Goal: Task Accomplishment & Management: Manage account settings

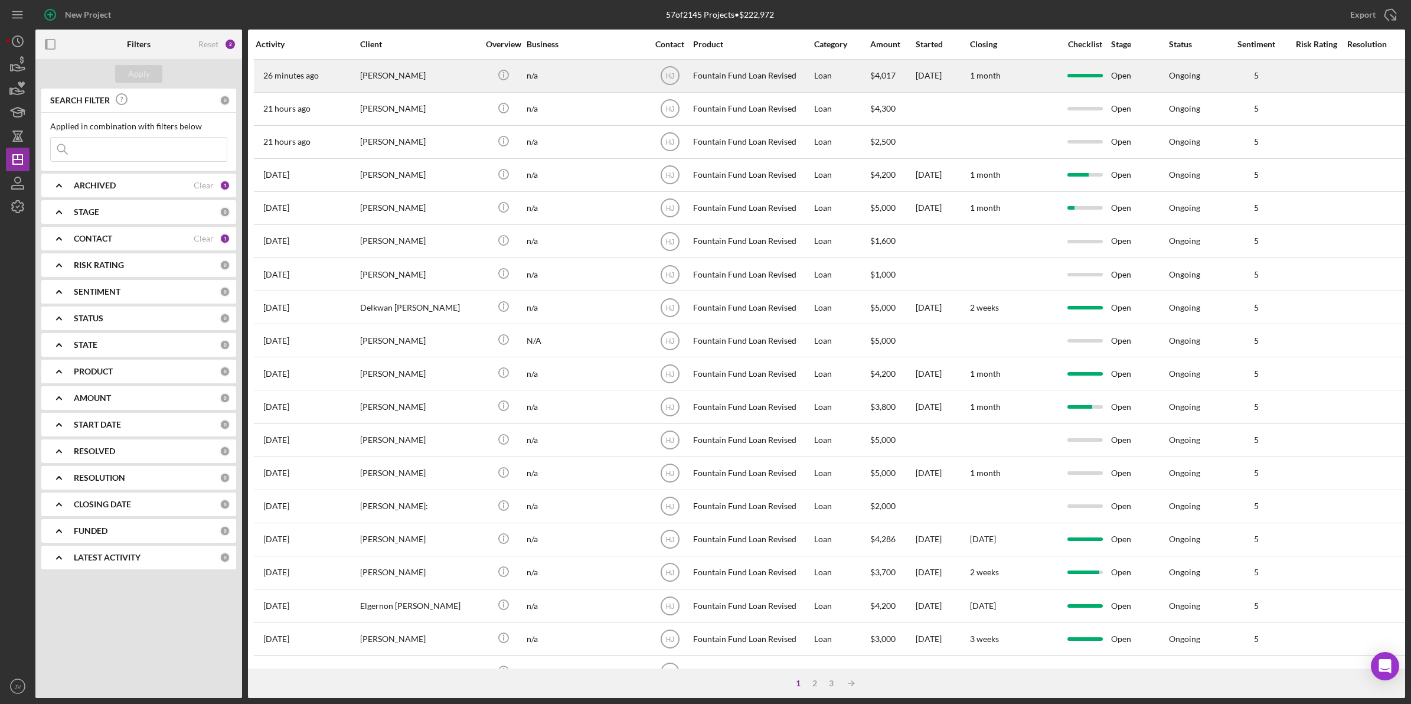
click at [432, 81] on div "[PERSON_NAME]" at bounding box center [419, 75] width 118 height 31
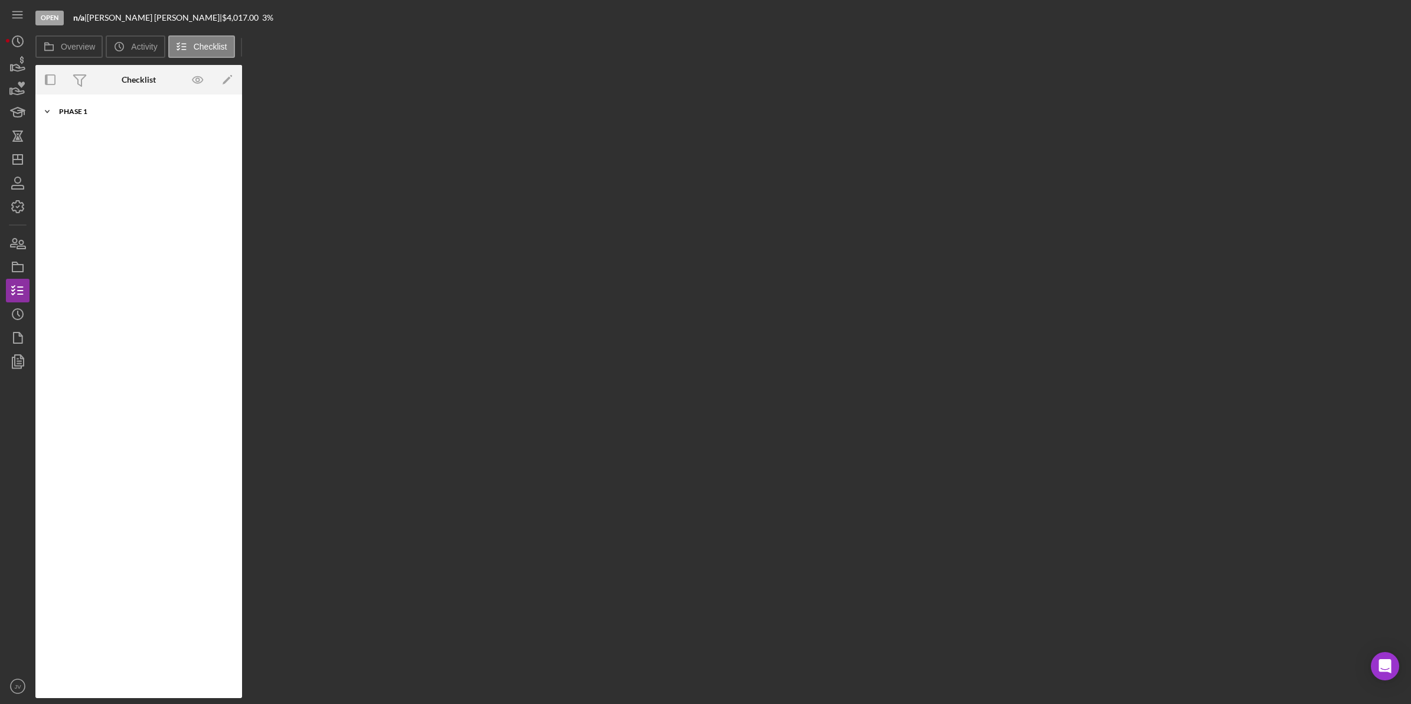
click at [72, 106] on div "Icon/Expander Phase 1 10 / 10" at bounding box center [138, 112] width 207 height 24
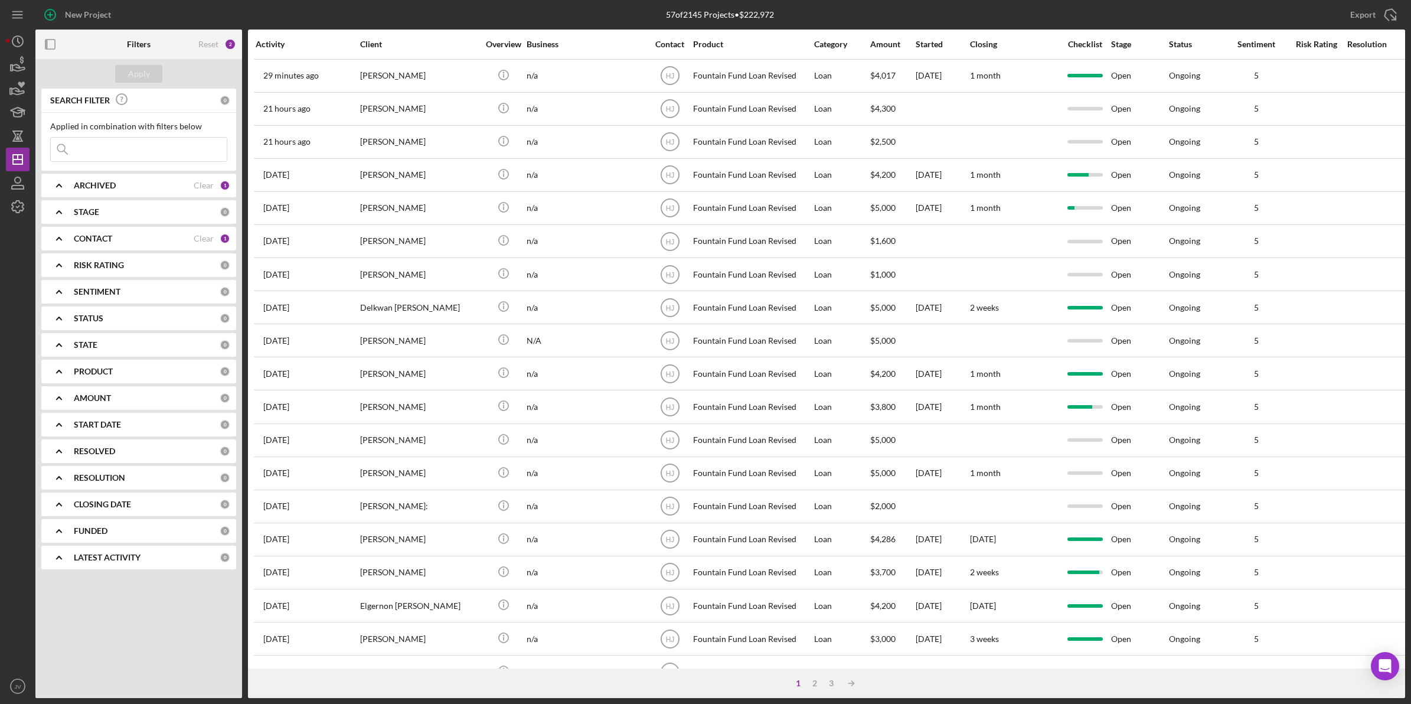
click at [145, 193] on div "ARCHIVED Clear 1" at bounding box center [152, 186] width 156 height 24
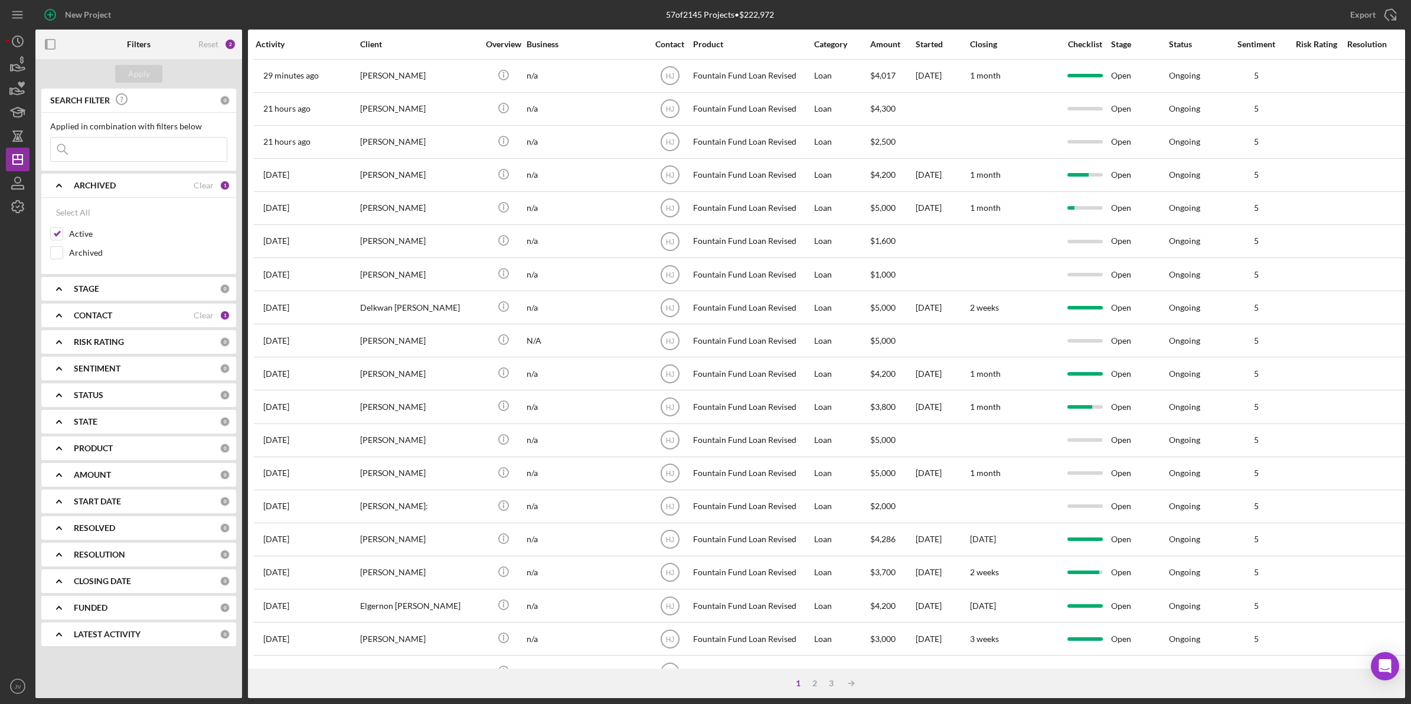
click at [145, 193] on div "ARCHIVED Clear 1" at bounding box center [152, 186] width 156 height 24
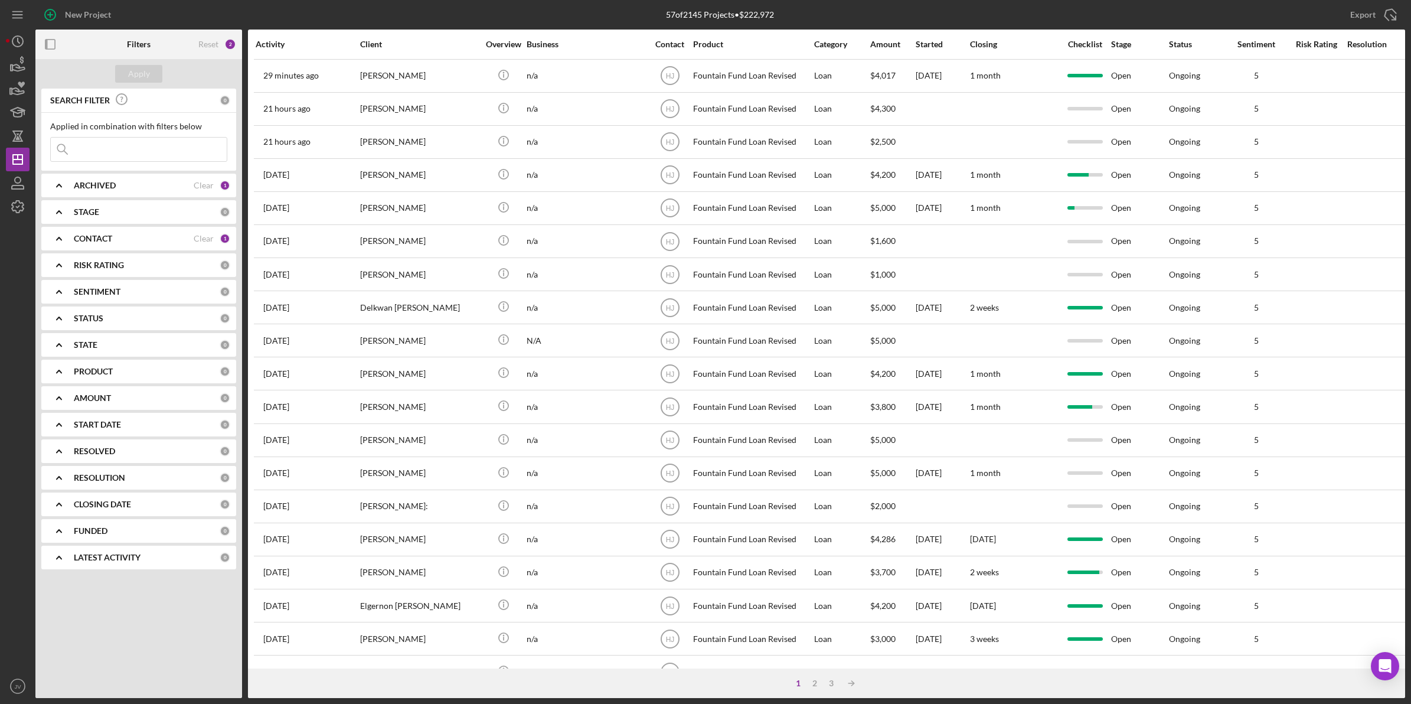
click at [145, 232] on div "CONTACT Clear 1" at bounding box center [152, 239] width 156 height 24
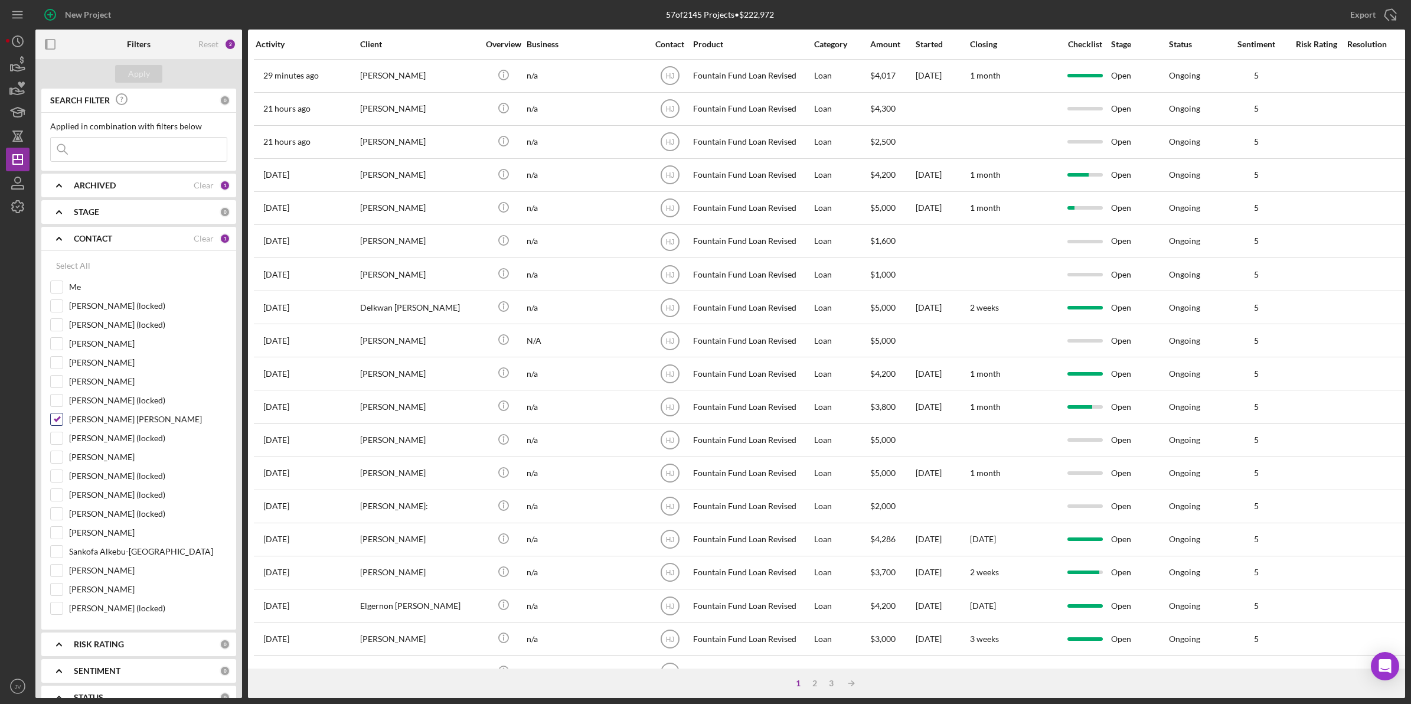
click at [54, 422] on input "[PERSON_NAME] [PERSON_NAME]" at bounding box center [57, 419] width 12 height 12
checkbox input "false"
click at [58, 289] on input "Me" at bounding box center [57, 287] width 12 height 12
checkbox input "true"
click at [112, 146] on input at bounding box center [139, 150] width 176 height 24
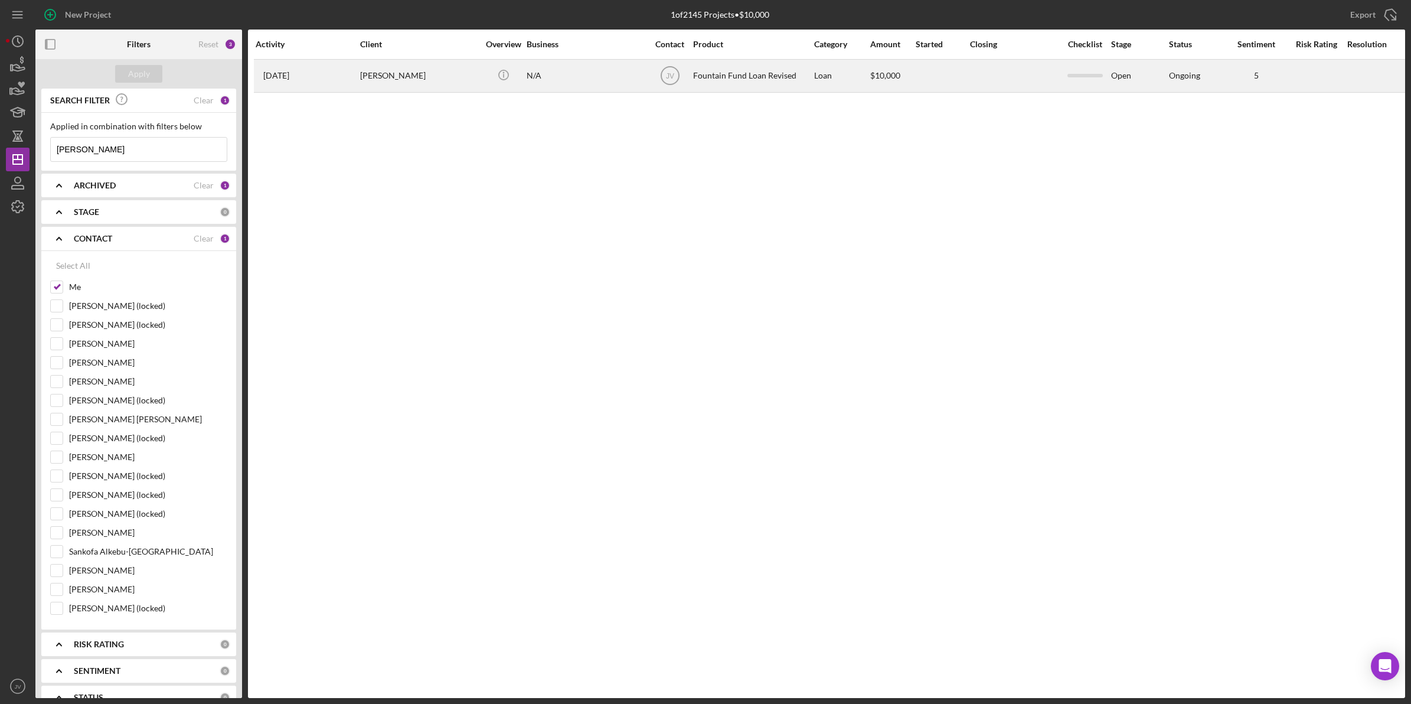
type input "christopher"
click at [372, 83] on div "Chris Rambert" at bounding box center [419, 75] width 118 height 31
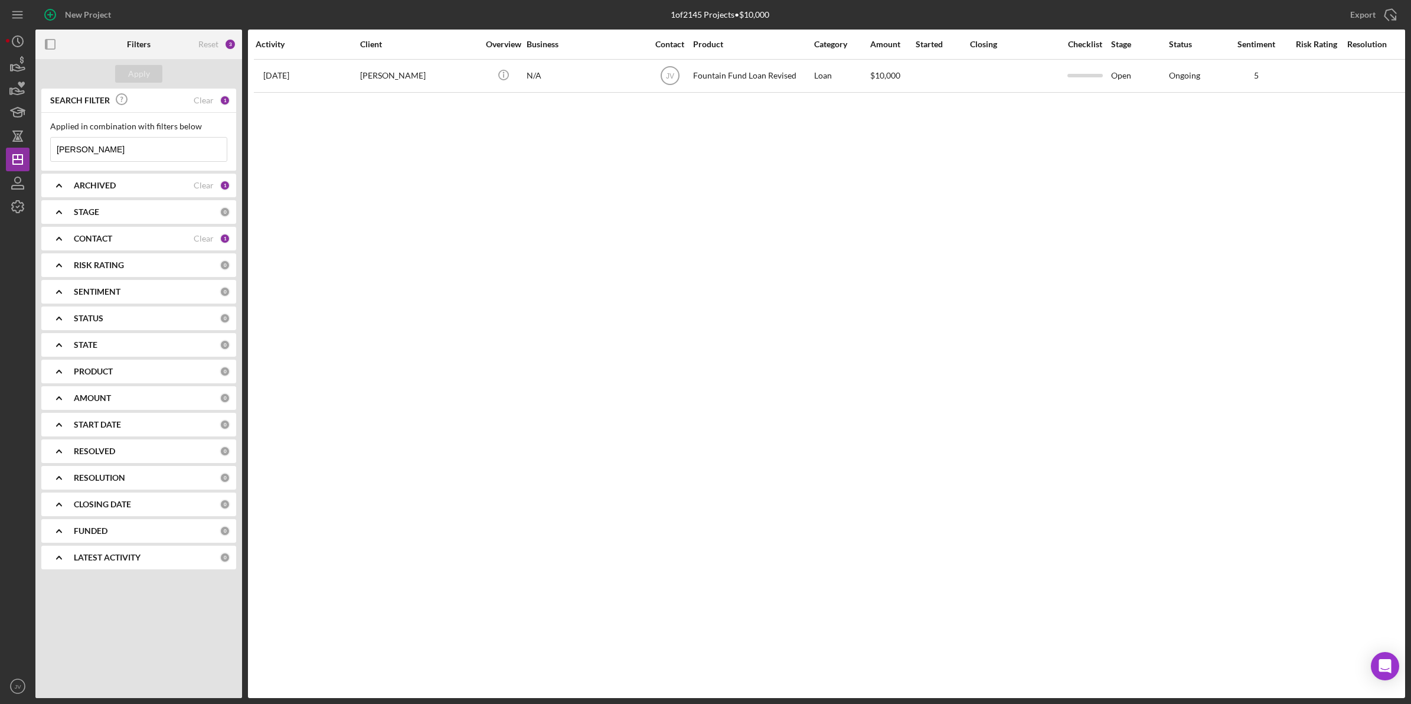
drag, startPoint x: 129, startPoint y: 148, endPoint x: 38, endPoint y: 136, distance: 91.0
click at [38, 136] on div "SEARCH FILTER Clear 1 Applied in combination with filters below christopher Ico…" at bounding box center [138, 333] width 207 height 489
type input "r"
click at [19, 179] on icon "button" at bounding box center [18, 183] width 30 height 30
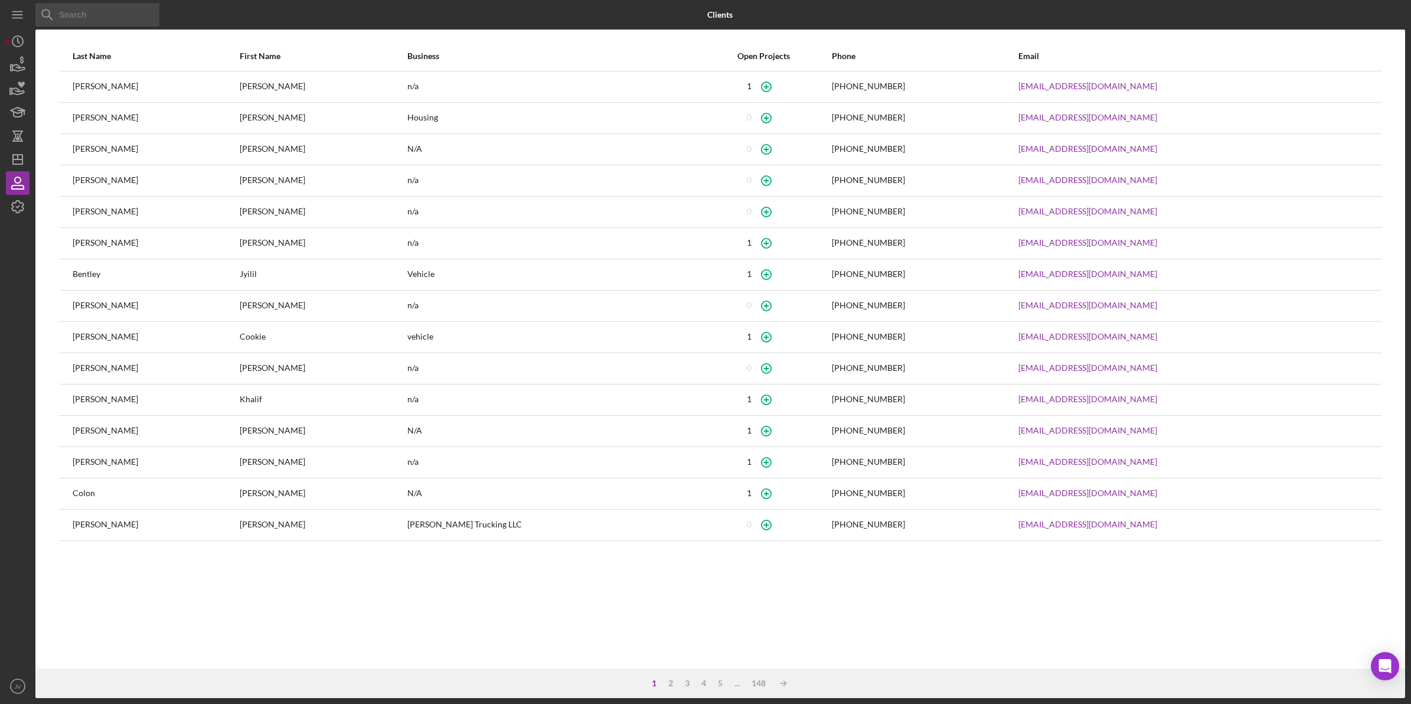
click at [101, 13] on input at bounding box center [97, 15] width 124 height 24
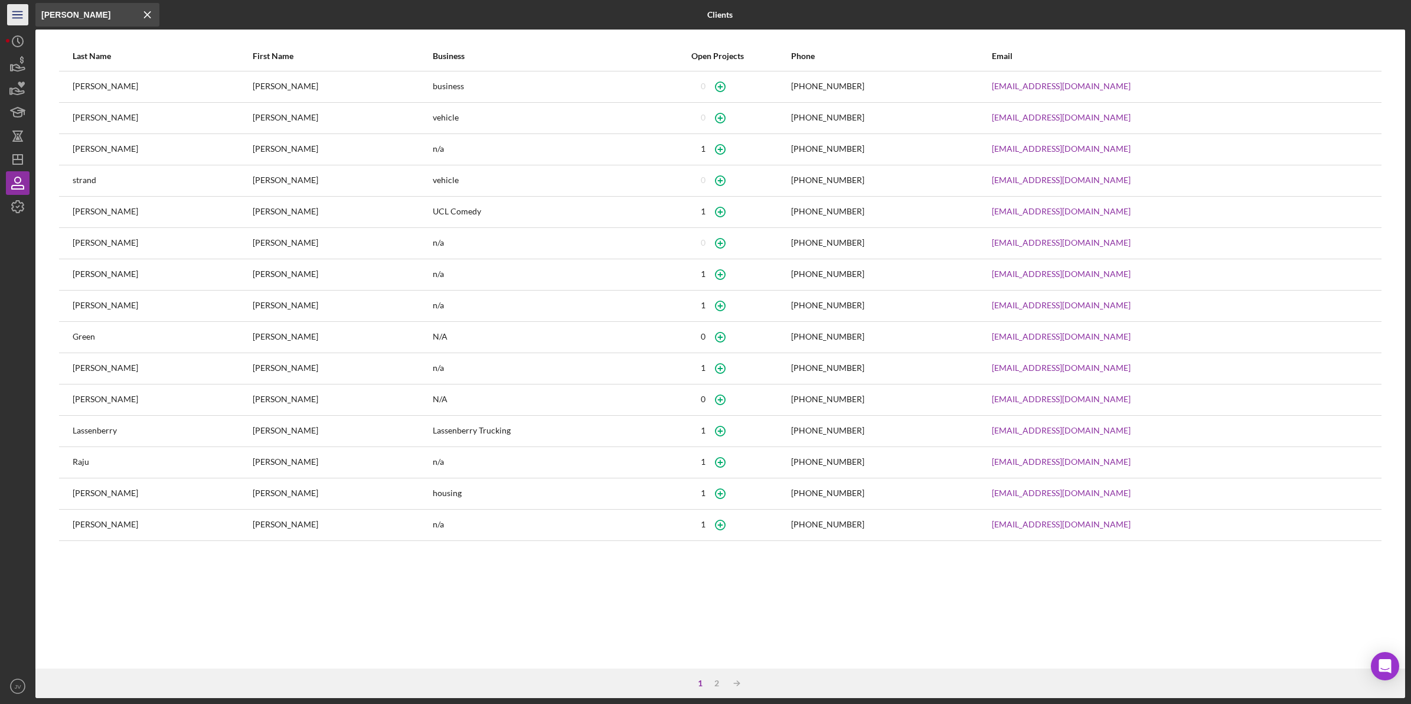
drag, startPoint x: 122, startPoint y: 13, endPoint x: 24, endPoint y: 15, distance: 98.0
click at [24, 15] on div "Icon/Menu Close christopher Icon/Menu Close Clients Last Name First Name Busine…" at bounding box center [705, 349] width 1399 height 698
paste input "rambertchristopher163@gmail.com"
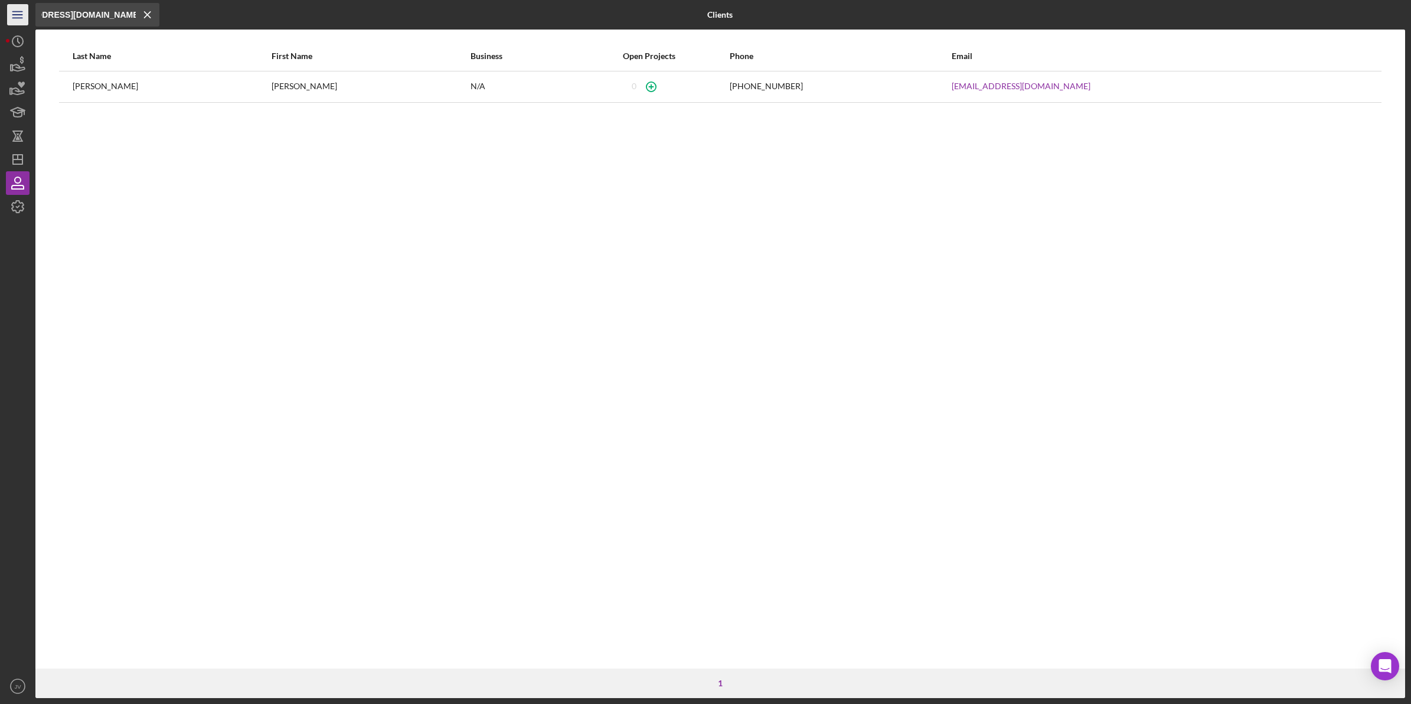
type input "rambertchristopher163@gmail.com"
drag, startPoint x: 192, startPoint y: 107, endPoint x: 294, endPoint y: 113, distance: 101.7
click at [193, 107] on div "Last Name First Name Business Open Projects Phone Email Rambert Chris N/A 0 (77…" at bounding box center [720, 354] width 1370 height 627
click at [952, 83] on link "rambertchristopher163@gmail.com" at bounding box center [1021, 85] width 139 height 9
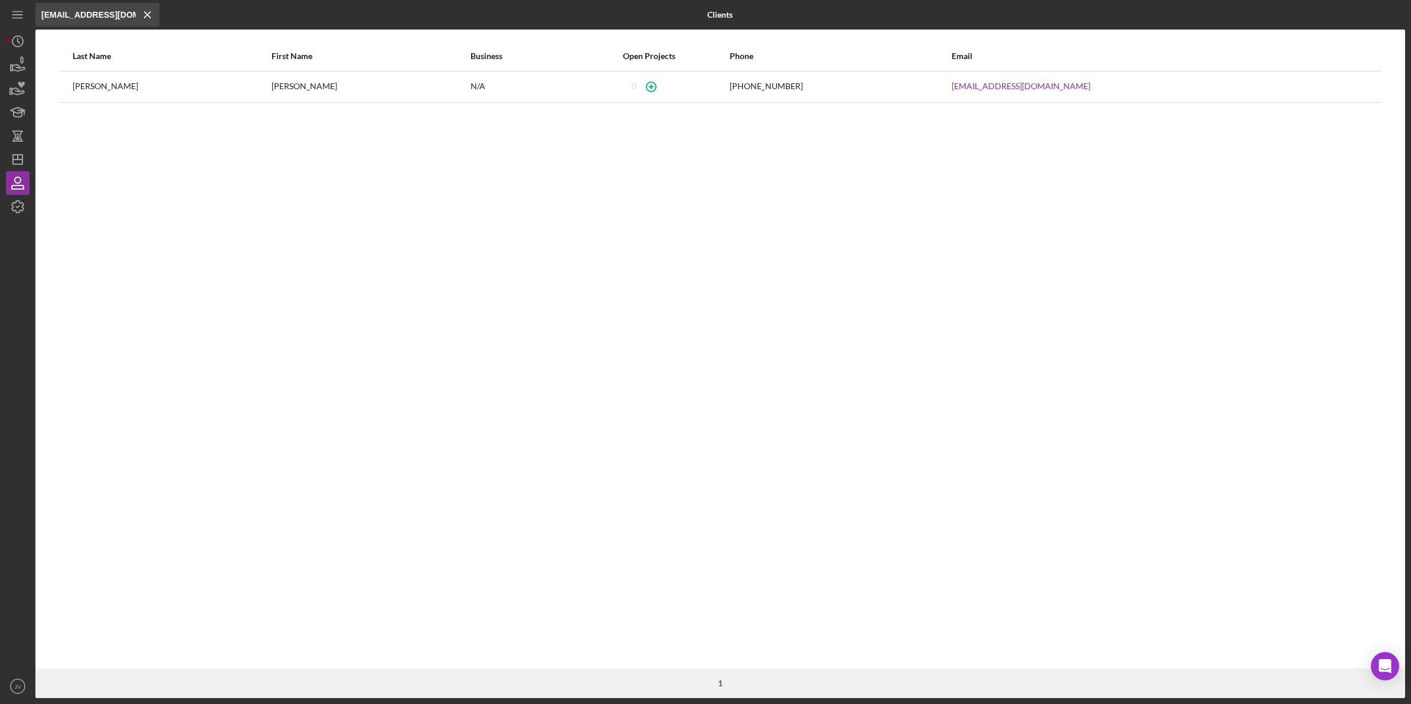
click at [388, 455] on div "Last Name First Name Business Open Projects Phone Email Rambert Chris N/A 0 (77…" at bounding box center [720, 354] width 1370 height 627
click at [638, 89] on icon "button" at bounding box center [651, 86] width 27 height 27
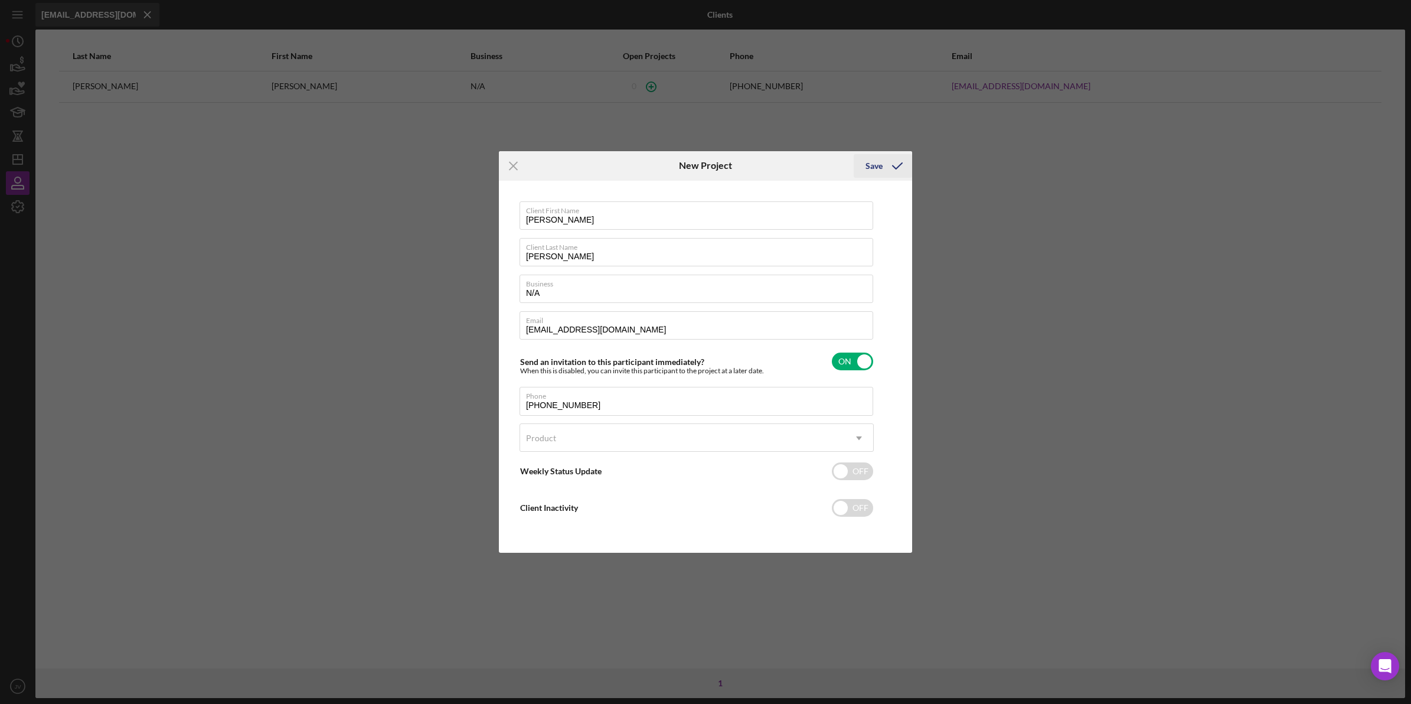
click at [892, 170] on icon "submit" at bounding box center [898, 166] width 30 height 30
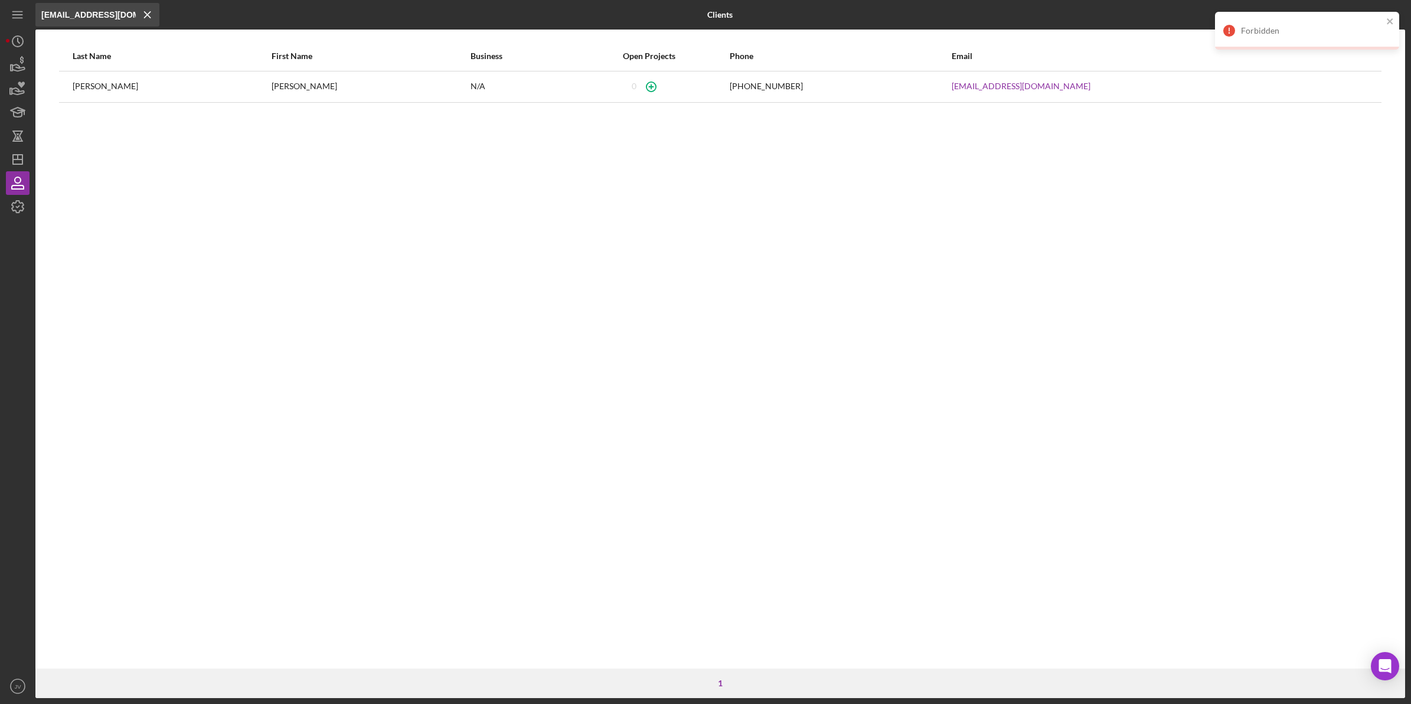
click at [774, 175] on div "Last Name First Name Business Open Projects Phone Email Rambert Chris N/A 0 (77…" at bounding box center [720, 354] width 1370 height 627
click at [15, 45] on circle "button" at bounding box center [17, 41] width 11 height 11
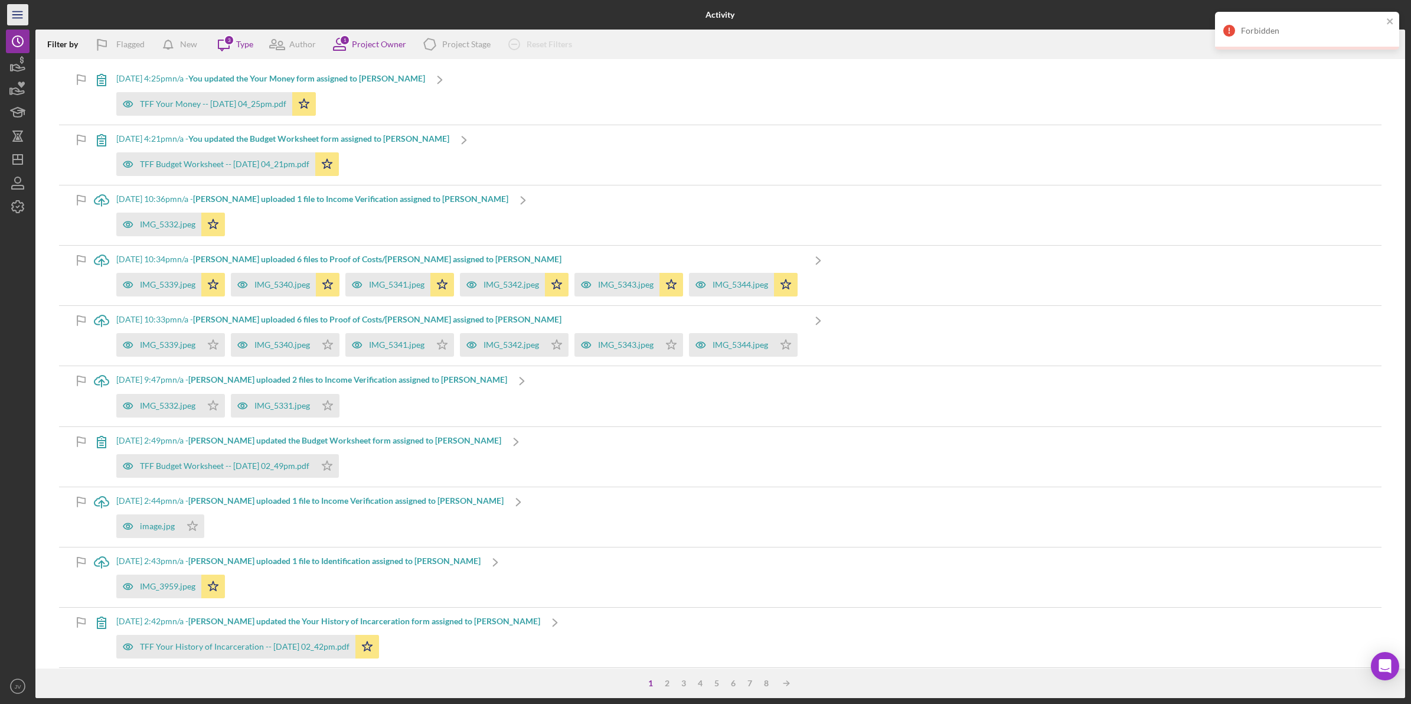
click at [15, 9] on icon "Icon/Menu" at bounding box center [18, 15] width 27 height 27
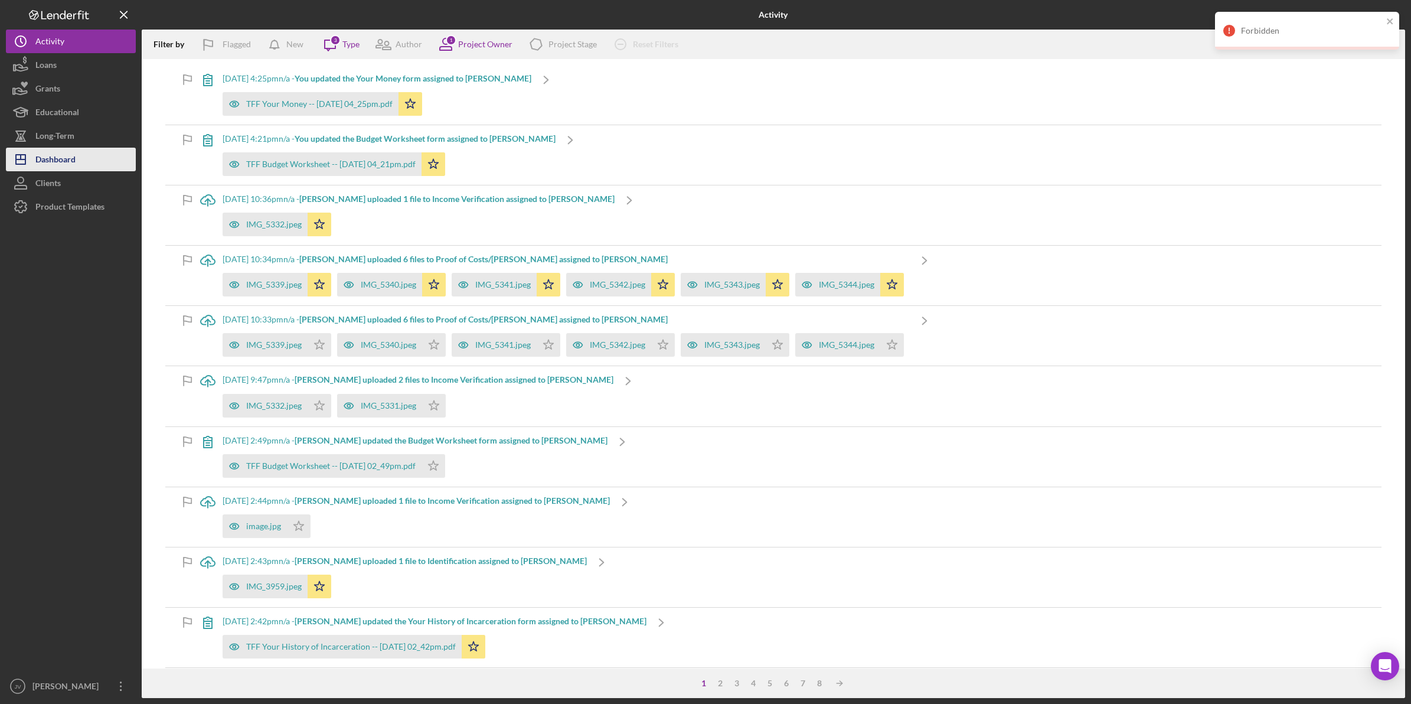
click at [55, 159] on div "Dashboard" at bounding box center [55, 161] width 40 height 27
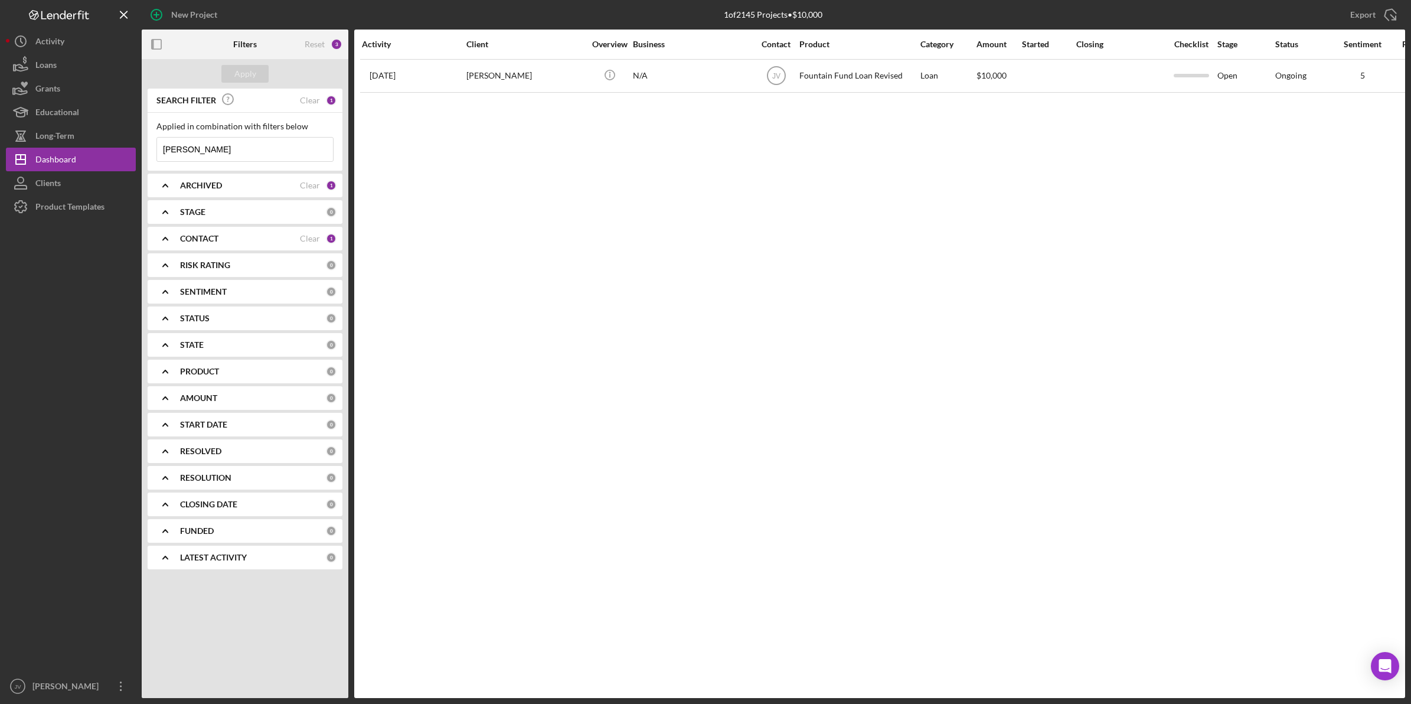
click at [603, 199] on div "Activity Client Overview Business Contact Product Category Amount Started Closi…" at bounding box center [879, 364] width 1051 height 668
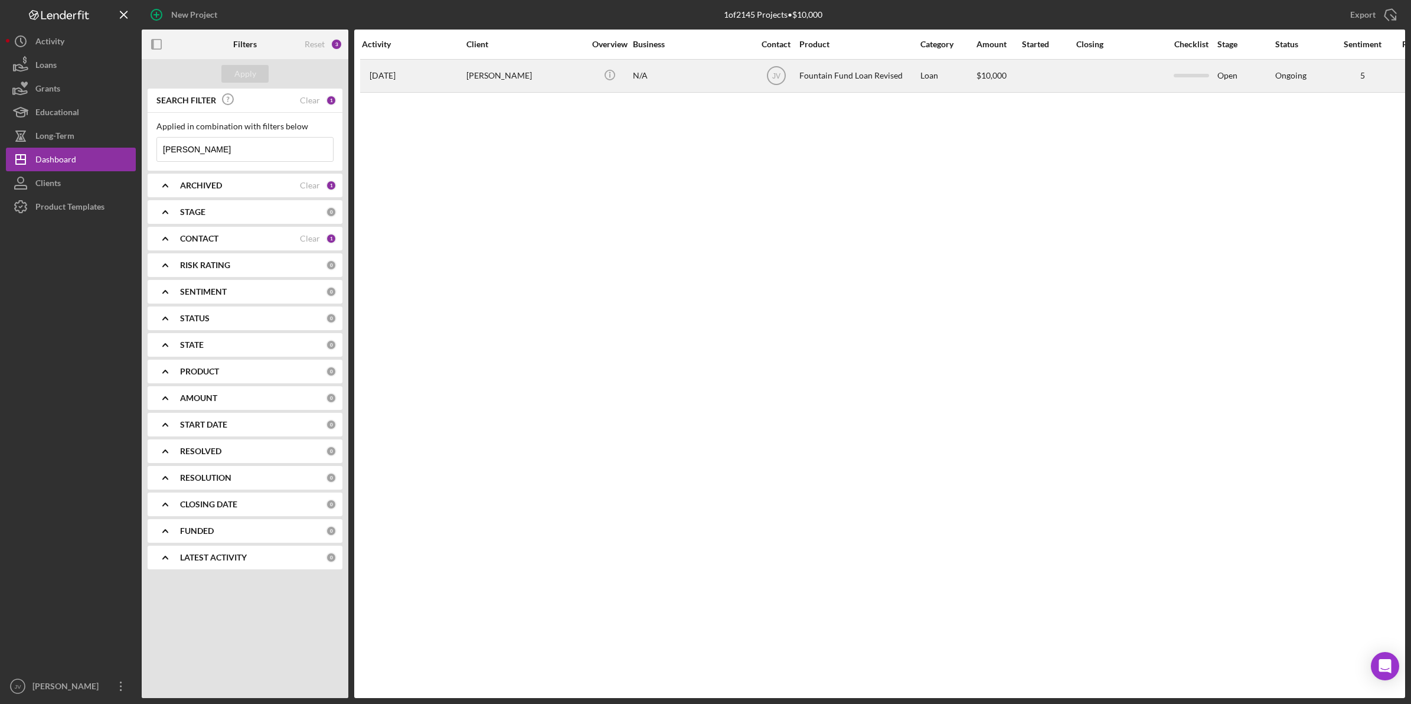
click at [721, 84] on div "N/A" at bounding box center [692, 75] width 118 height 31
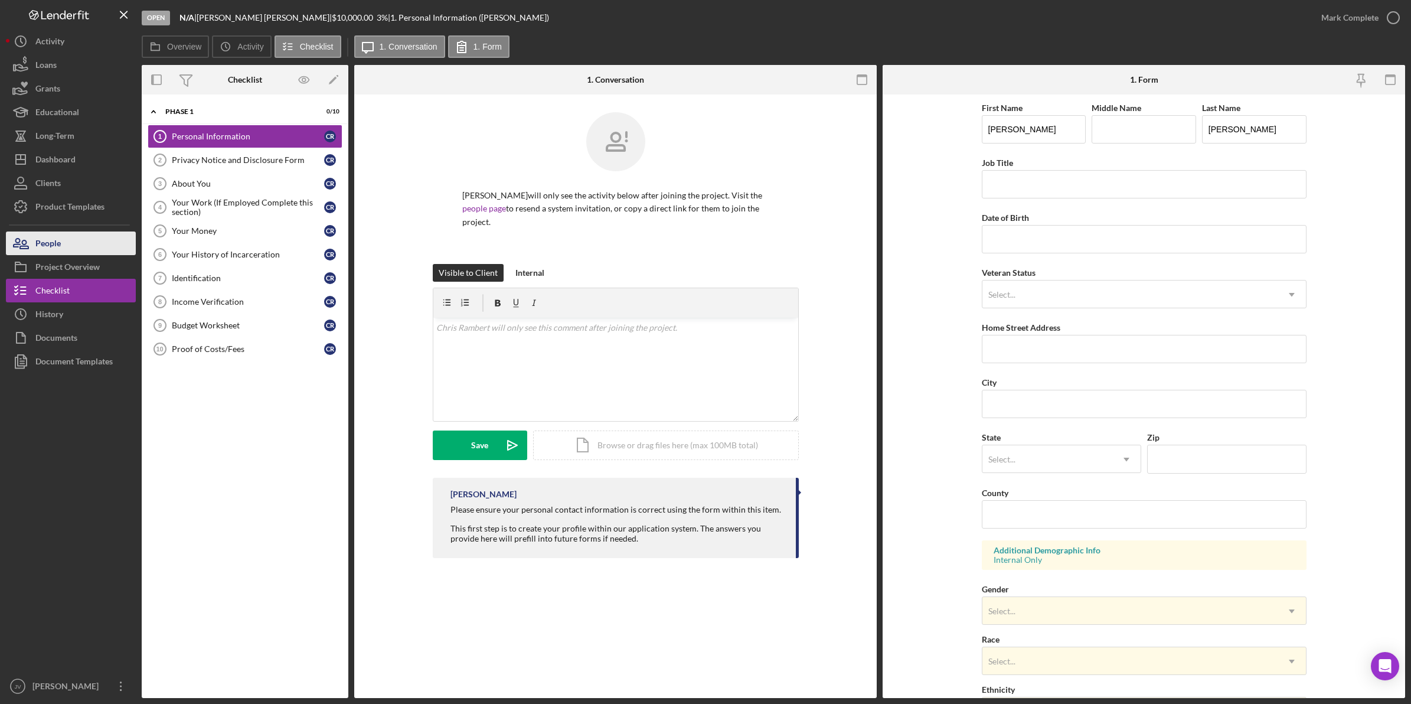
click at [102, 247] on button "People" at bounding box center [71, 243] width 130 height 24
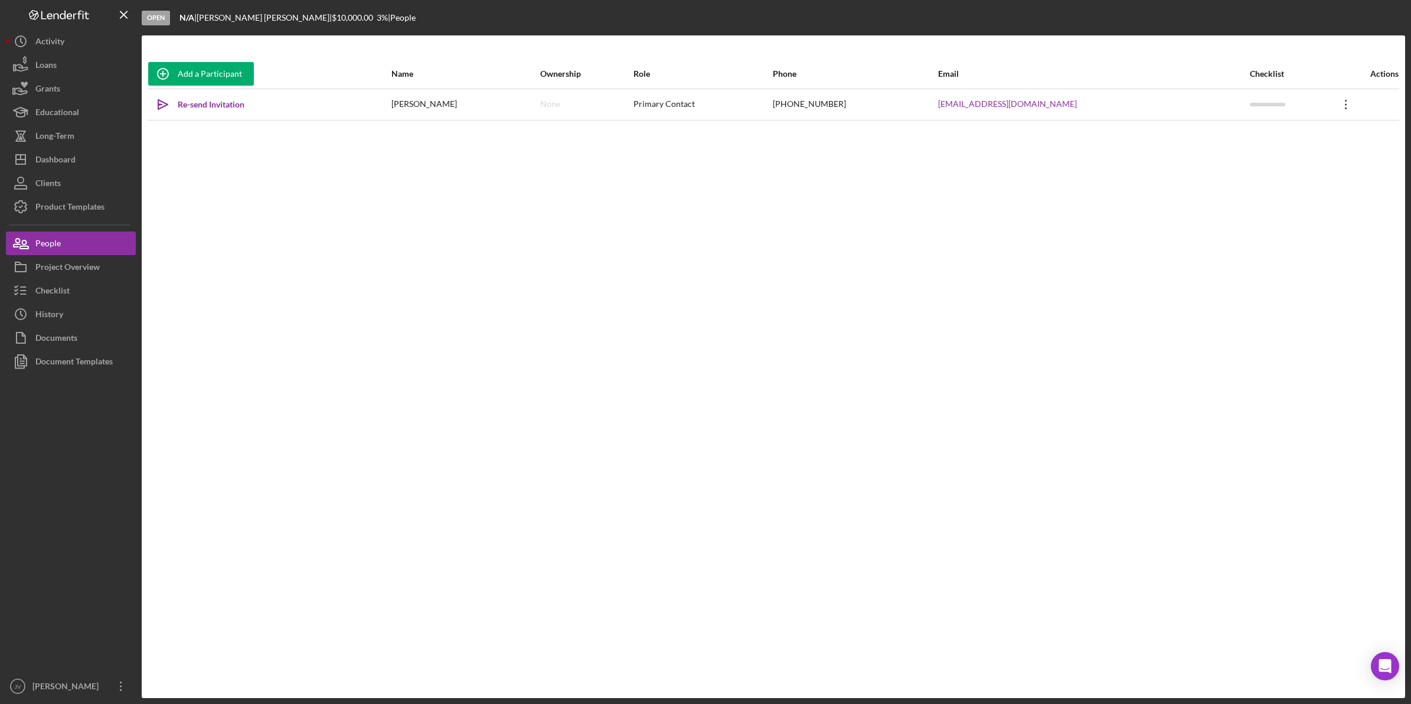
click at [1342, 104] on icon "Icon/Overflow" at bounding box center [1346, 105] width 30 height 30
click at [1332, 152] on button "Icon/Link Get Invitation Link" at bounding box center [1289, 159] width 130 height 24
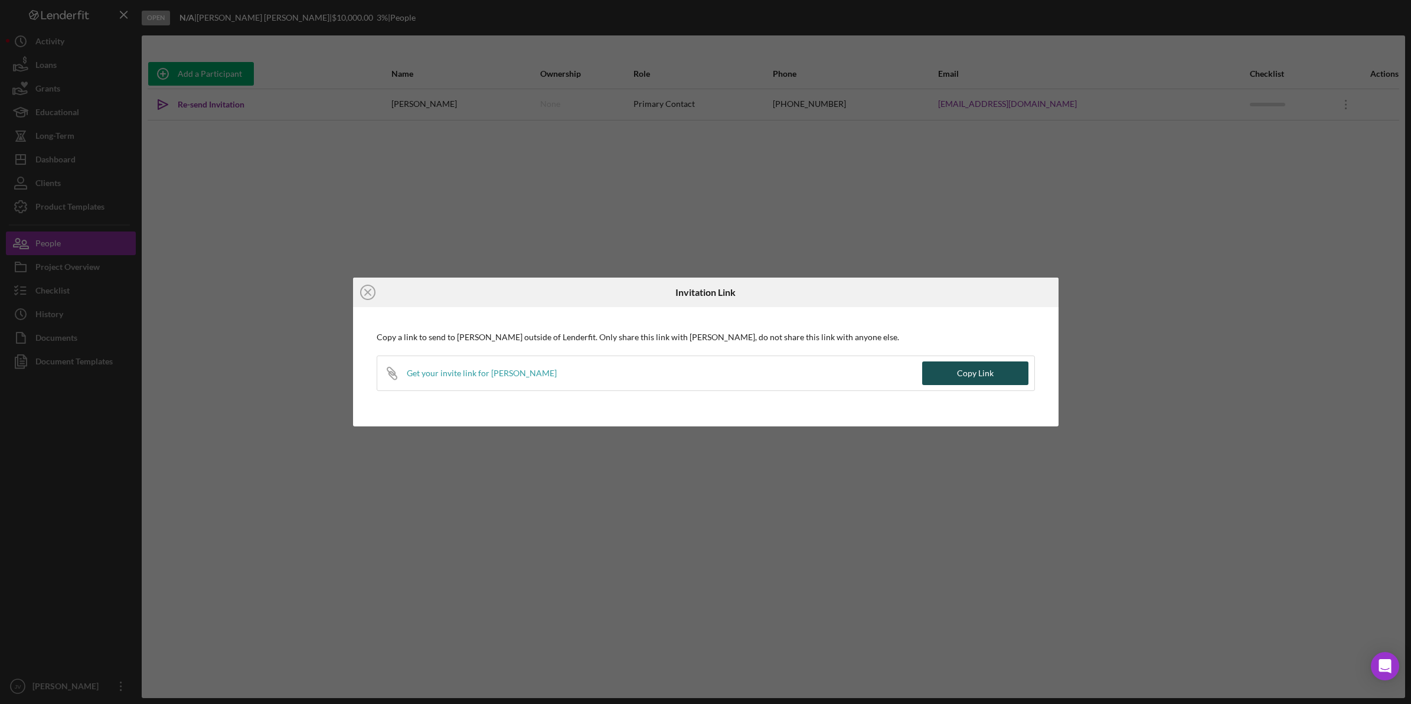
click at [970, 374] on div "Copy Link" at bounding box center [975, 373] width 37 height 24
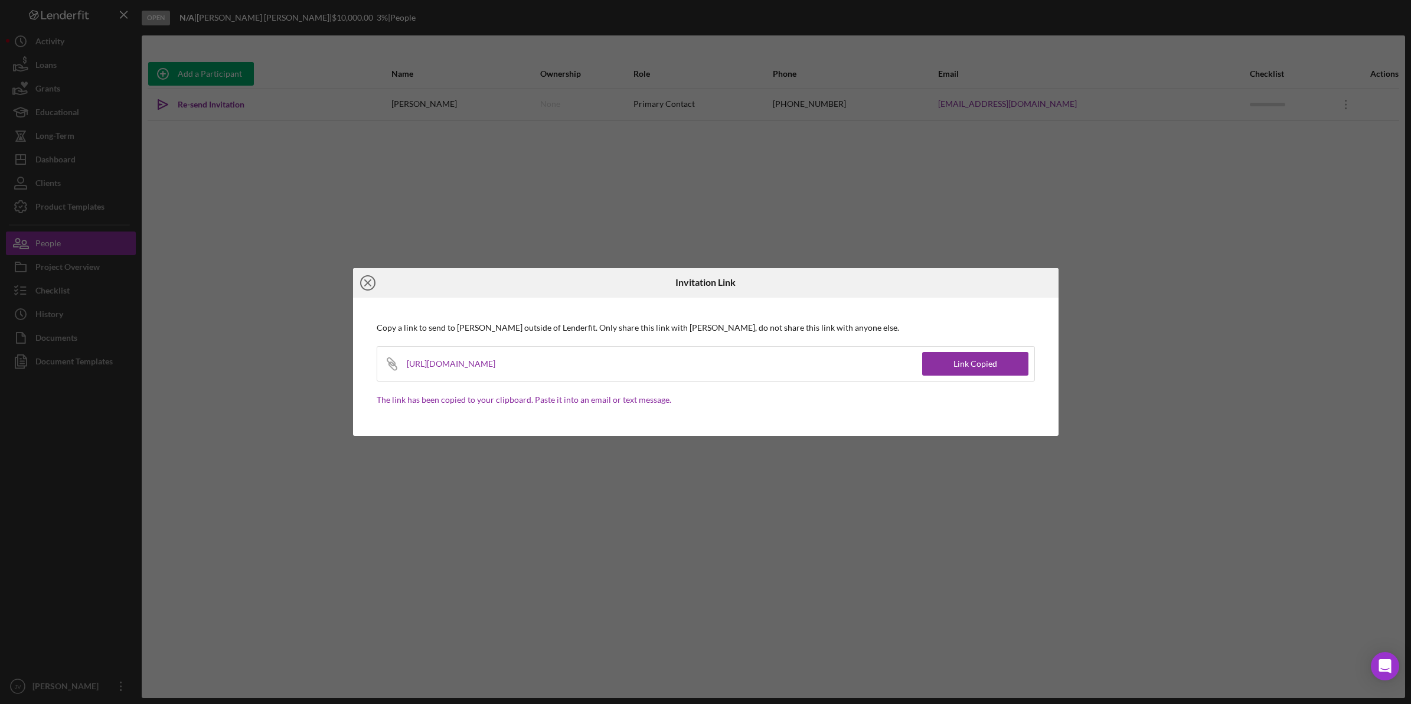
click at [365, 280] on line at bounding box center [368, 283] width 6 height 6
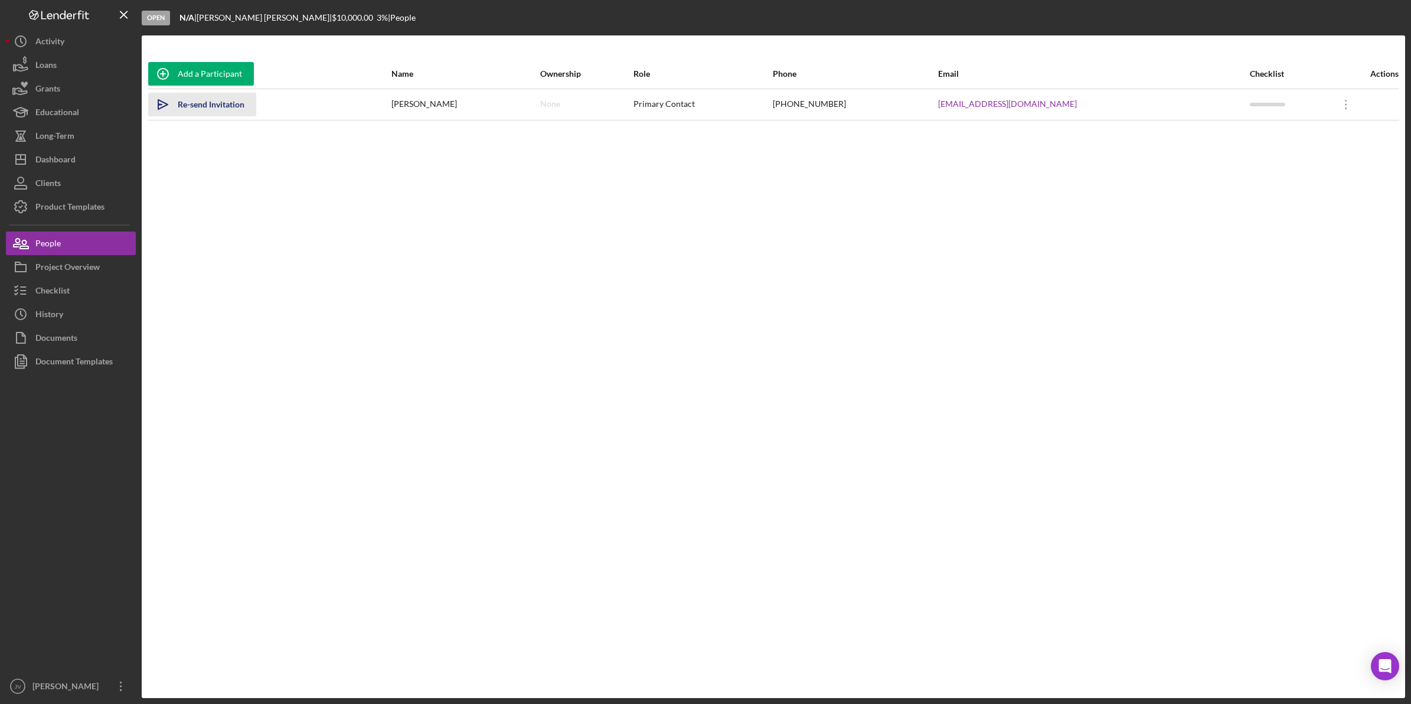
click at [166, 107] on icon "Icon/icon-invite-send" at bounding box center [163, 105] width 30 height 30
click at [1340, 105] on icon "Icon/Overflow" at bounding box center [1346, 105] width 30 height 30
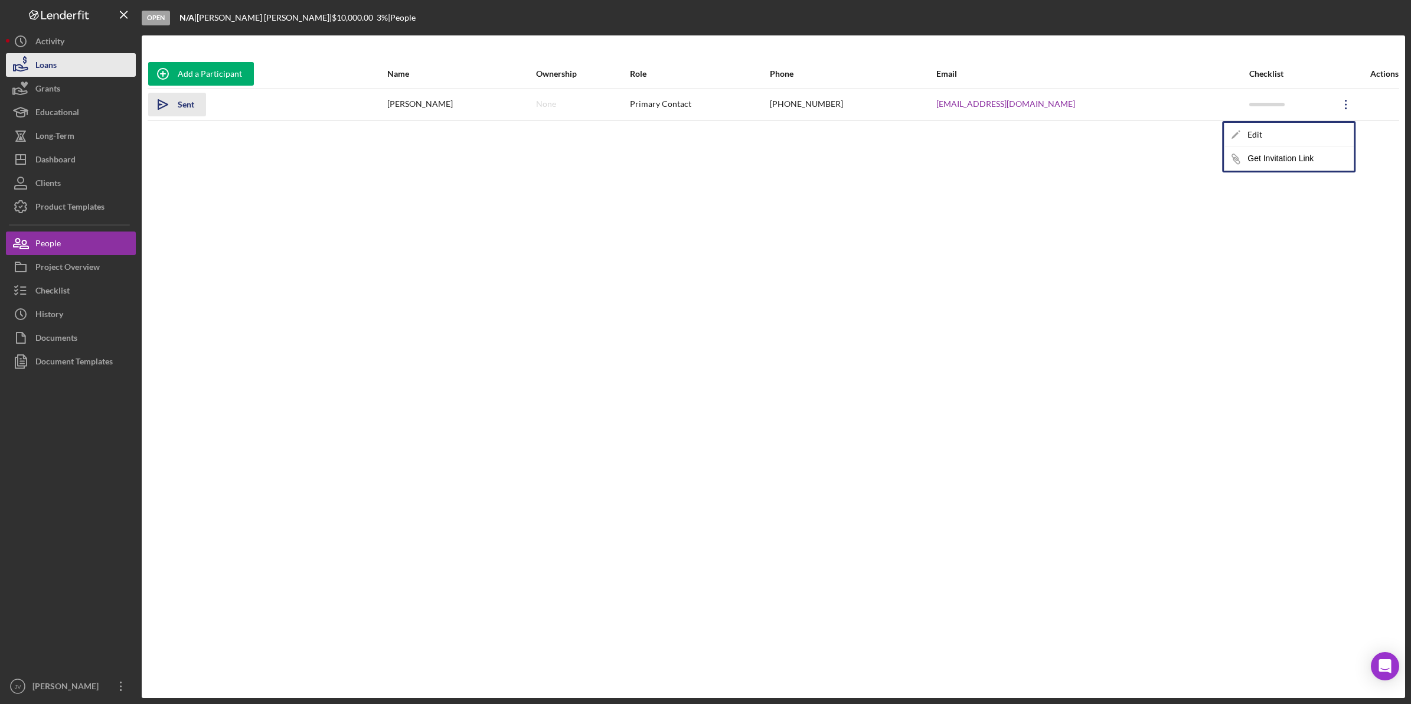
click at [66, 63] on button "Loans" at bounding box center [71, 65] width 130 height 24
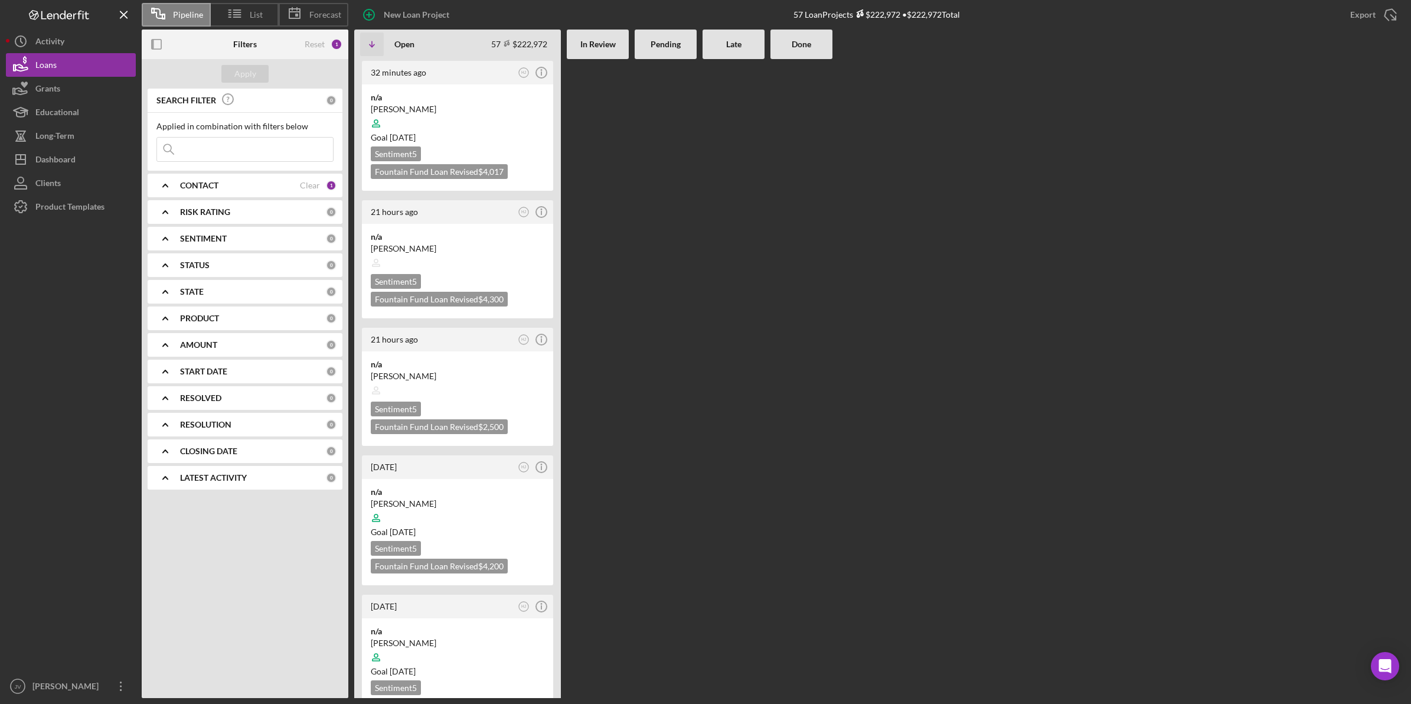
click at [160, 184] on icon "Icon/Expander" at bounding box center [166, 186] width 30 height 30
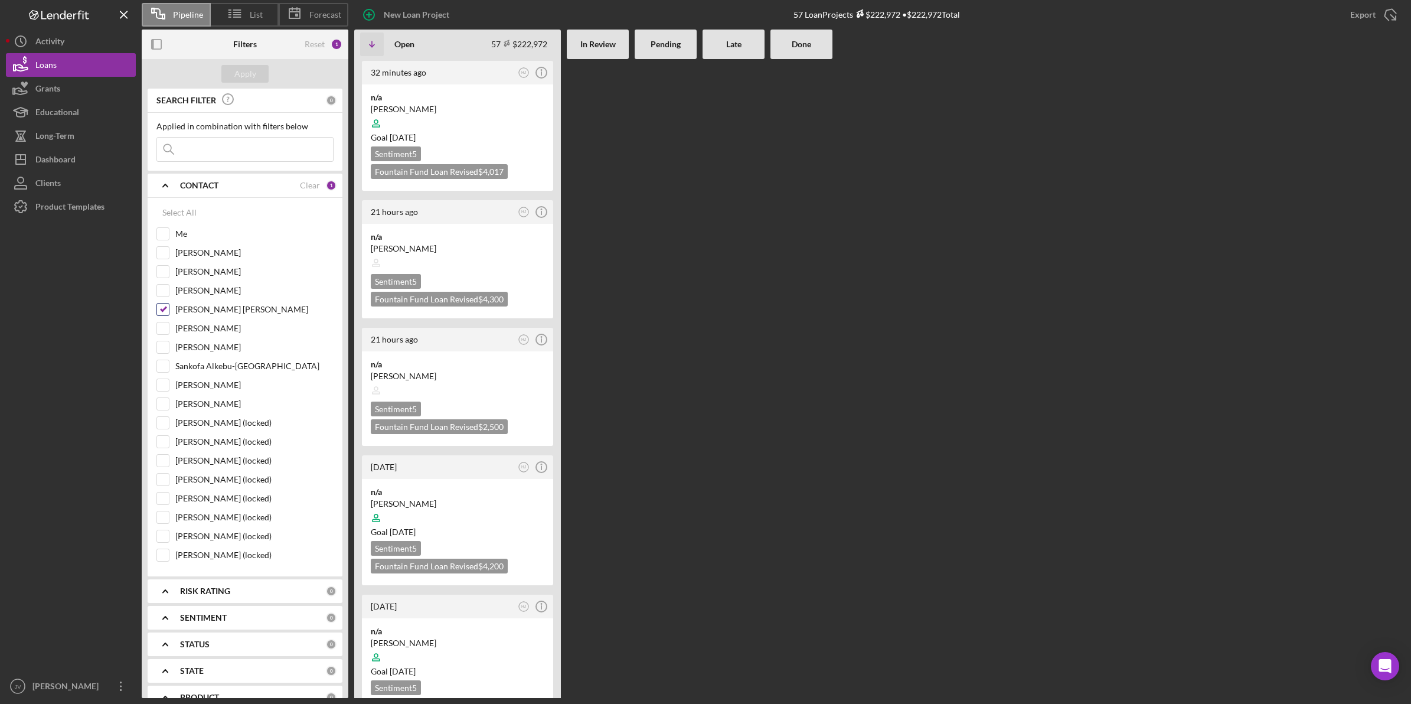
click at [202, 315] on label "[PERSON_NAME] [PERSON_NAME]" at bounding box center [254, 309] width 158 height 12
click at [169, 315] on input "[PERSON_NAME] [PERSON_NAME]" at bounding box center [163, 309] width 12 height 12
checkbox input "false"
click at [444, 123] on div at bounding box center [458, 123] width 174 height 22
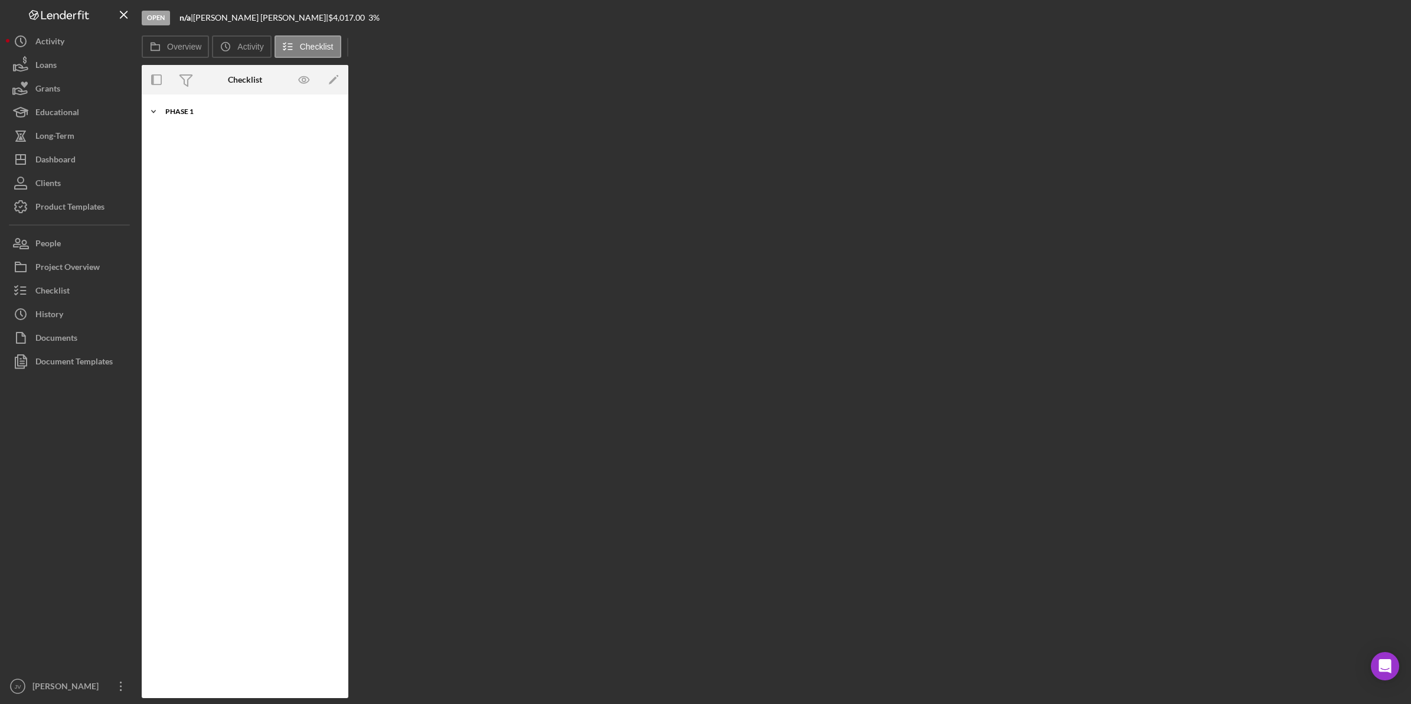
click at [190, 114] on div "Phase 1" at bounding box center [249, 111] width 168 height 7
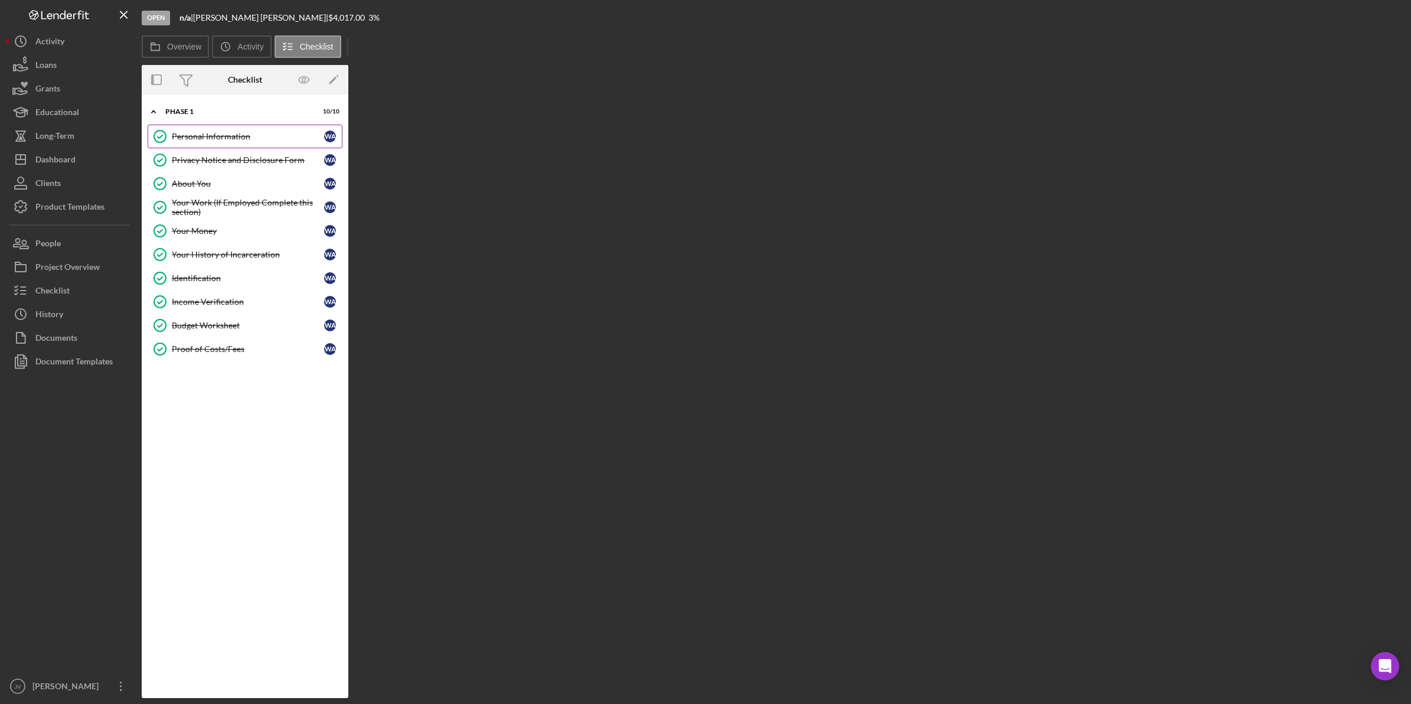
click at [196, 136] on div "Personal Information" at bounding box center [248, 136] width 152 height 9
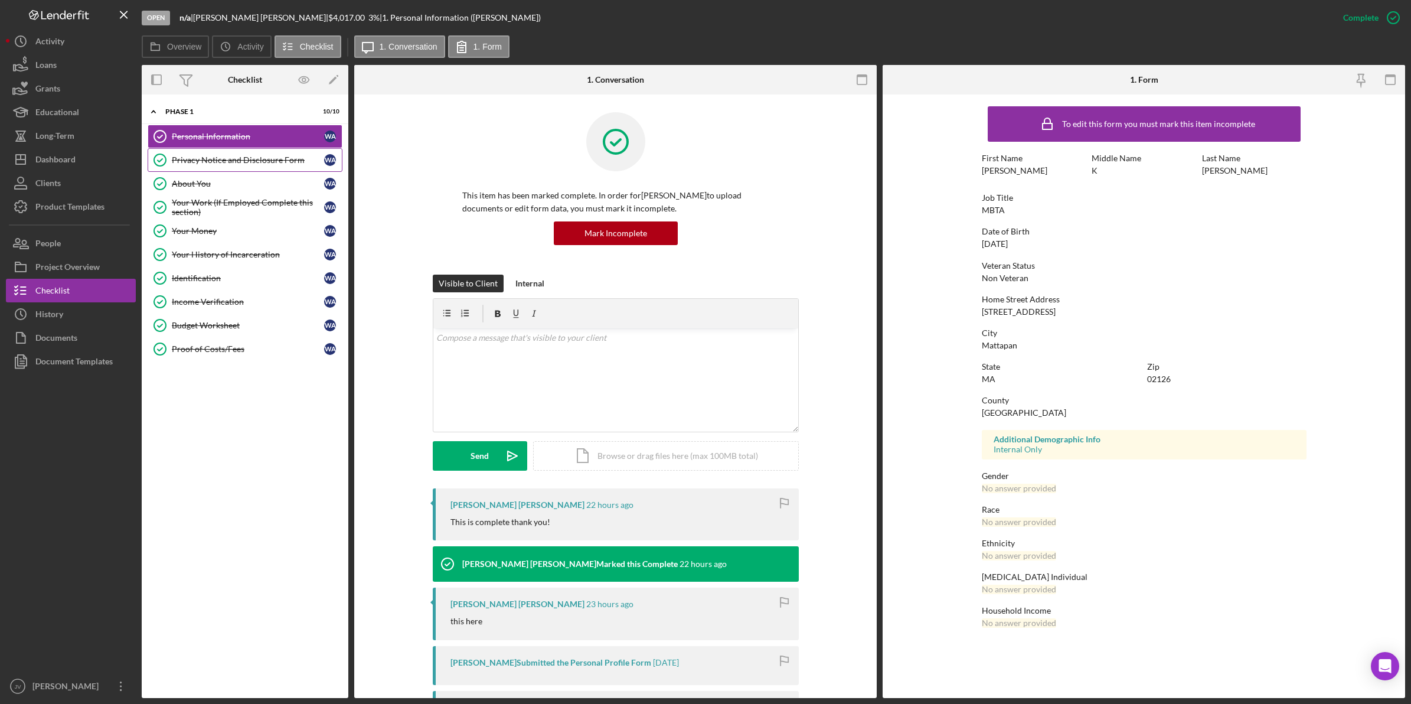
click at [260, 156] on div "Privacy Notice and Disclosure Form" at bounding box center [248, 159] width 152 height 9
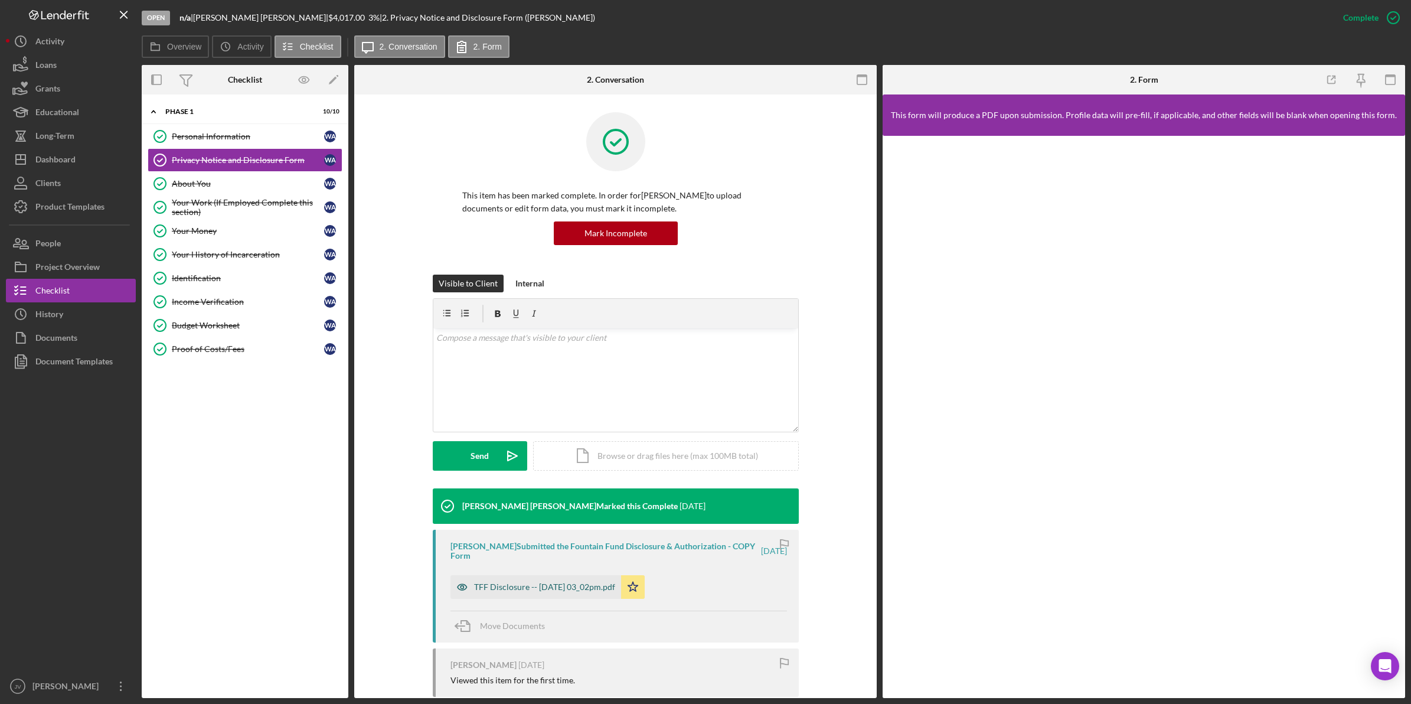
click at [506, 580] on div "TFF Disclosure -- 2025-08-05 03_02pm.pdf" at bounding box center [535, 587] width 171 height 24
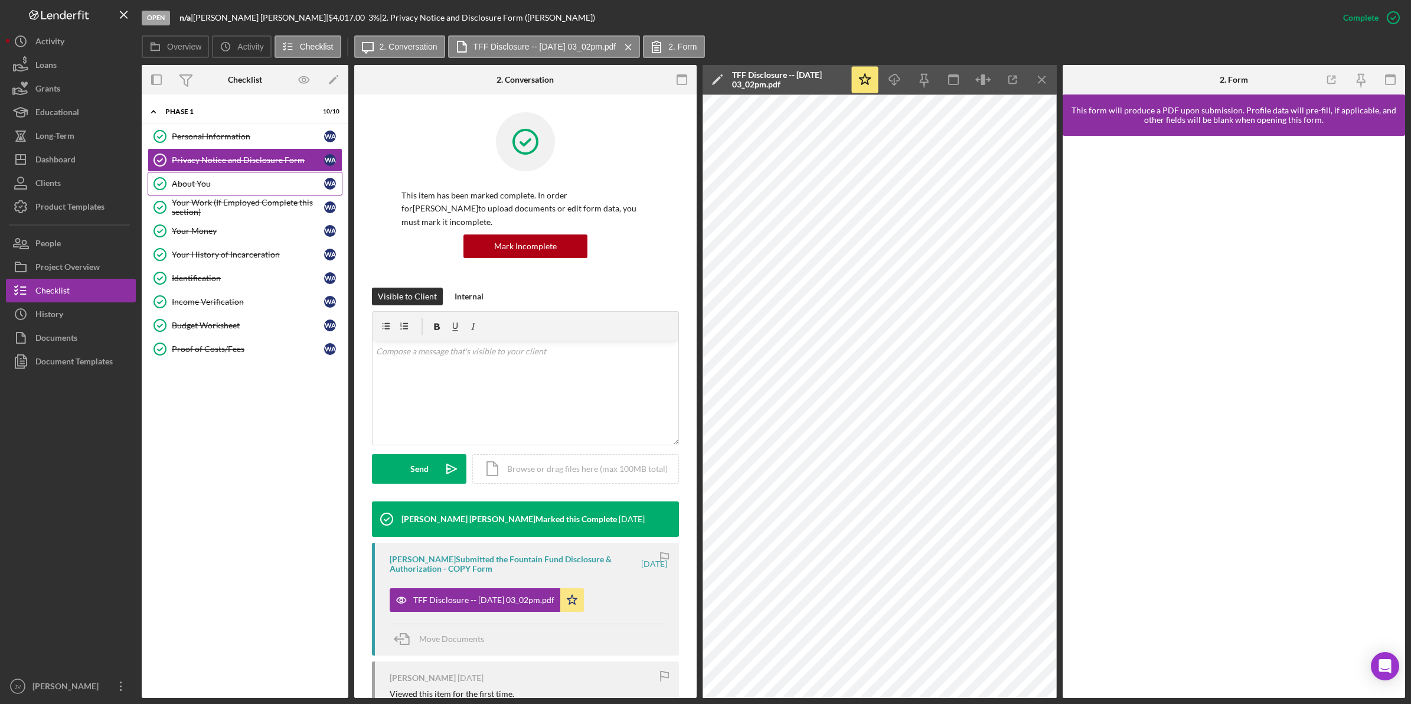
click at [205, 191] on link "About You About You W A" at bounding box center [245, 184] width 195 height 24
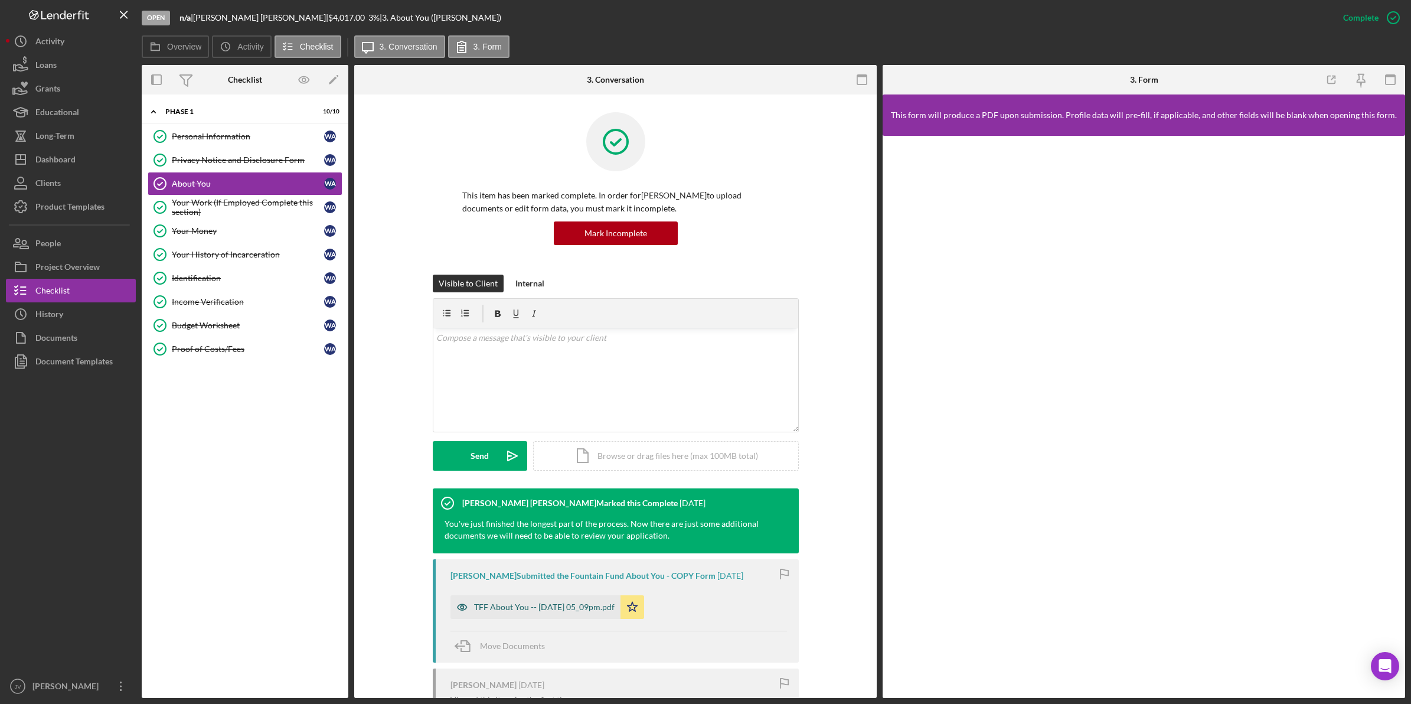
click at [562, 605] on div "TFF About You -- 2025-08-05 05_09pm.pdf" at bounding box center [544, 606] width 141 height 9
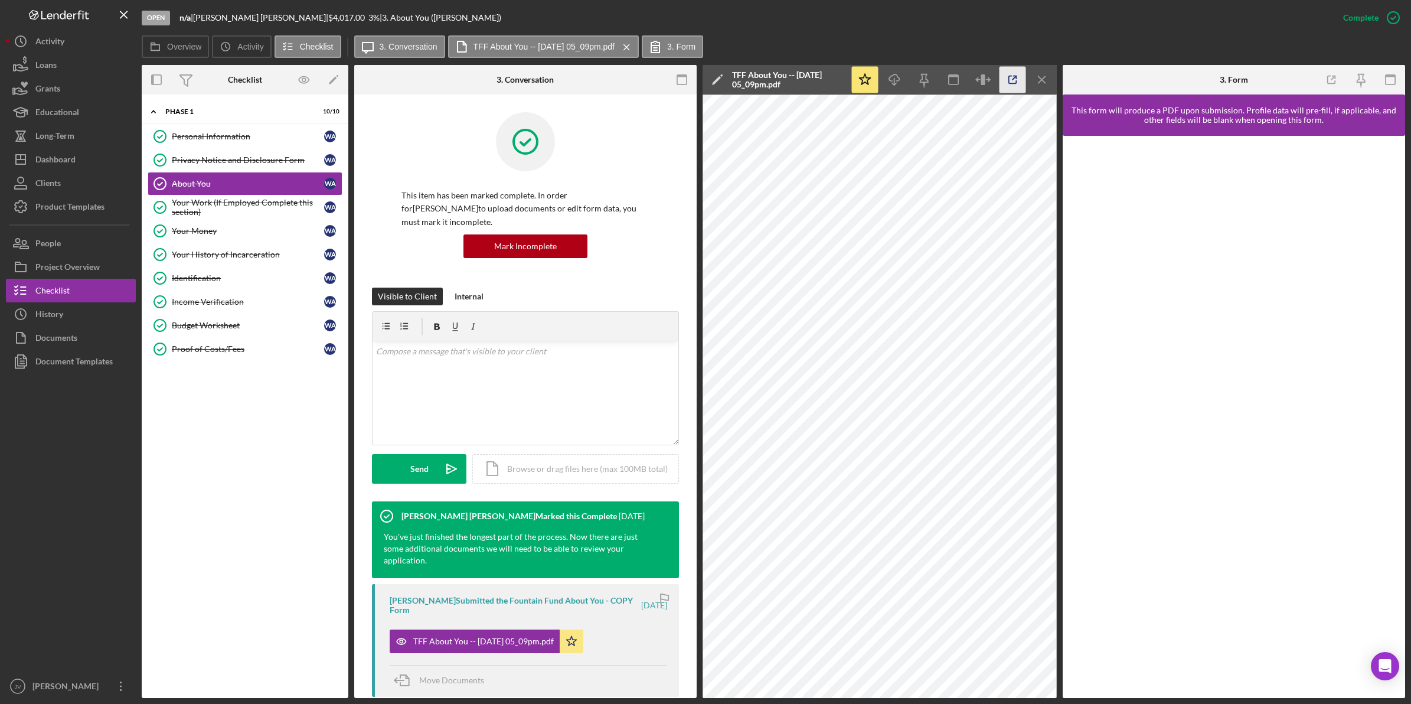
click at [1021, 71] on icon "button" at bounding box center [1012, 80] width 27 height 27
click at [261, 208] on div "Your Work (If Employed Complete this section)" at bounding box center [248, 207] width 152 height 19
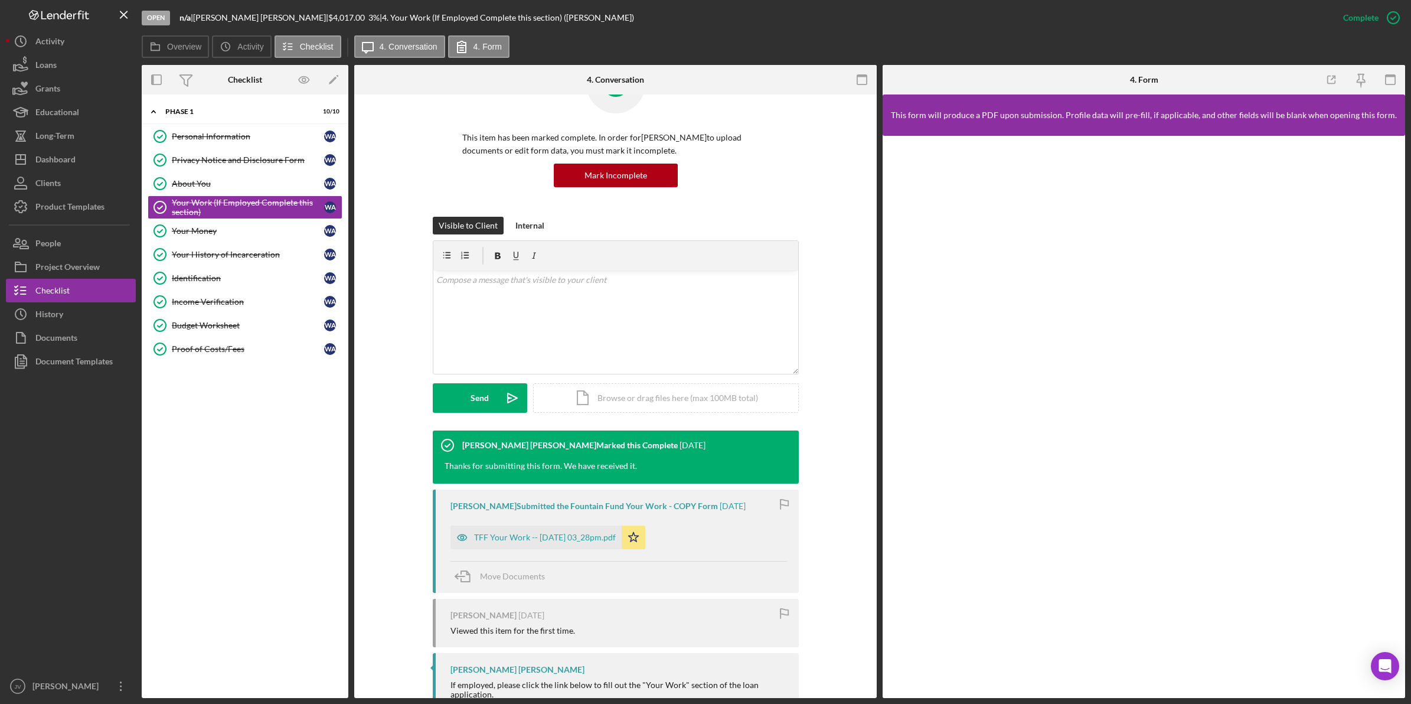
scroll to position [117, 0]
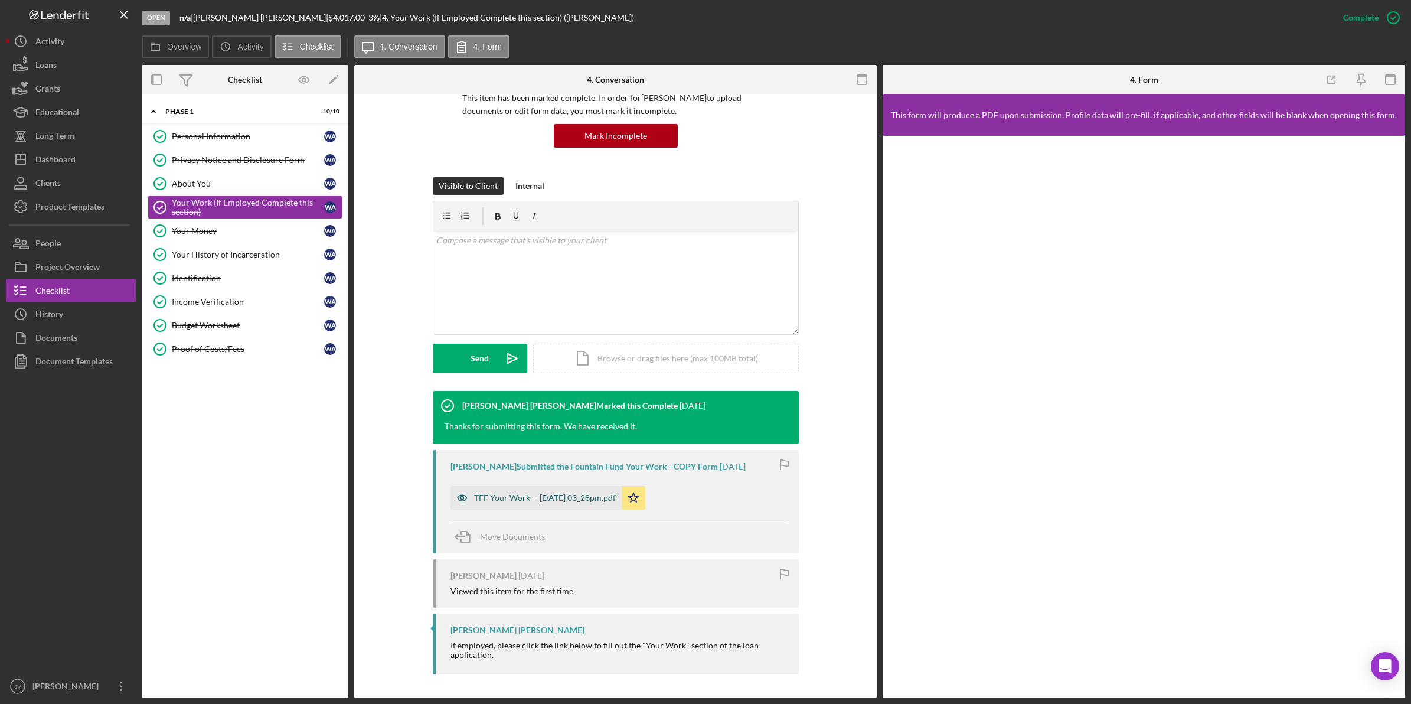
click at [547, 486] on div "TFF Your Work -- 2025-08-05 03_28pm.pdf" at bounding box center [535, 498] width 171 height 24
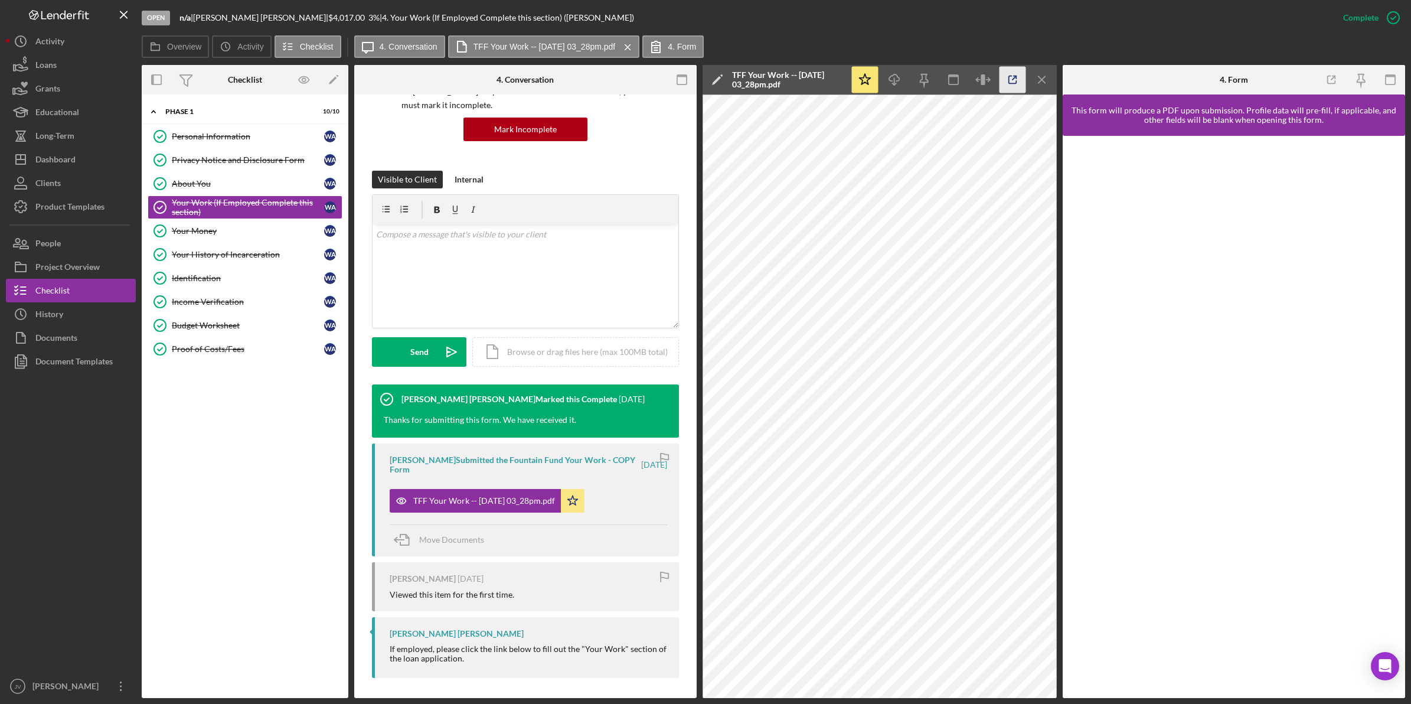
click at [1005, 84] on icon "button" at bounding box center [1012, 80] width 27 height 27
click at [272, 237] on link "Your Money Your Money W A" at bounding box center [245, 231] width 195 height 24
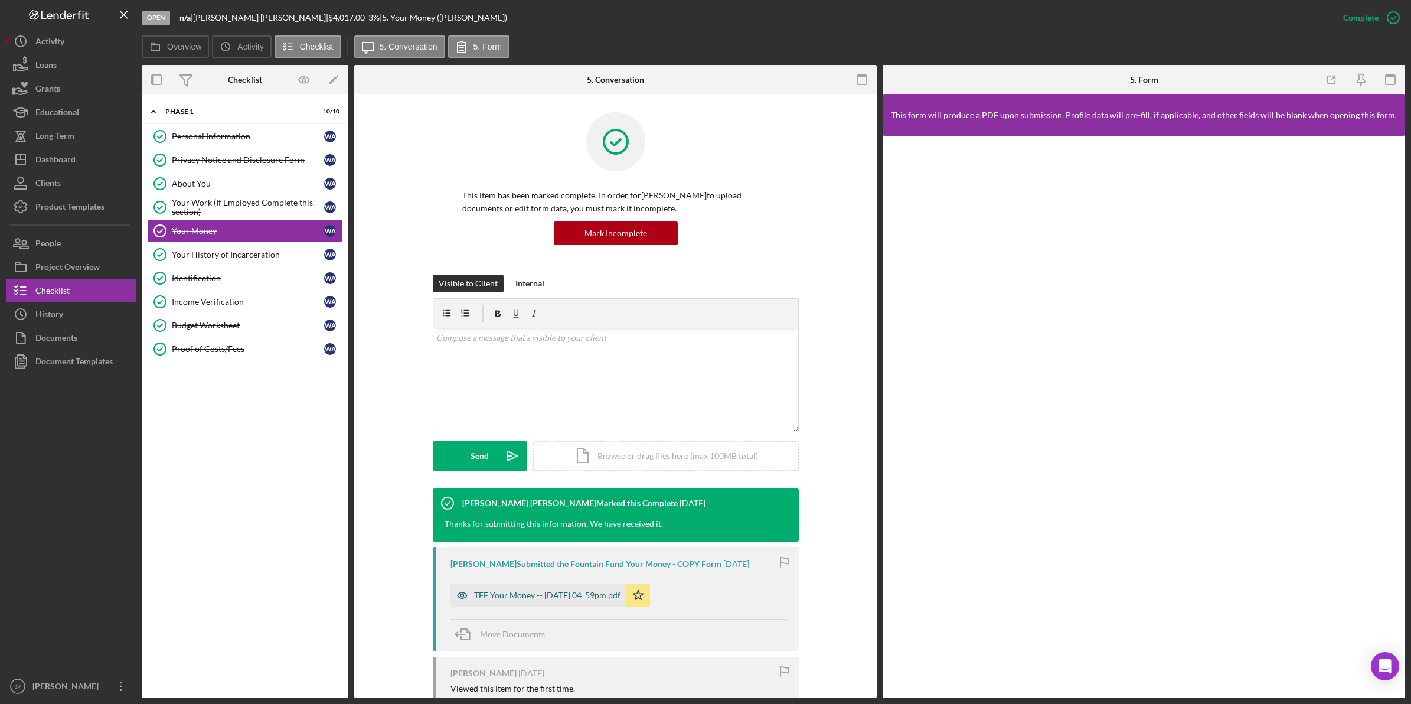
click at [554, 587] on div "TFF Your Money -- 2025-08-05 04_59pm.pdf" at bounding box center [538, 595] width 176 height 24
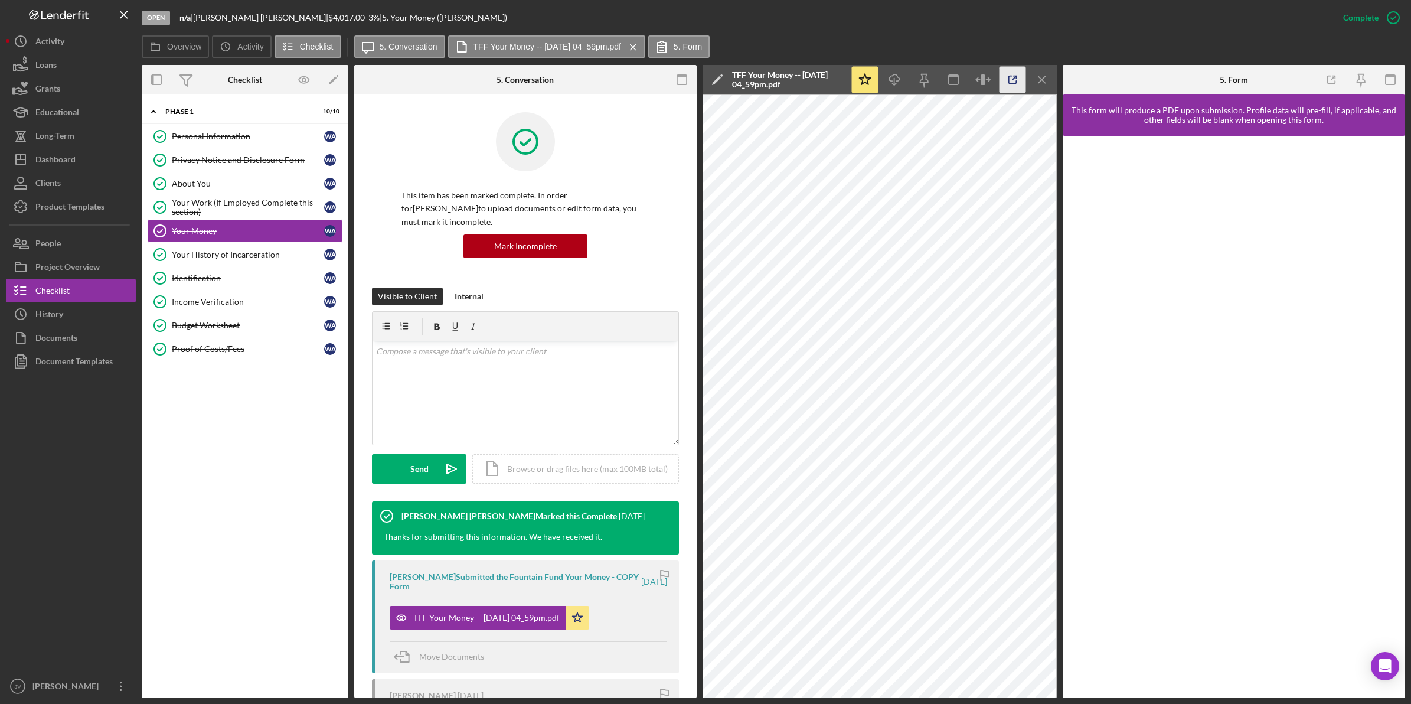
click at [1020, 87] on icon "button" at bounding box center [1012, 80] width 27 height 27
click at [267, 249] on link "Your History of Incarceration Your History of Incarceration W A" at bounding box center [245, 255] width 195 height 24
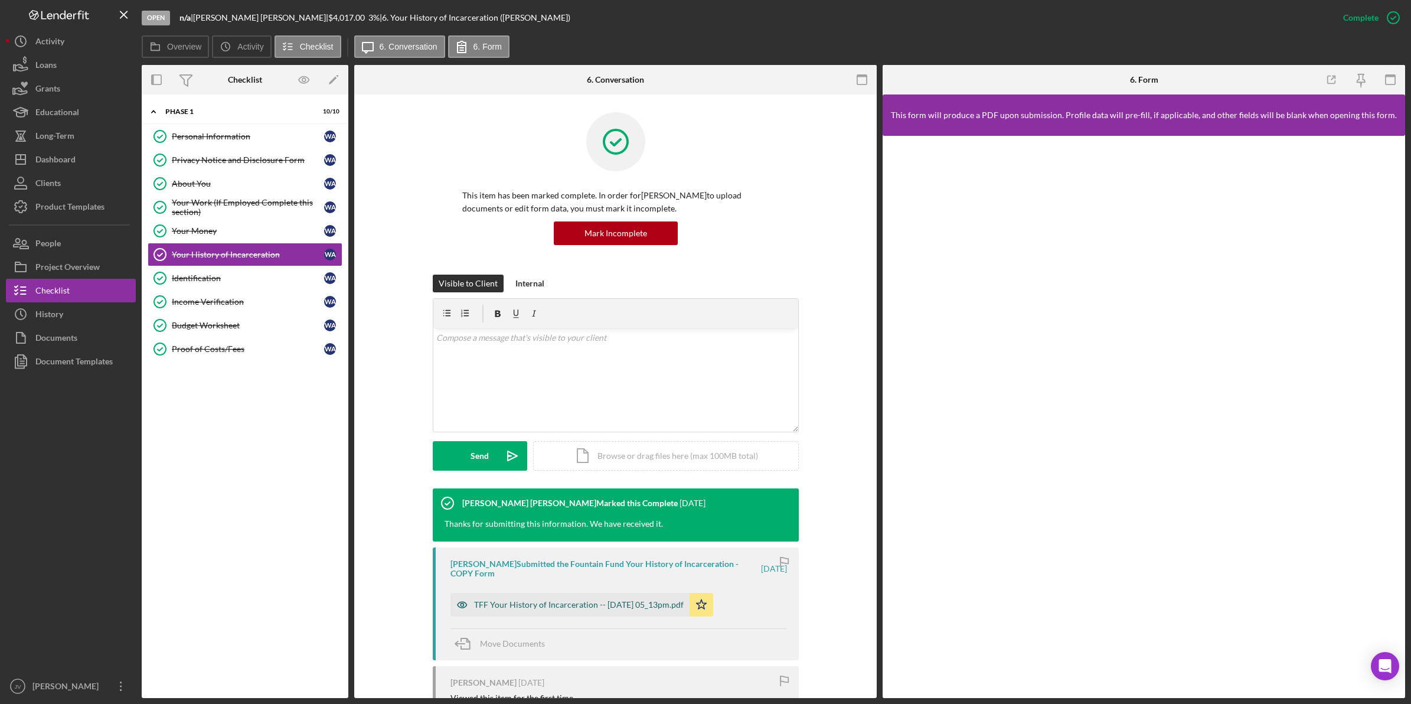
click at [610, 605] on div "TFF Your History of Incarceration -- 2025-08-05 05_13pm.pdf" at bounding box center [579, 604] width 210 height 9
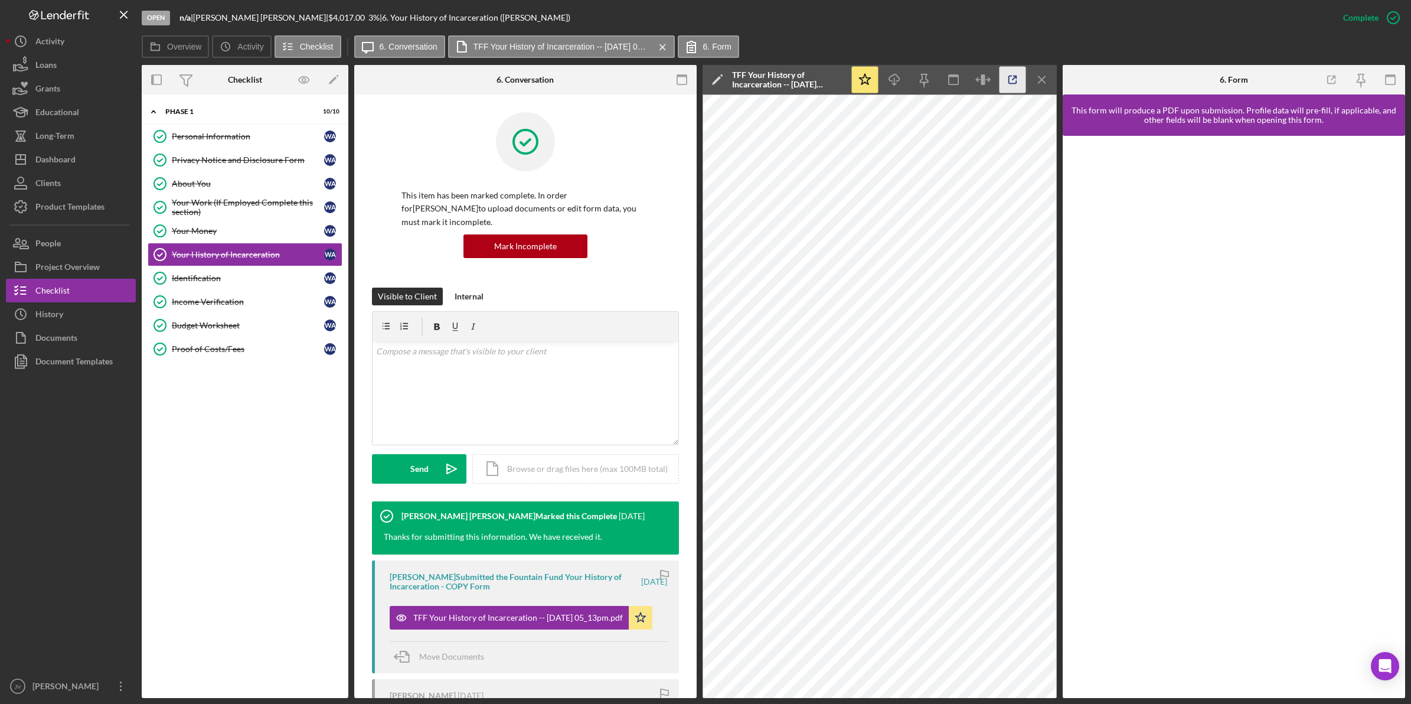
click at [1005, 75] on icon "button" at bounding box center [1012, 80] width 27 height 27
click at [264, 275] on div "Identification" at bounding box center [248, 277] width 152 height 9
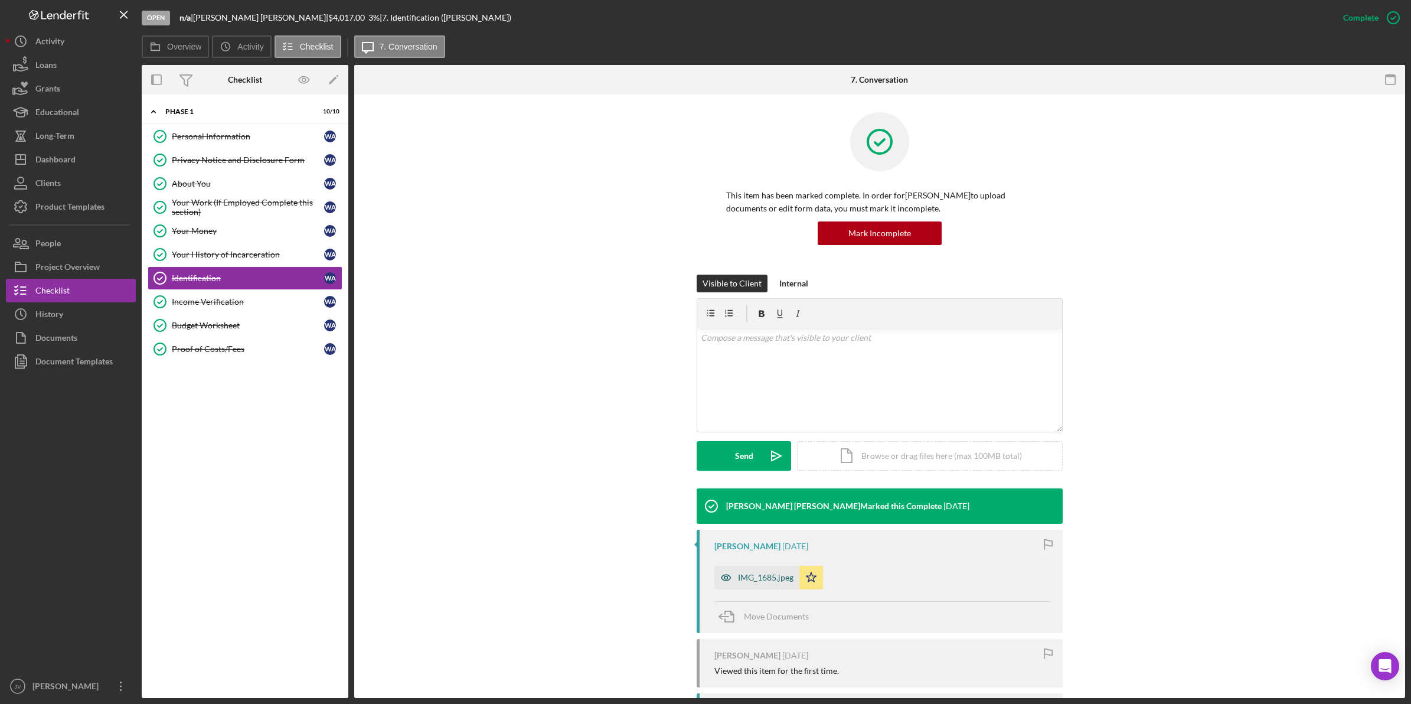
click at [766, 570] on div "IMG_1685.jpeg" at bounding box center [756, 578] width 85 height 24
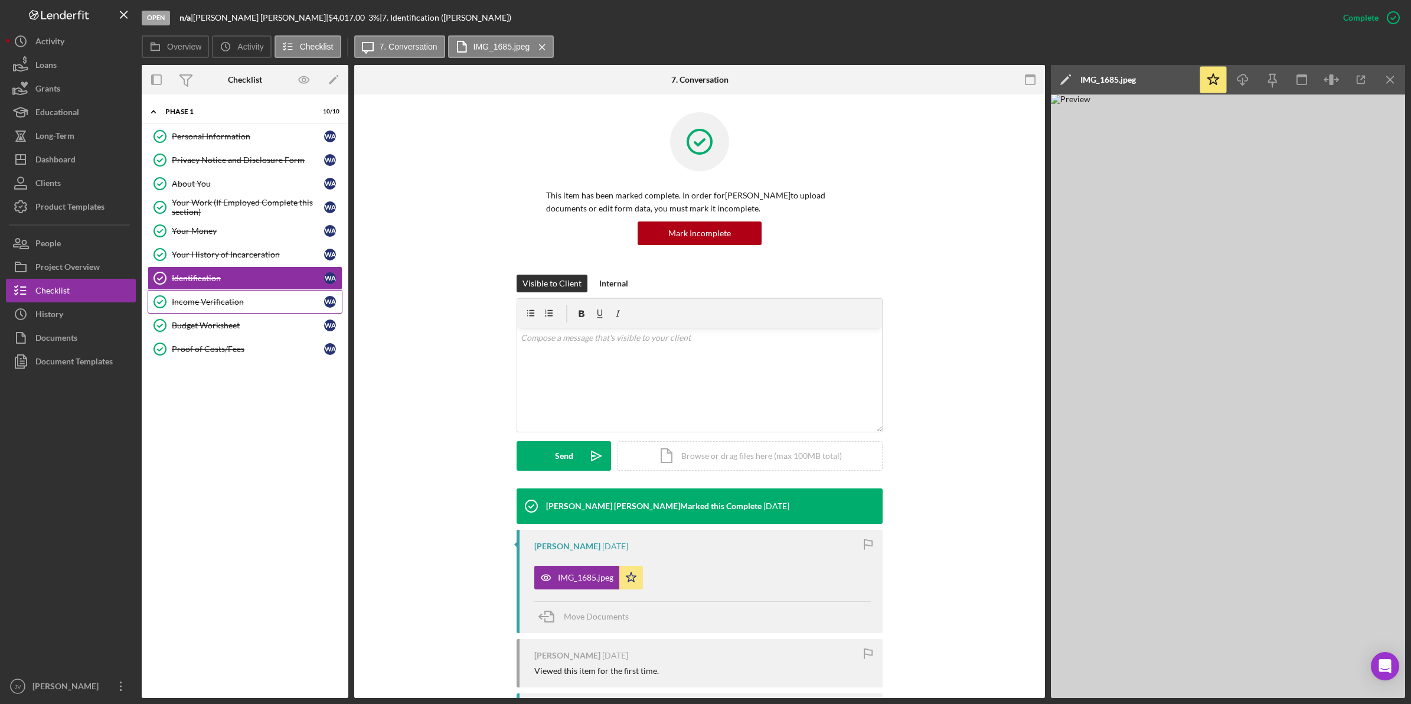
click at [269, 303] on div "Income Verification" at bounding box center [248, 301] width 152 height 9
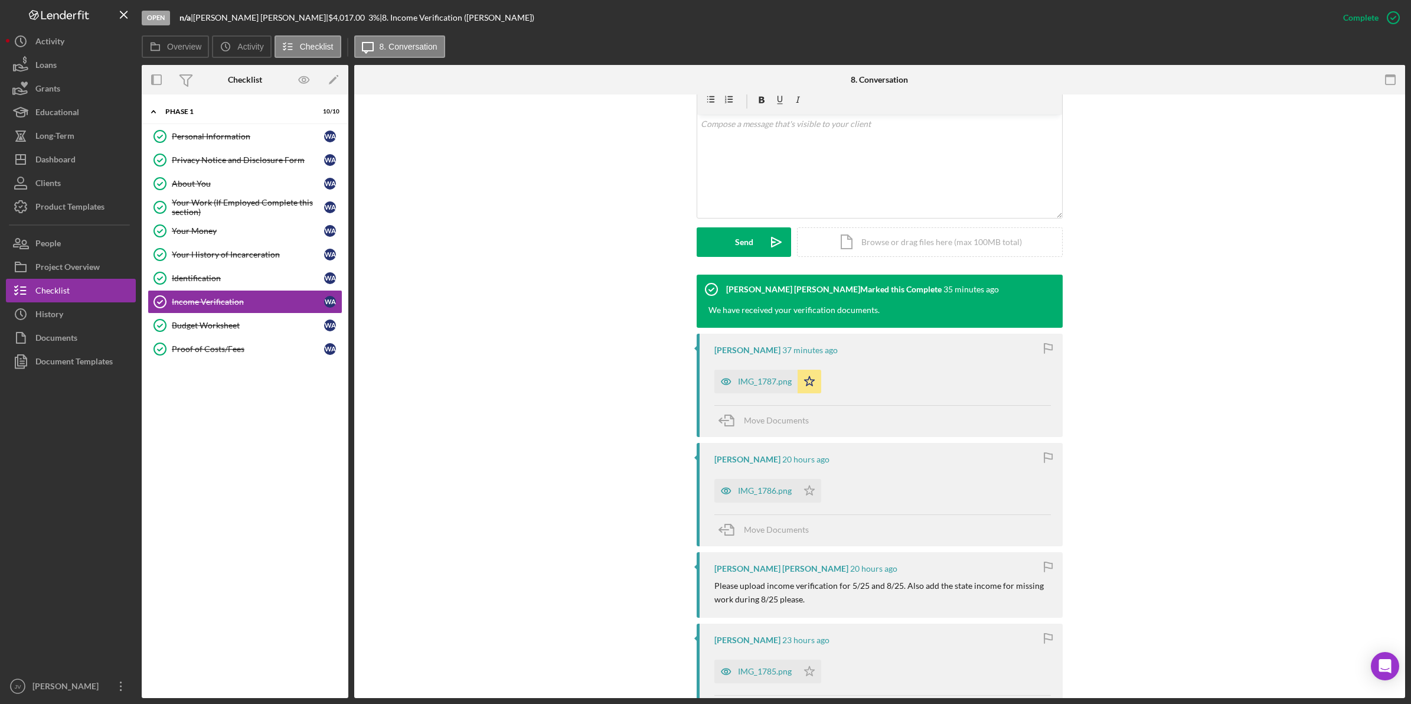
scroll to position [221, 0]
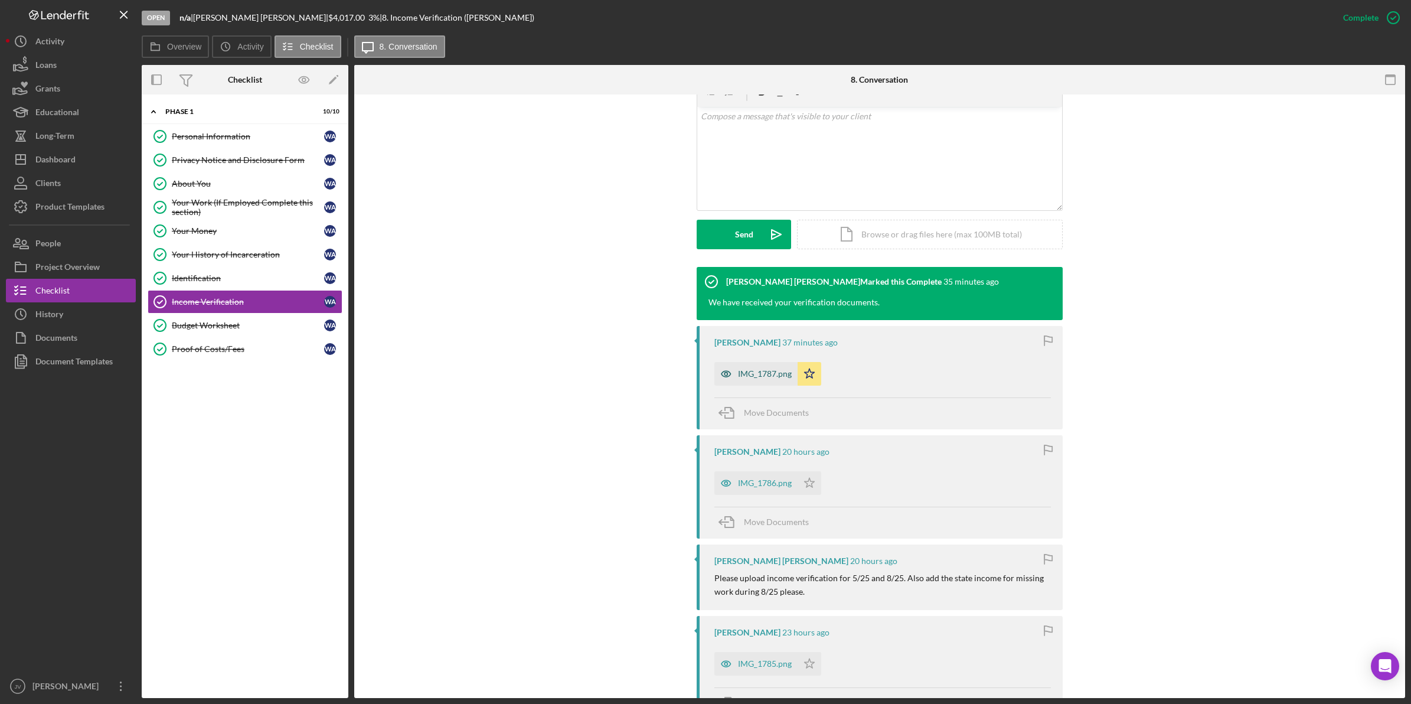
click at [739, 382] on div "IMG_1787.png" at bounding box center [755, 374] width 83 height 24
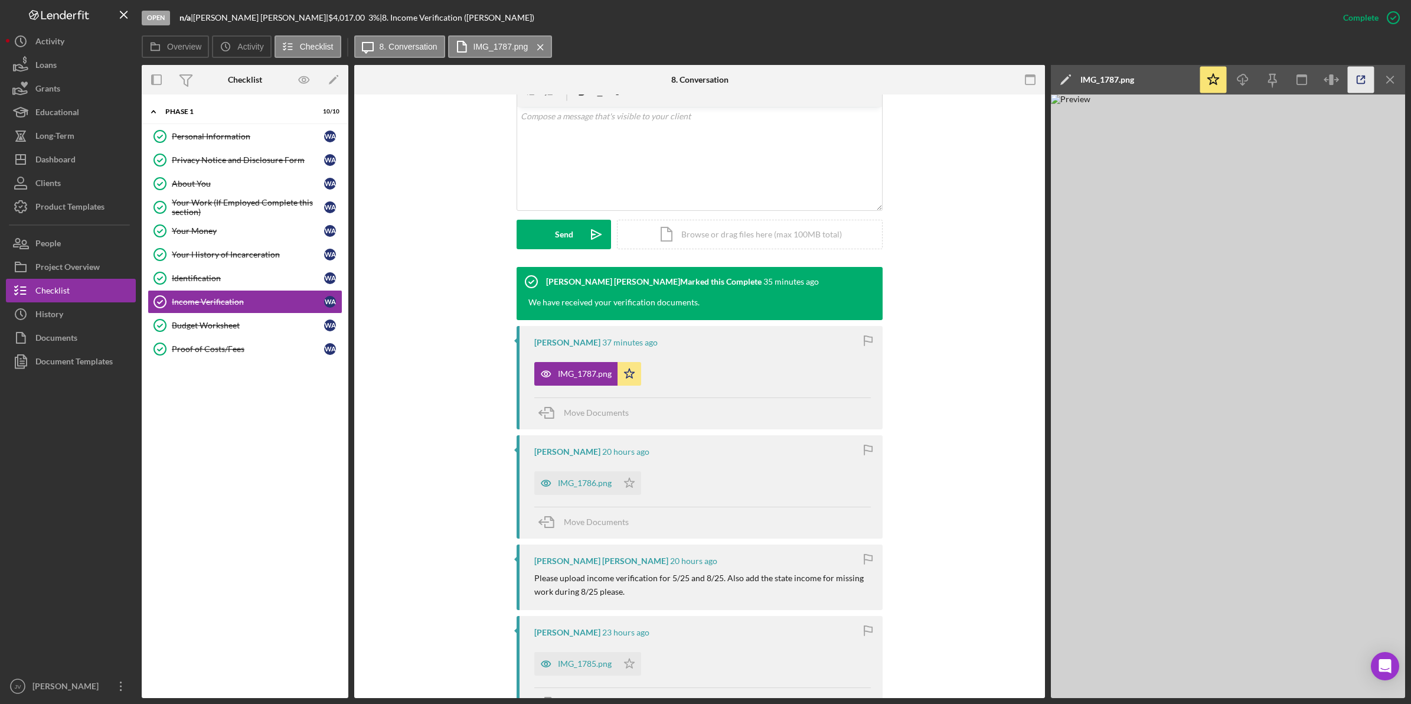
click at [1361, 84] on icon "button" at bounding box center [1361, 80] width 27 height 27
click at [581, 475] on div "IMG_1786.png" at bounding box center [575, 483] width 83 height 24
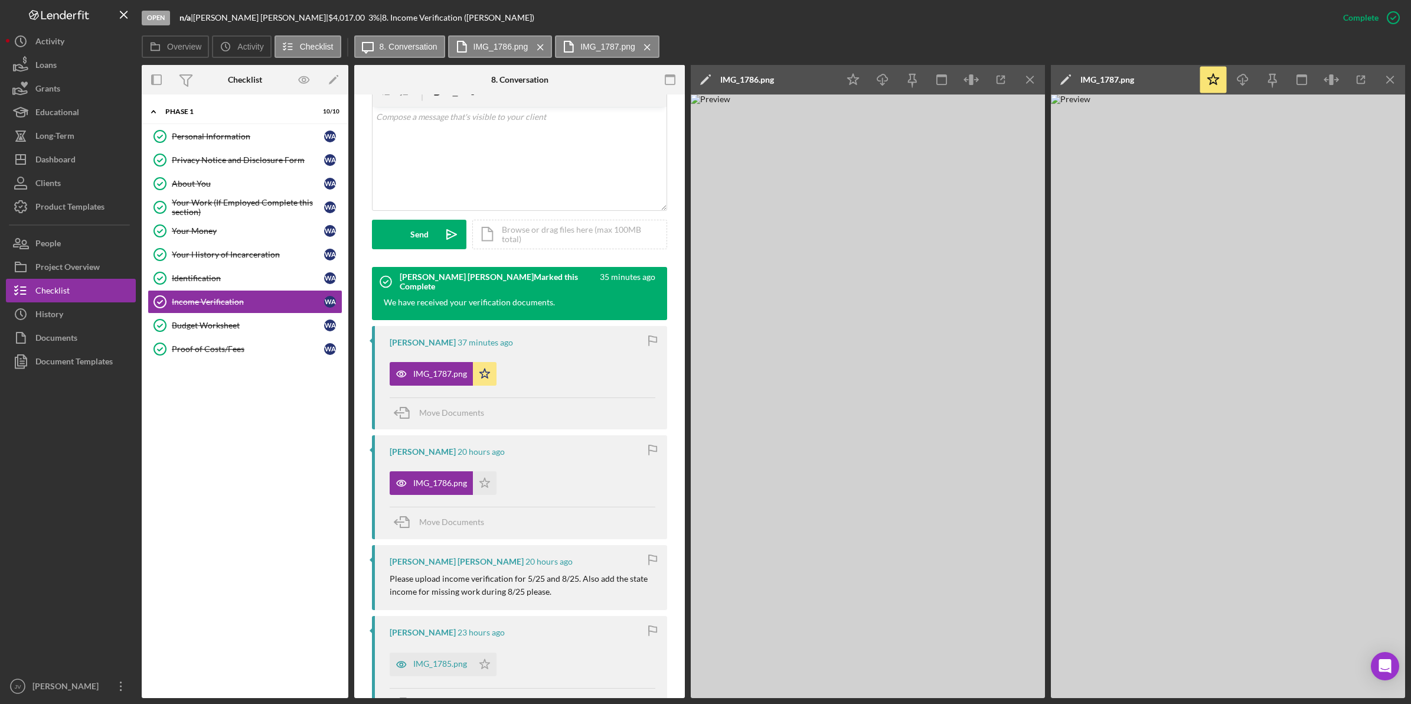
scroll to position [382, 0]
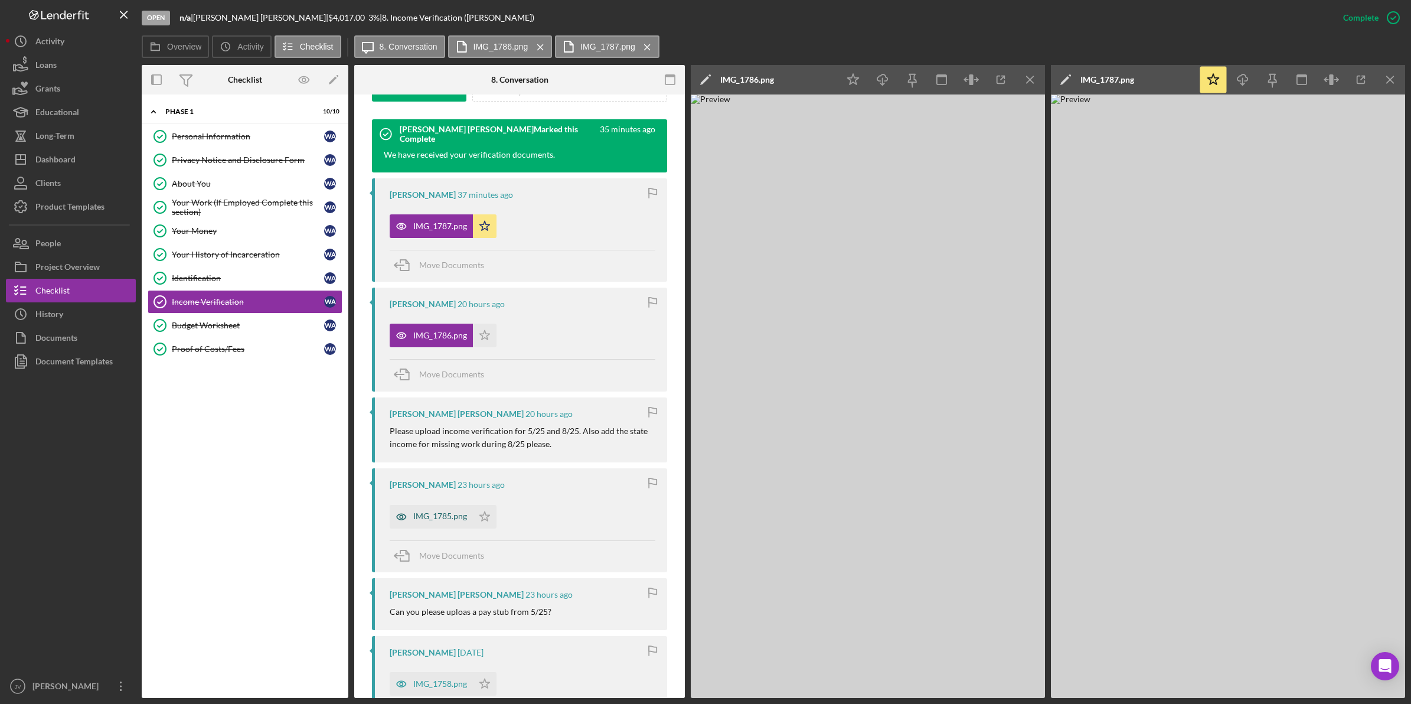
click at [432, 518] on div "IMG_1785.png" at bounding box center [440, 515] width 54 height 9
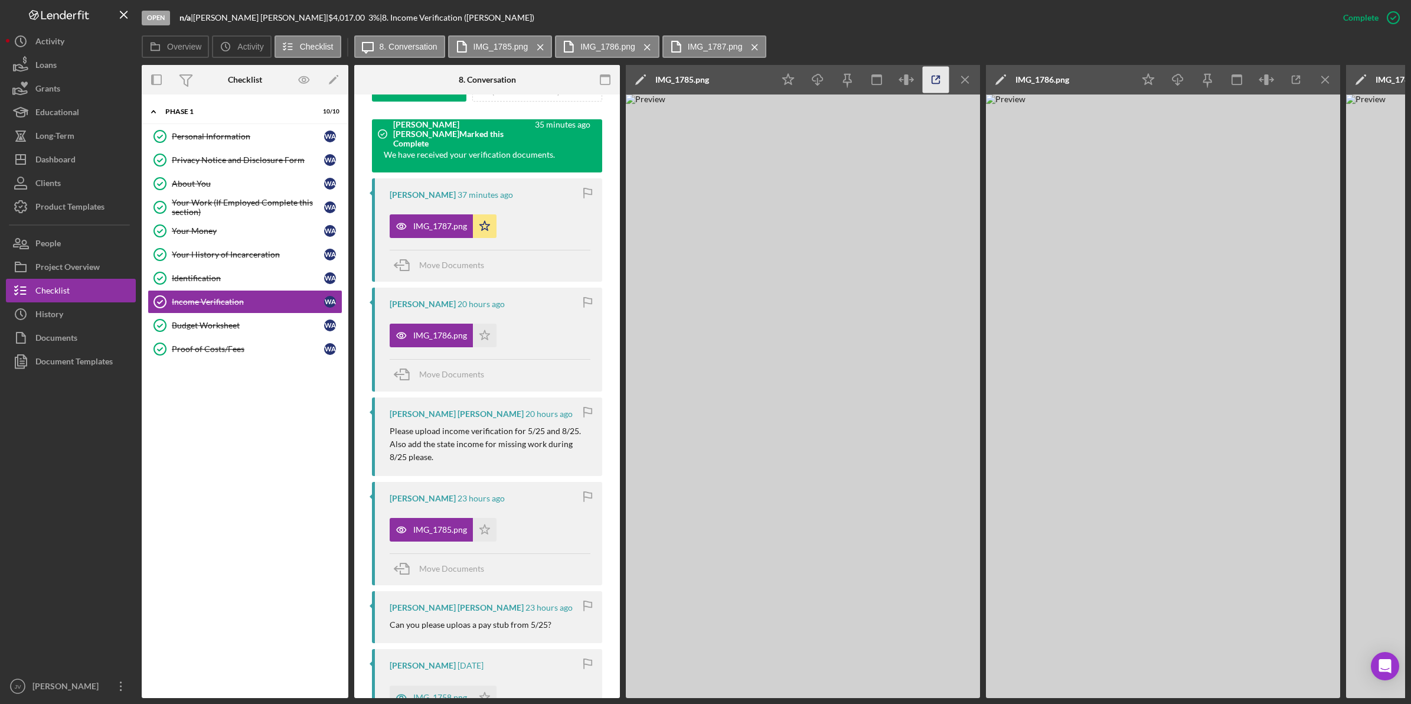
click at [936, 79] on line "button" at bounding box center [938, 78] width 4 height 4
click at [953, 79] on icon "Icon/Menu Close" at bounding box center [965, 80] width 27 height 27
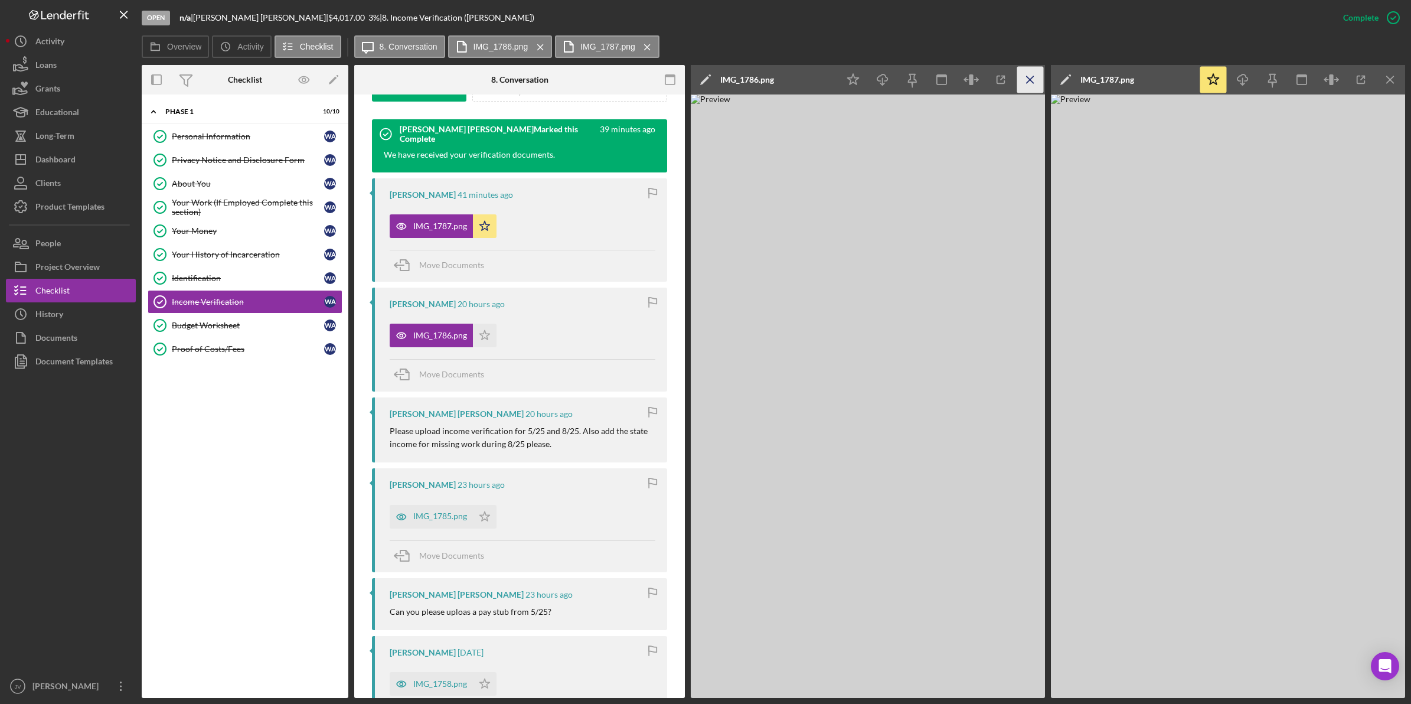
click at [1022, 80] on icon "Icon/Menu Close" at bounding box center [1030, 80] width 27 height 27
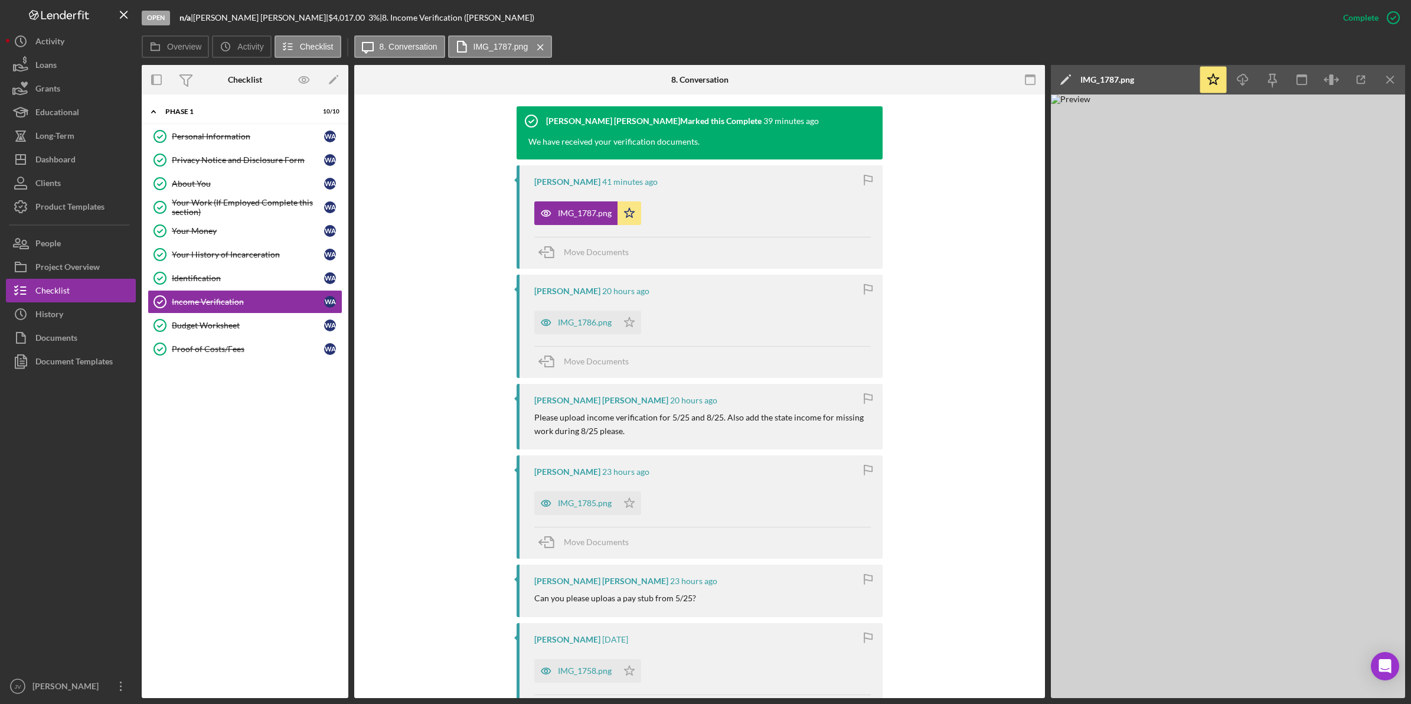
scroll to position [369, 0]
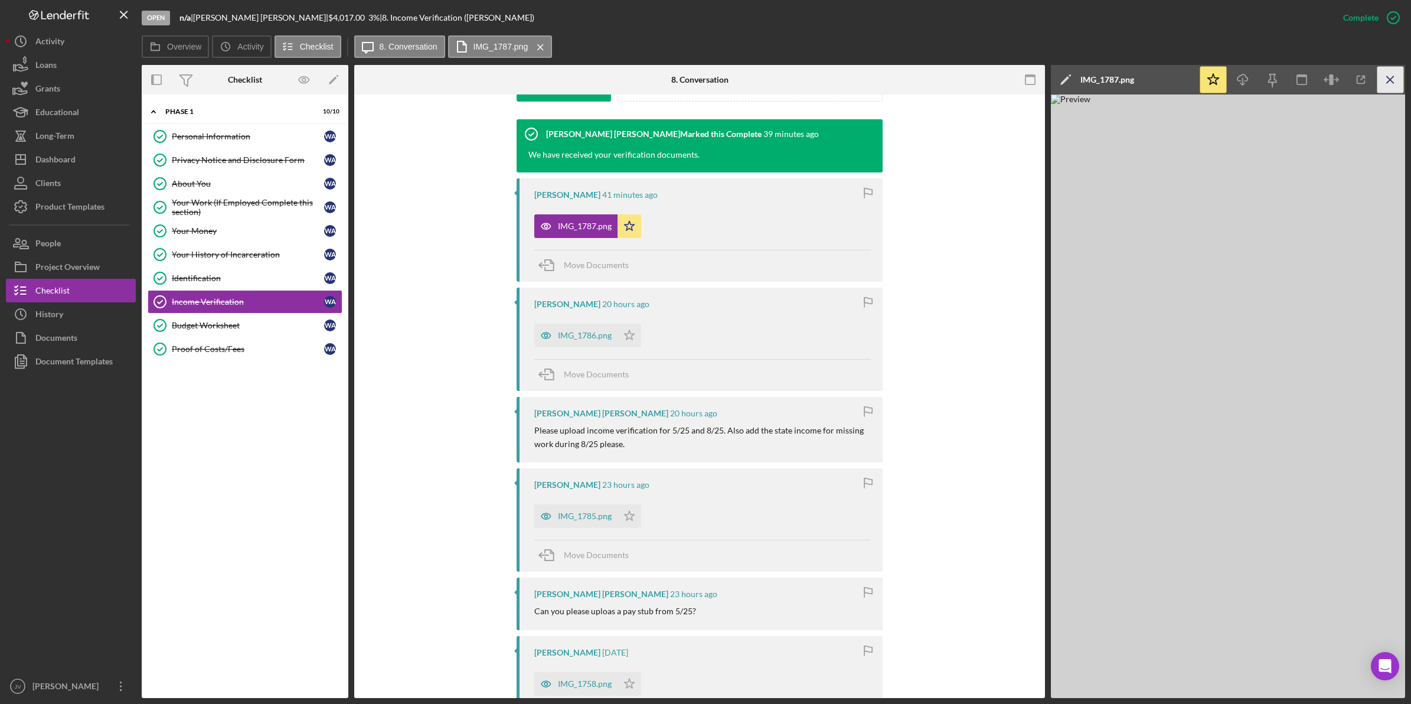
click at [1391, 80] on icon "Icon/Menu Close" at bounding box center [1390, 80] width 27 height 27
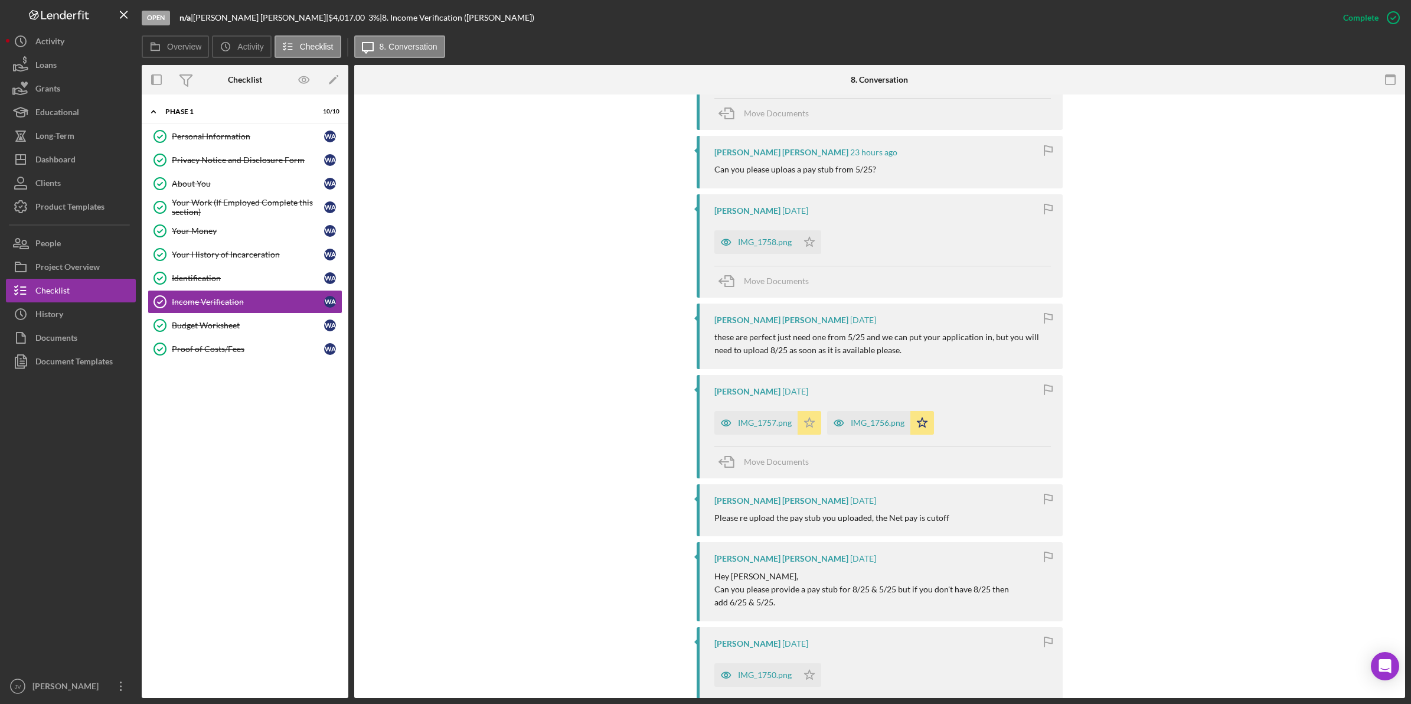
scroll to position [812, 0]
click at [859, 426] on div "IMG_1756.png" at bounding box center [878, 421] width 54 height 9
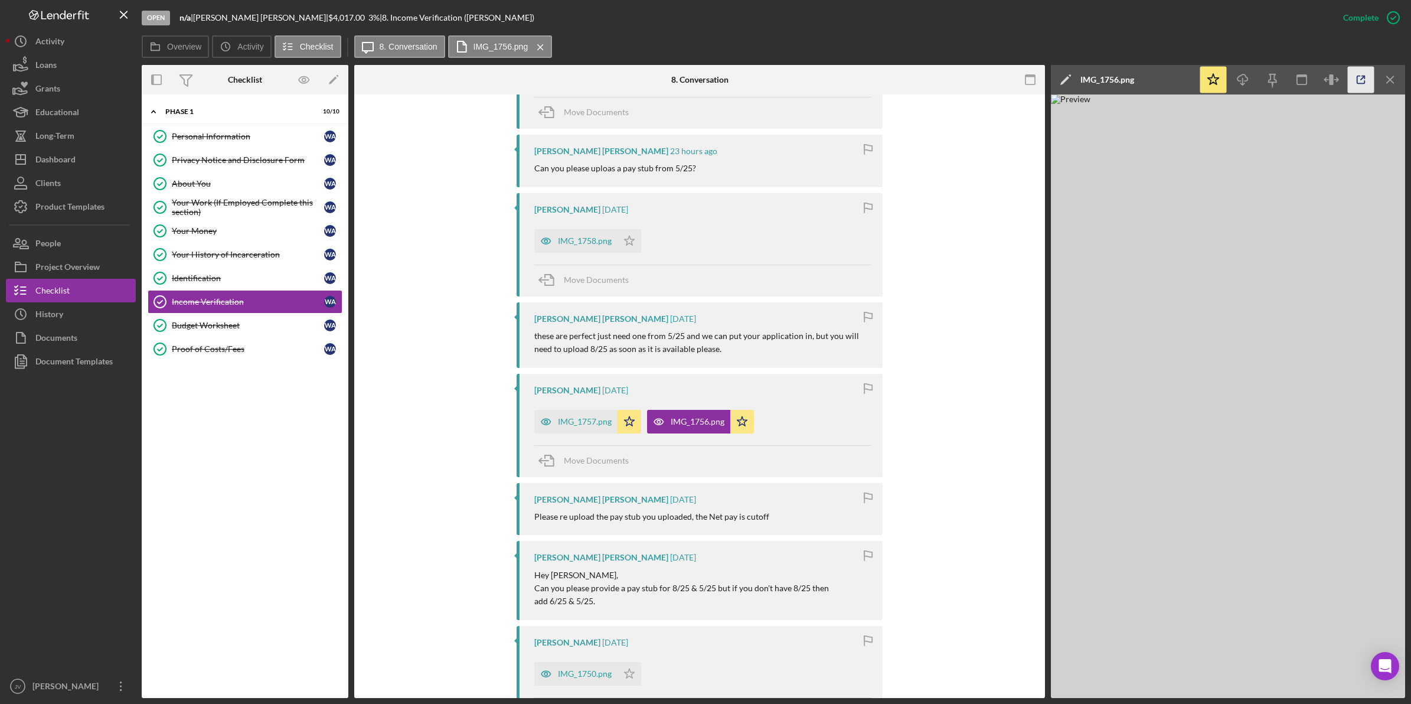
click at [1355, 86] on icon "button" at bounding box center [1361, 80] width 27 height 27
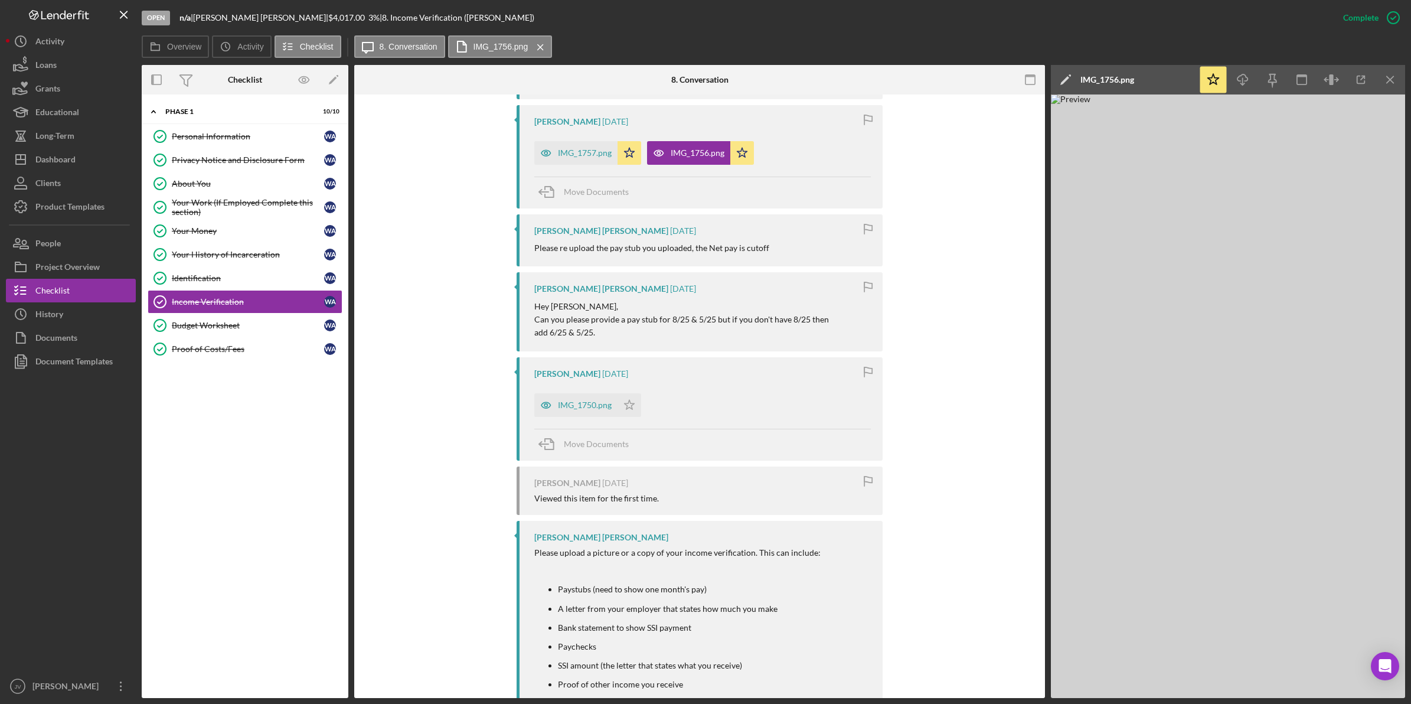
scroll to position [1107, 0]
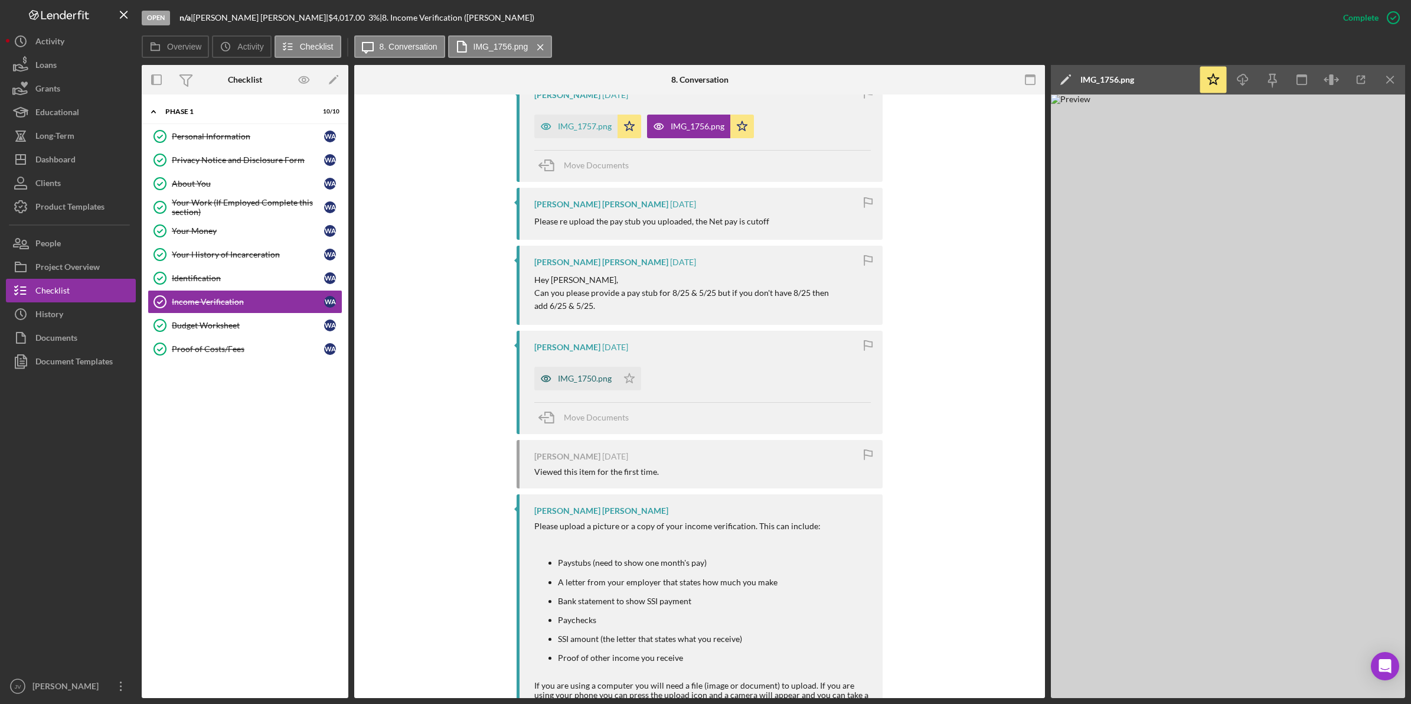
click at [577, 381] on div "IMG_1750.png" at bounding box center [585, 378] width 54 height 9
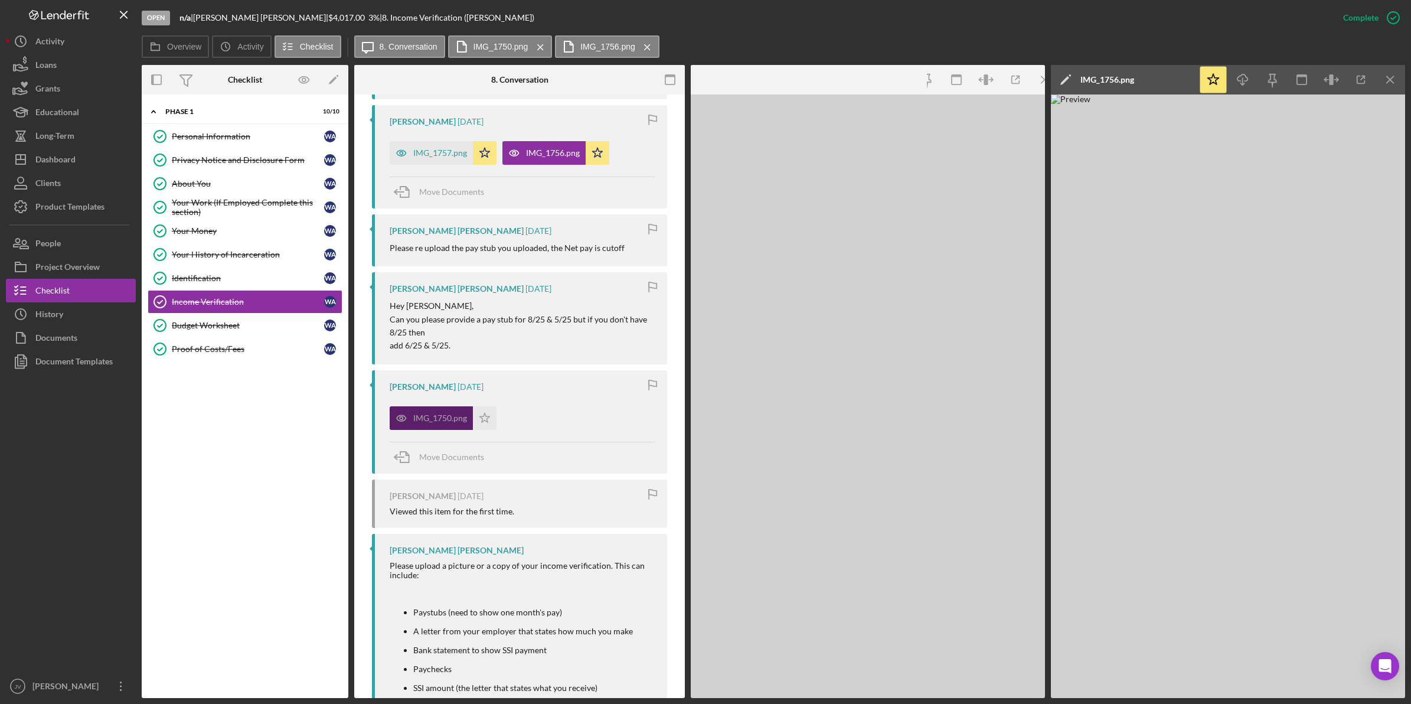
scroll to position [1133, 0]
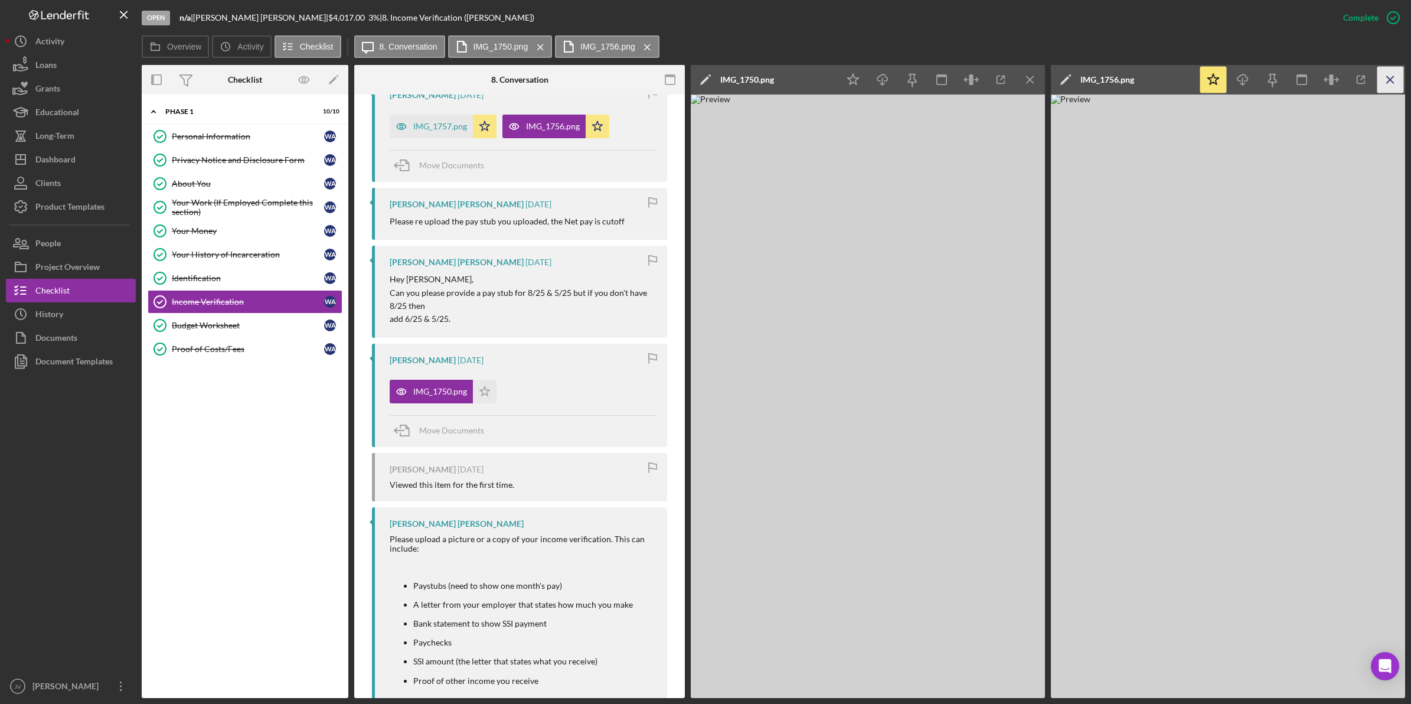
click at [1399, 81] on icon "Icon/Menu Close" at bounding box center [1390, 80] width 27 height 27
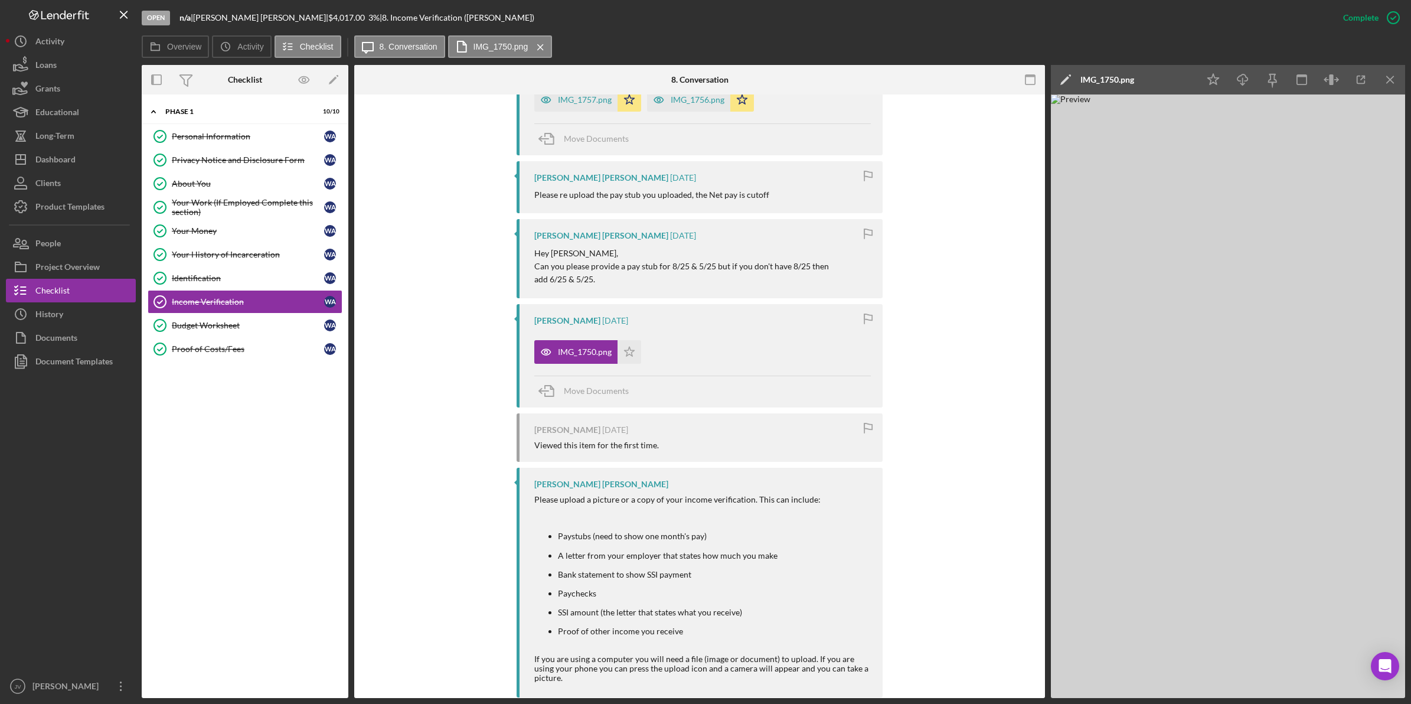
scroll to position [1107, 0]
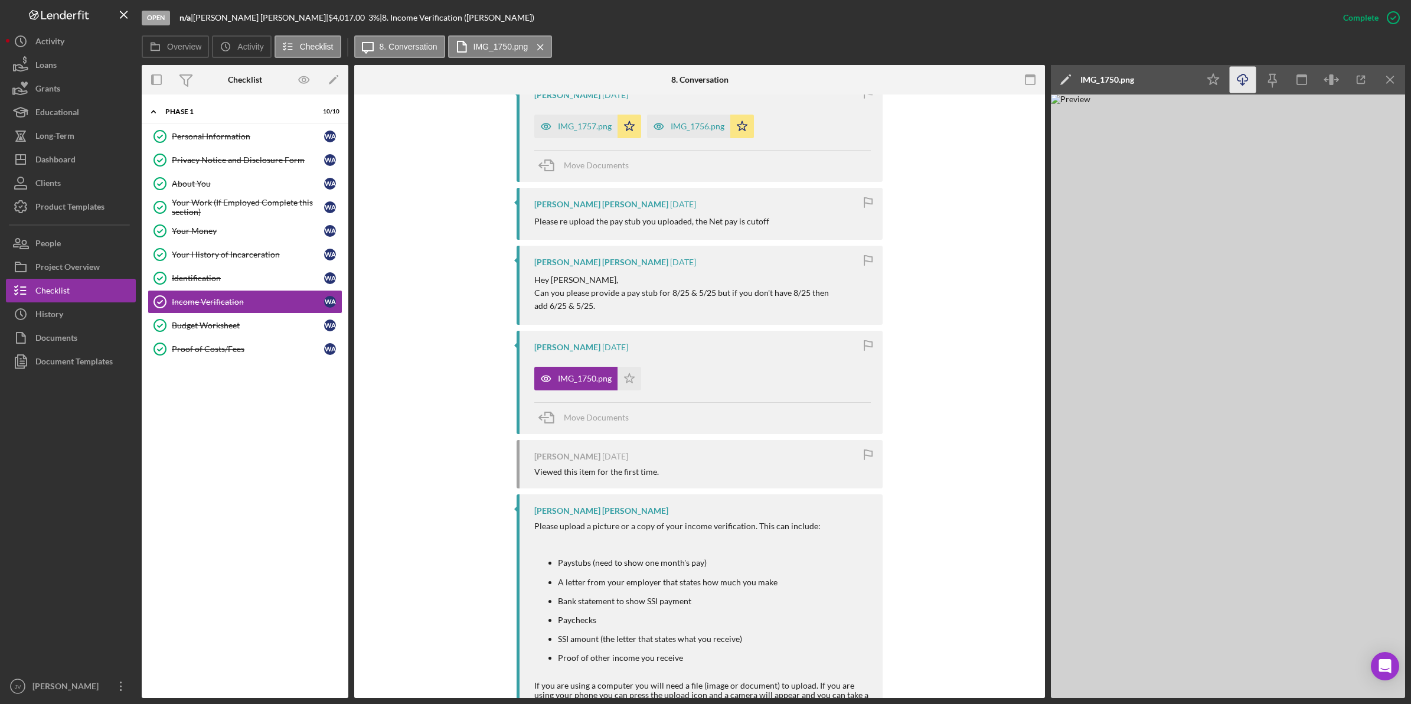
click at [1239, 83] on icon "Icon/Download" at bounding box center [1243, 80] width 27 height 27
click at [989, 192] on div "Harry Jean-Jacques Marked this Complete 40 minutes ago We have received your ve…" at bounding box center [699, 55] width 655 height 1348
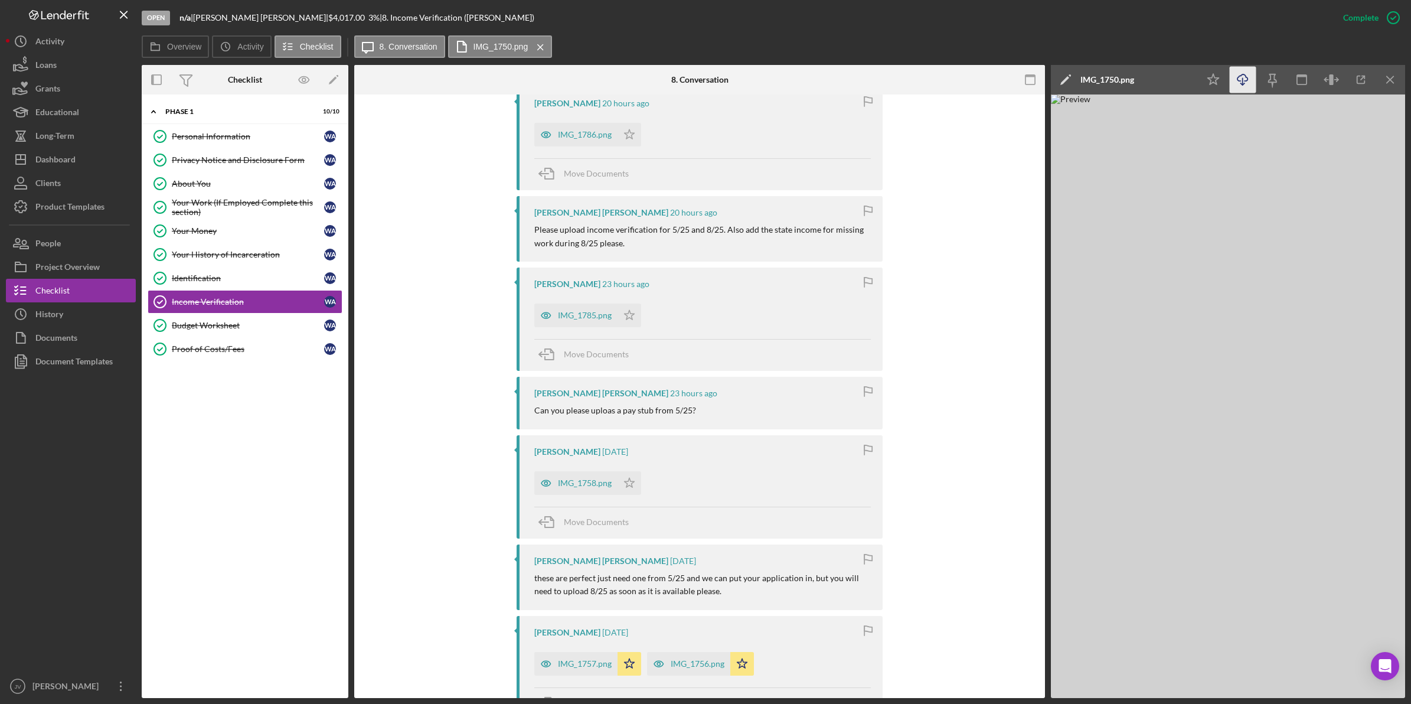
scroll to position [569, 0]
click at [573, 482] on div "IMG_1758.png" at bounding box center [585, 483] width 54 height 9
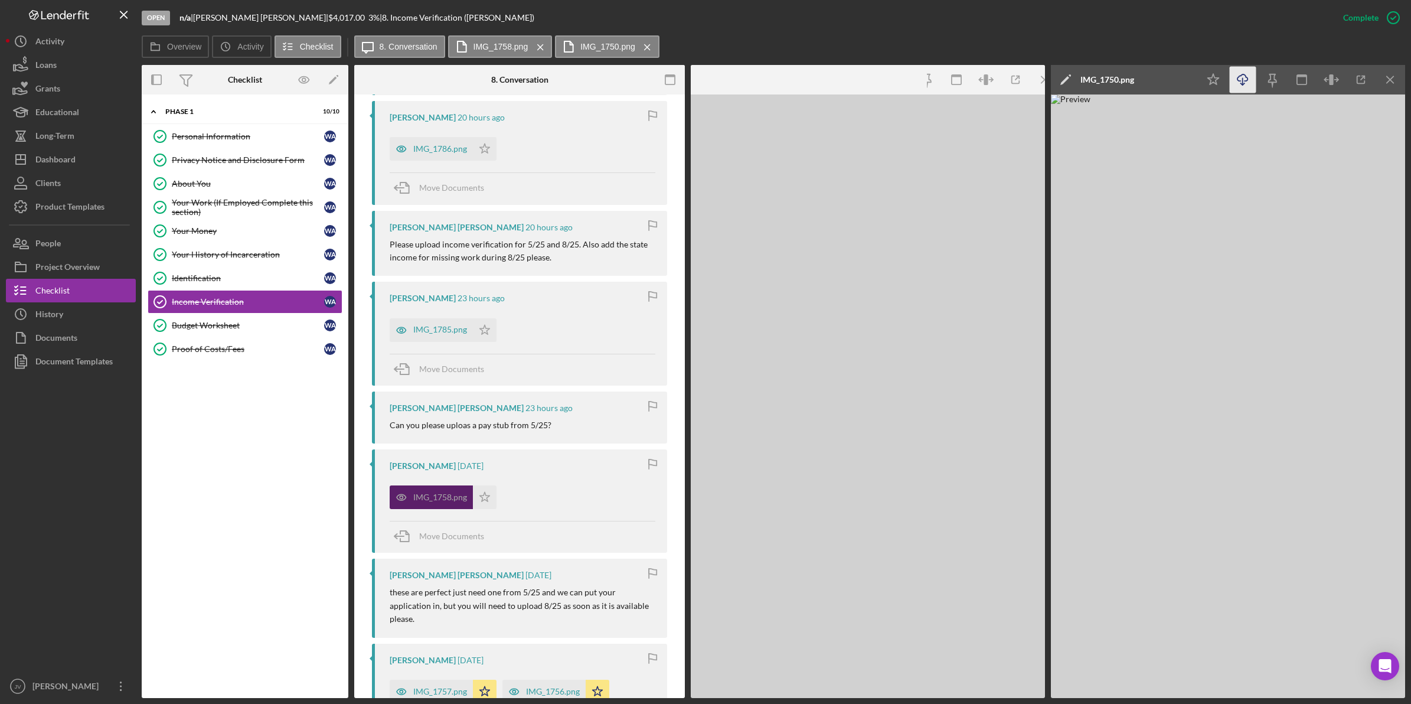
scroll to position [582, 0]
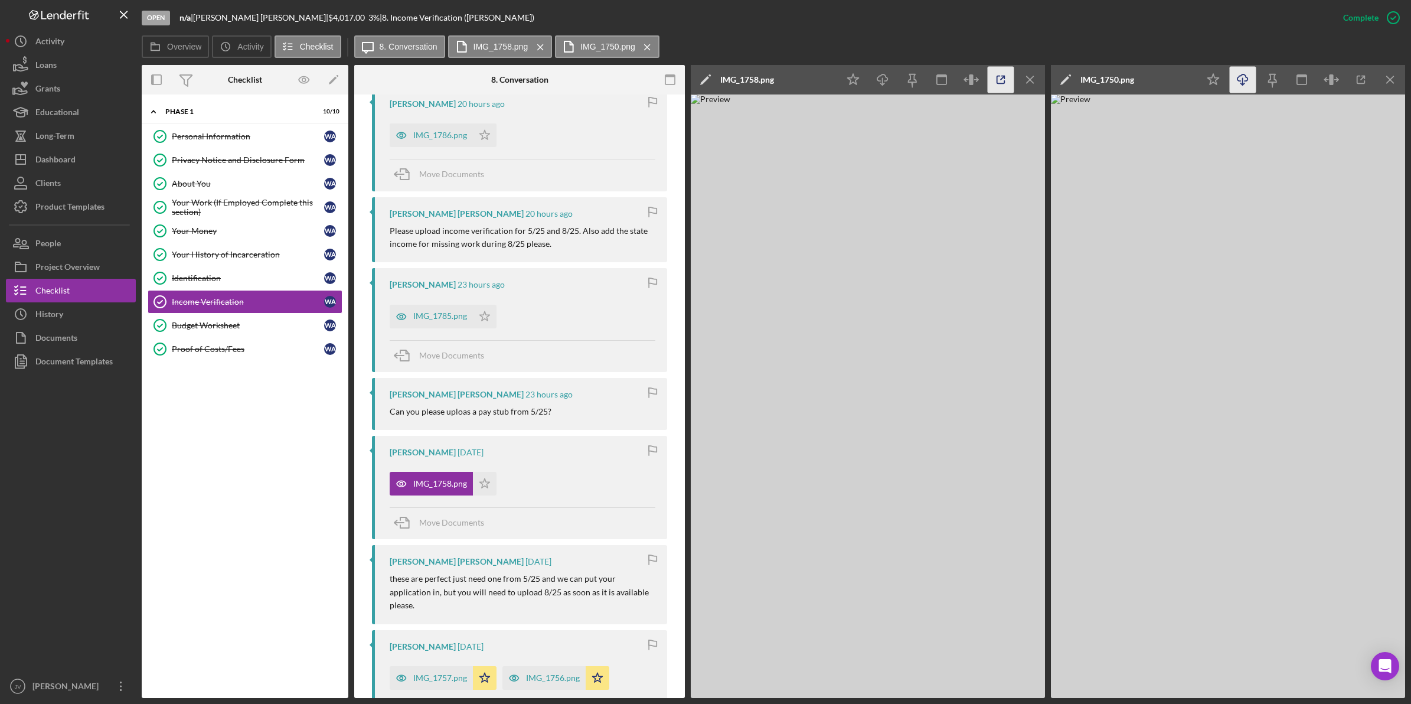
click at [995, 84] on icon "button" at bounding box center [1001, 80] width 27 height 27
click at [1388, 76] on icon "Icon/Menu Close" at bounding box center [1390, 80] width 27 height 27
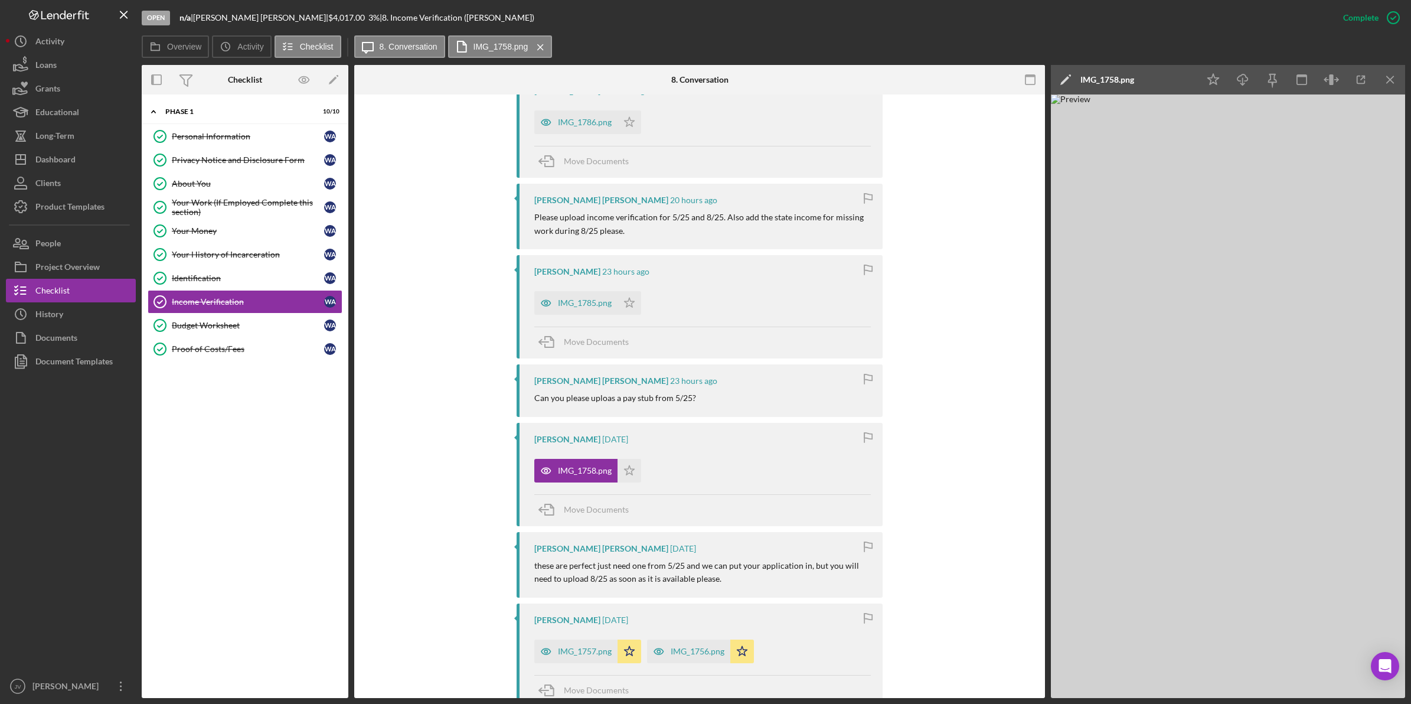
scroll to position [569, 0]
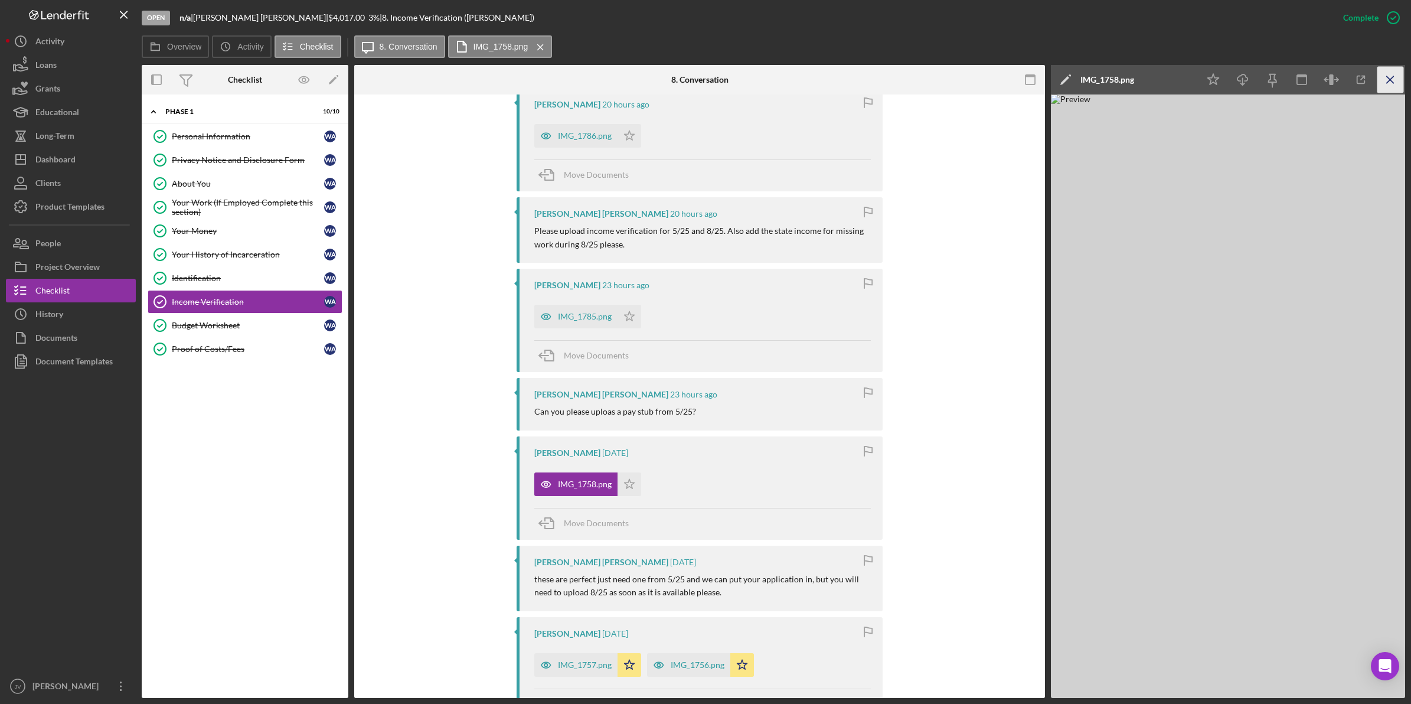
click at [1389, 76] on icon "Icon/Menu Close" at bounding box center [1390, 80] width 27 height 27
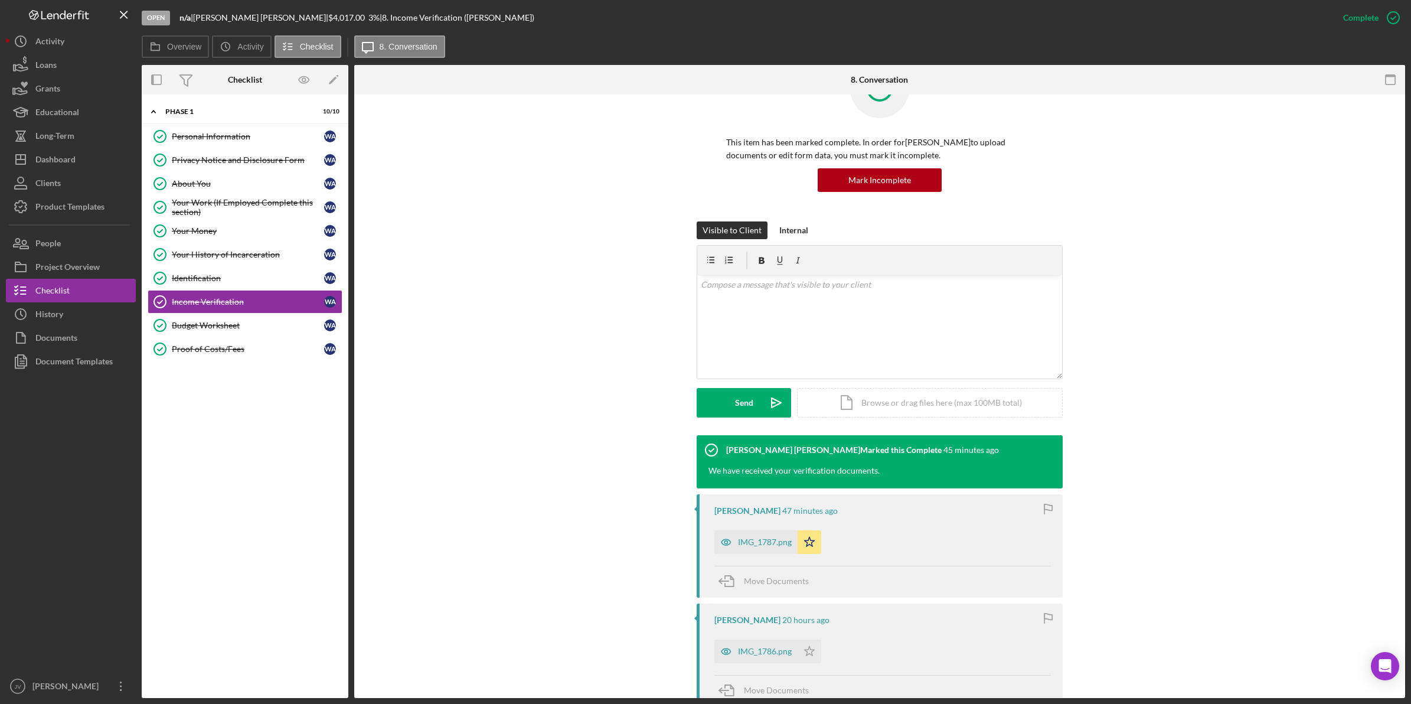
scroll to position [52, 0]
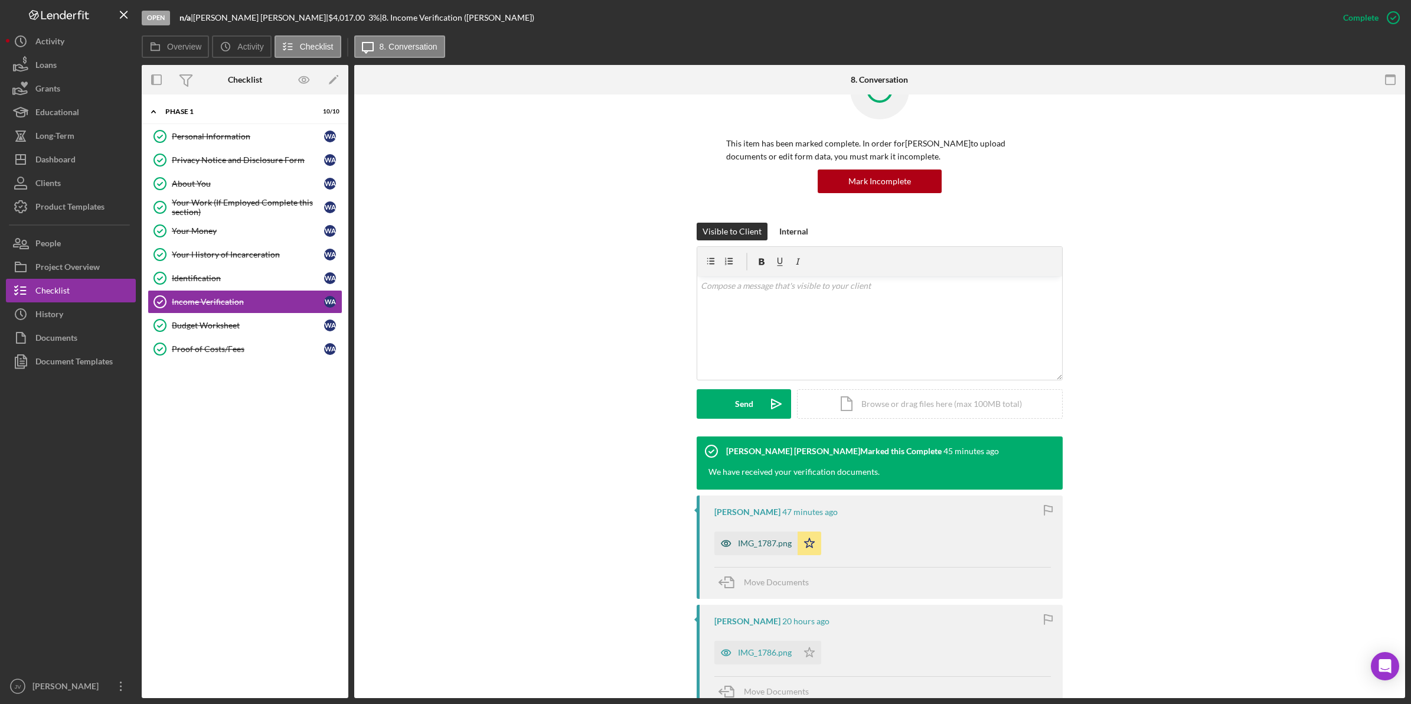
click at [759, 541] on div "IMG_1787.png" at bounding box center [765, 542] width 54 height 9
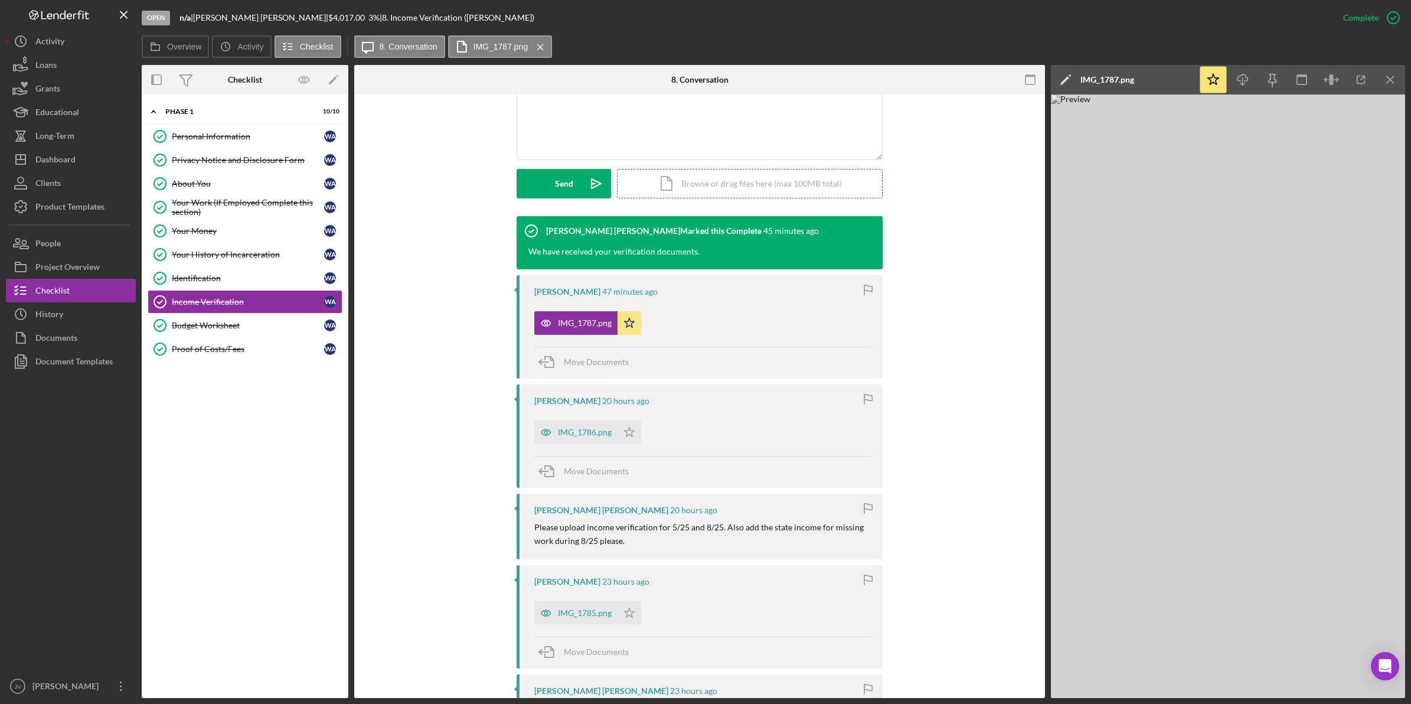
scroll to position [273, 0]
click at [579, 434] on div "IMG_1786.png" at bounding box center [585, 430] width 54 height 9
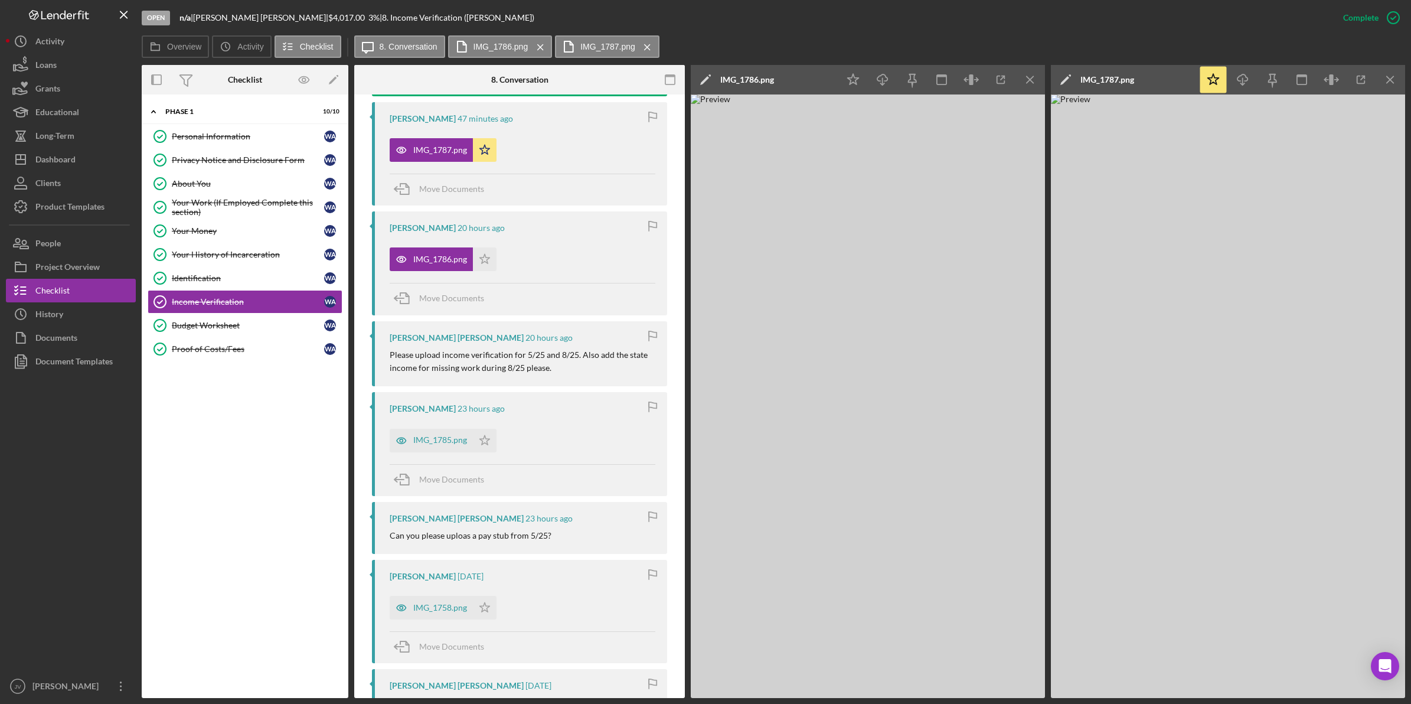
scroll to position [508, 0]
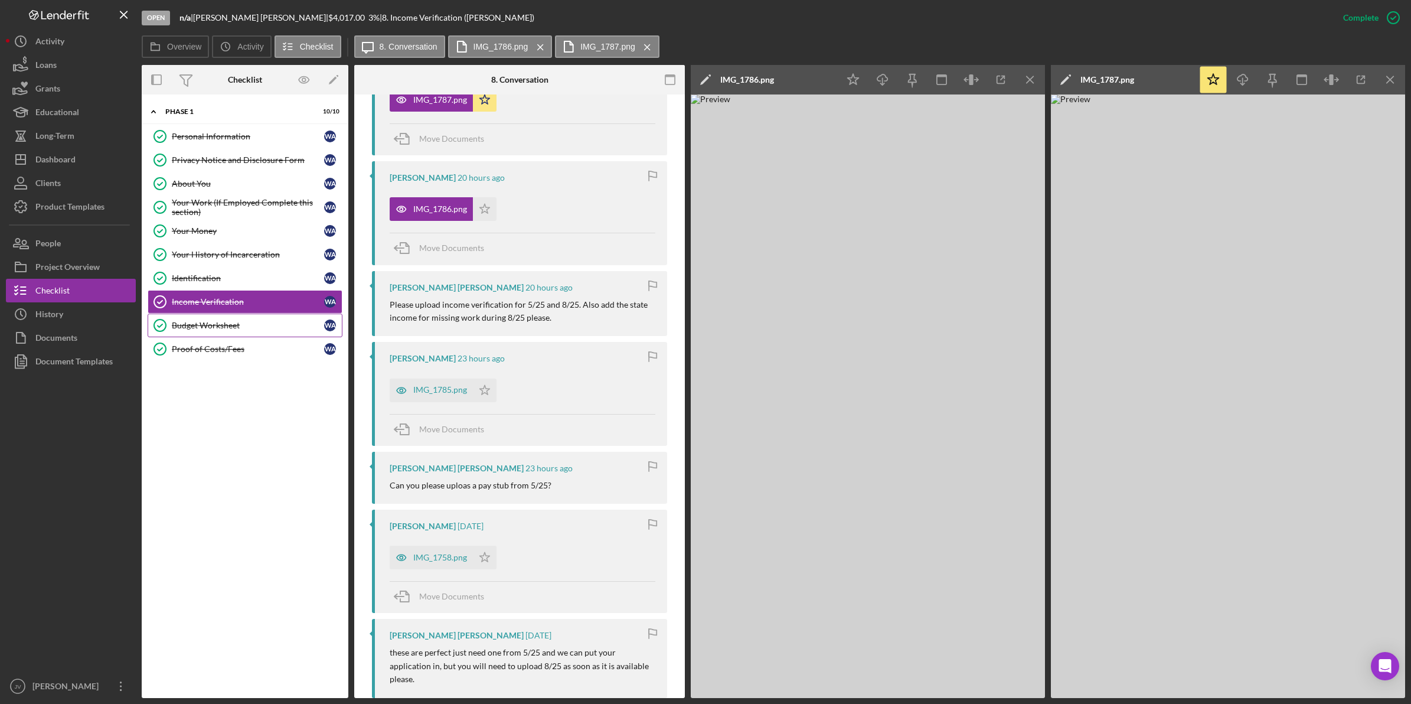
click at [290, 323] on div "Budget Worksheet" at bounding box center [248, 325] width 152 height 9
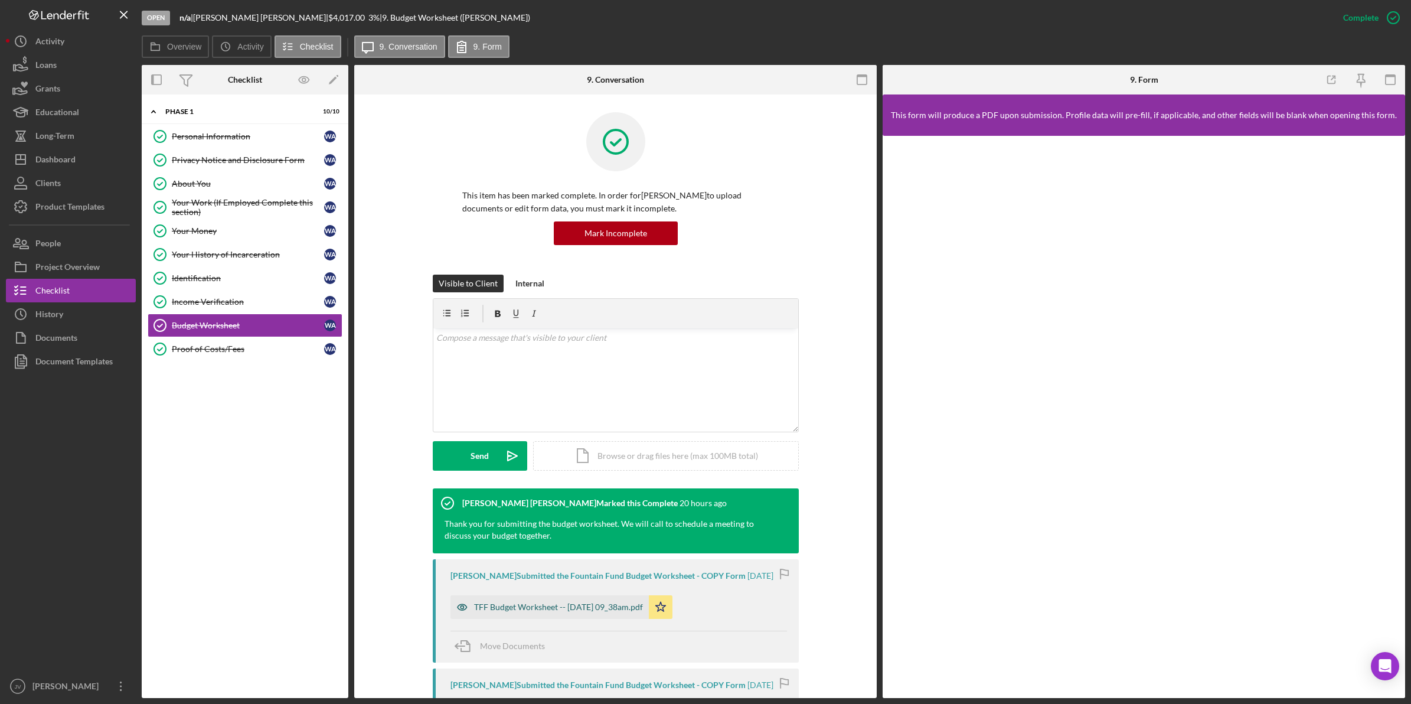
click at [527, 608] on div "TFF Budget Worksheet -- 2025-08-10 09_38am.pdf" at bounding box center [558, 606] width 169 height 9
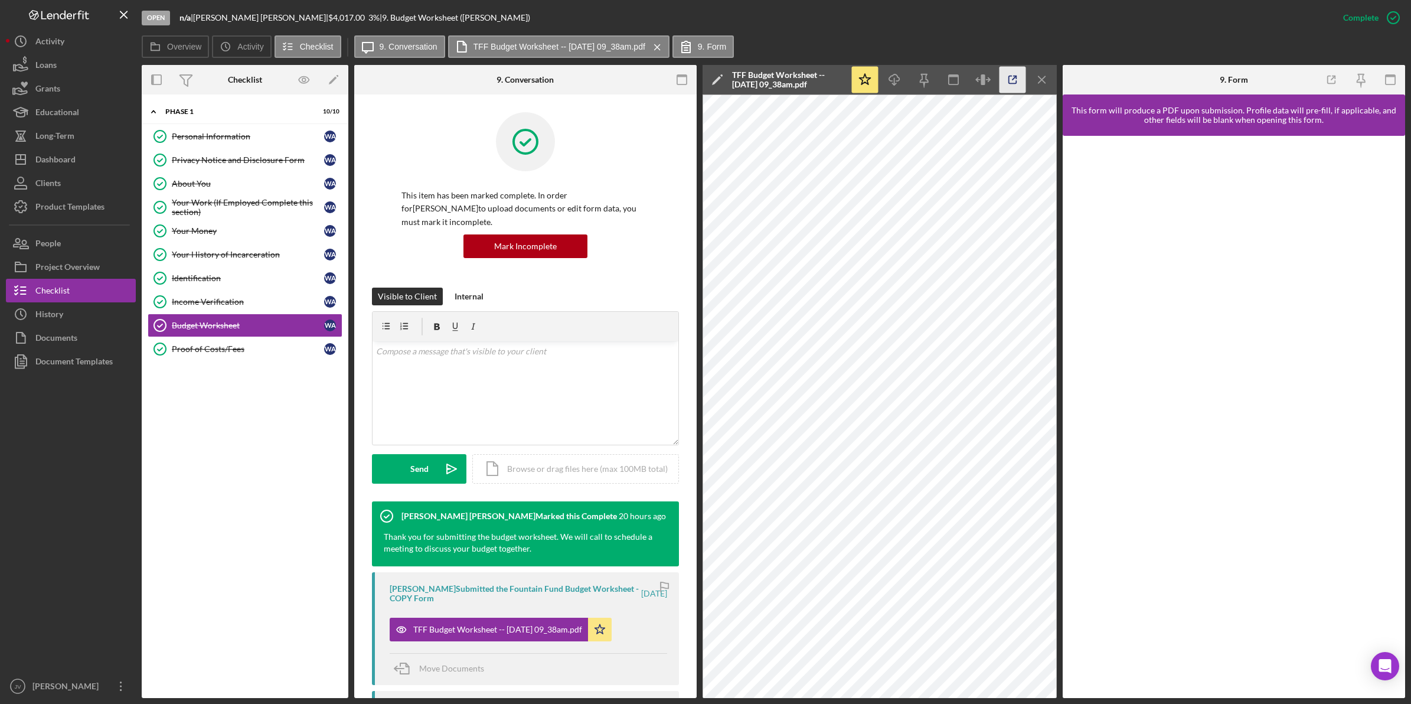
click at [1004, 77] on icon "button" at bounding box center [1012, 80] width 27 height 27
click at [221, 359] on link "Proof of Costs/Fees Proof of Costs/Fees W A" at bounding box center [245, 349] width 195 height 24
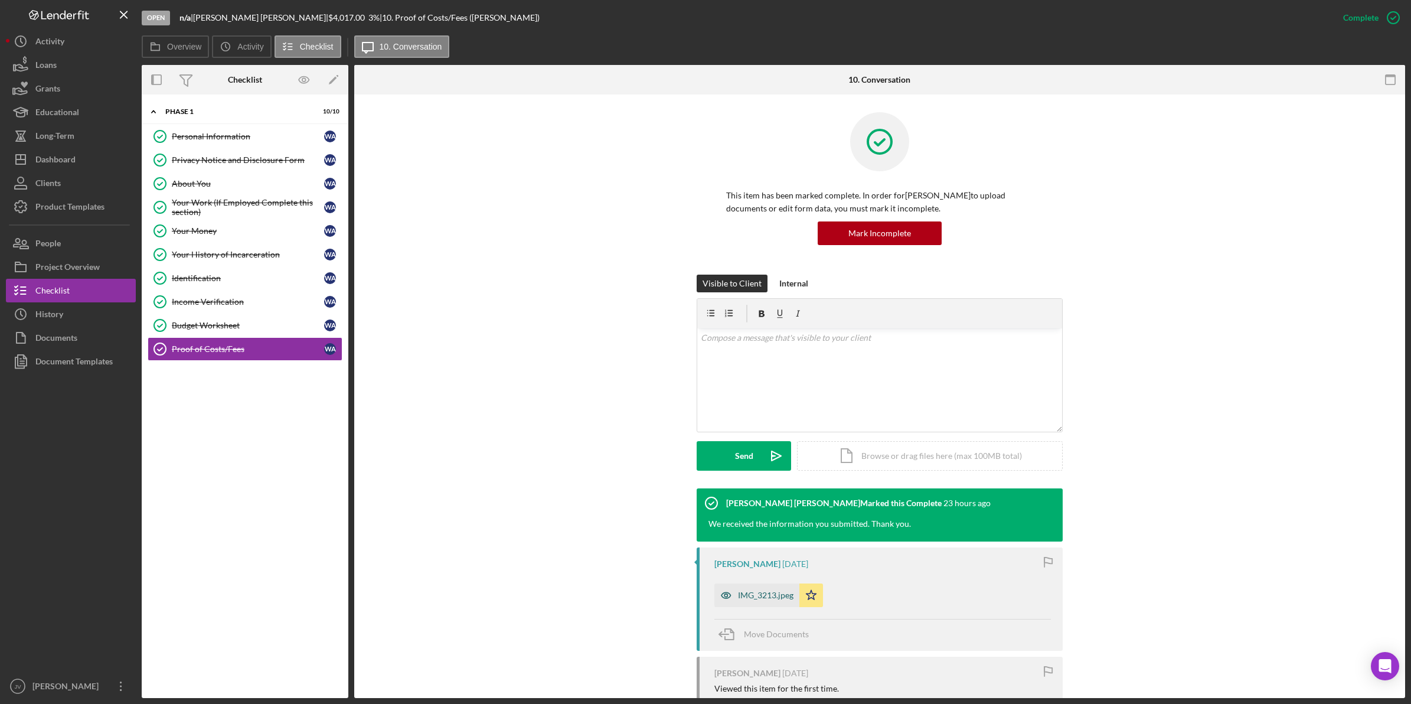
click at [757, 592] on div "IMG_3213.jpeg" at bounding box center [765, 594] width 55 height 9
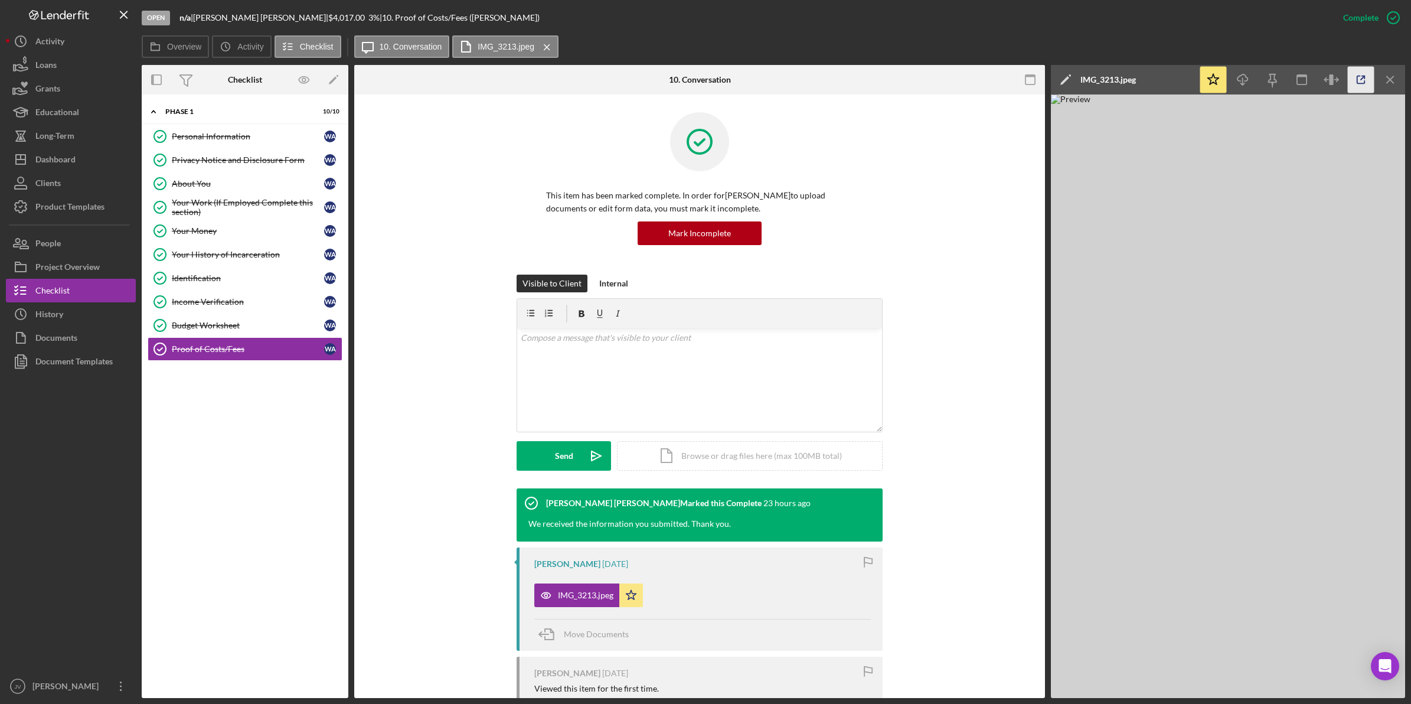
click at [1368, 84] on icon "button" at bounding box center [1361, 80] width 27 height 27
click at [273, 330] on div "Budget Worksheet" at bounding box center [248, 325] width 152 height 9
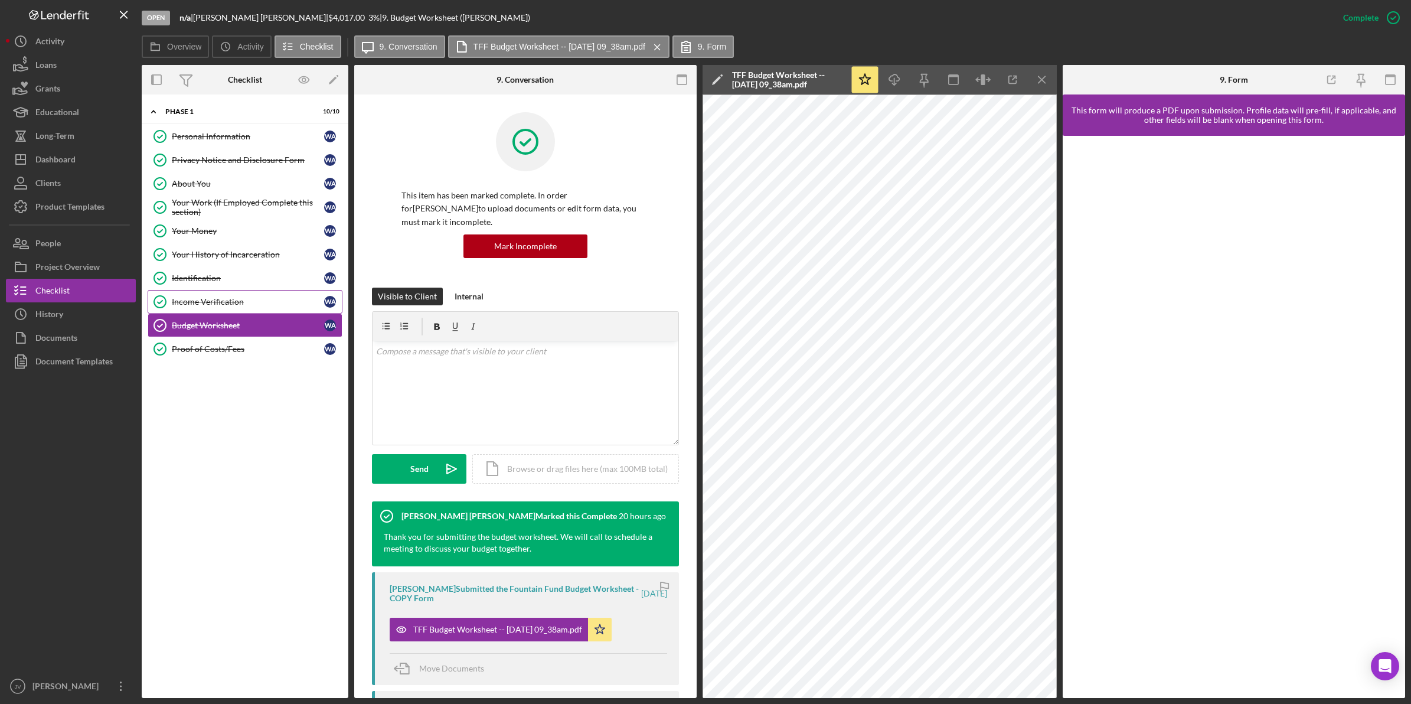
click at [267, 294] on link "Income Verification Income Verification W A" at bounding box center [245, 302] width 195 height 24
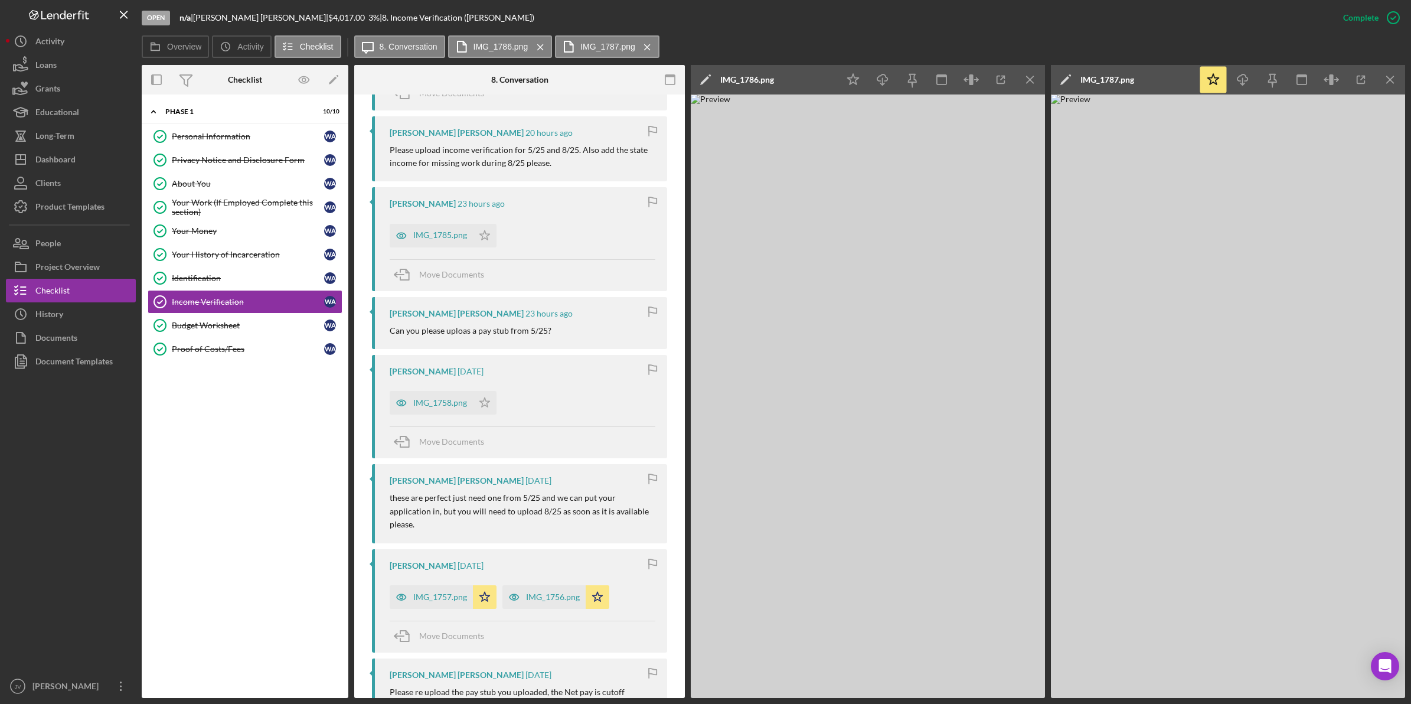
scroll to position [664, 0]
click at [429, 406] on div "IMG_1758.png" at bounding box center [440, 401] width 54 height 9
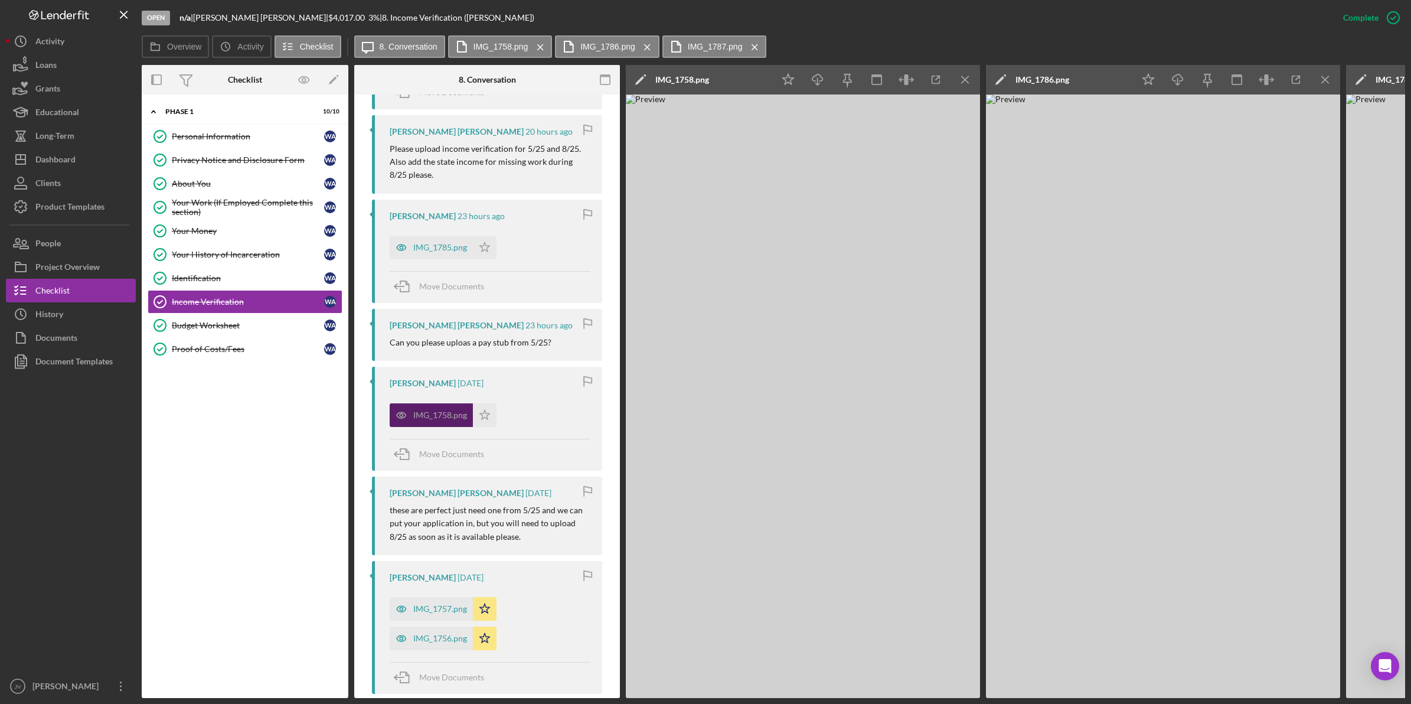
click at [453, 420] on div "IMG_1758.png" at bounding box center [440, 414] width 54 height 9
click at [818, 84] on polyline "button" at bounding box center [817, 84] width 4 height 2
click at [298, 438] on div "Icon/Expander Phase 1 10 / 10 Personal Information Personal Information W A Pri…" at bounding box center [245, 396] width 207 height 592
click at [227, 326] on div "Budget Worksheet" at bounding box center [248, 325] width 152 height 9
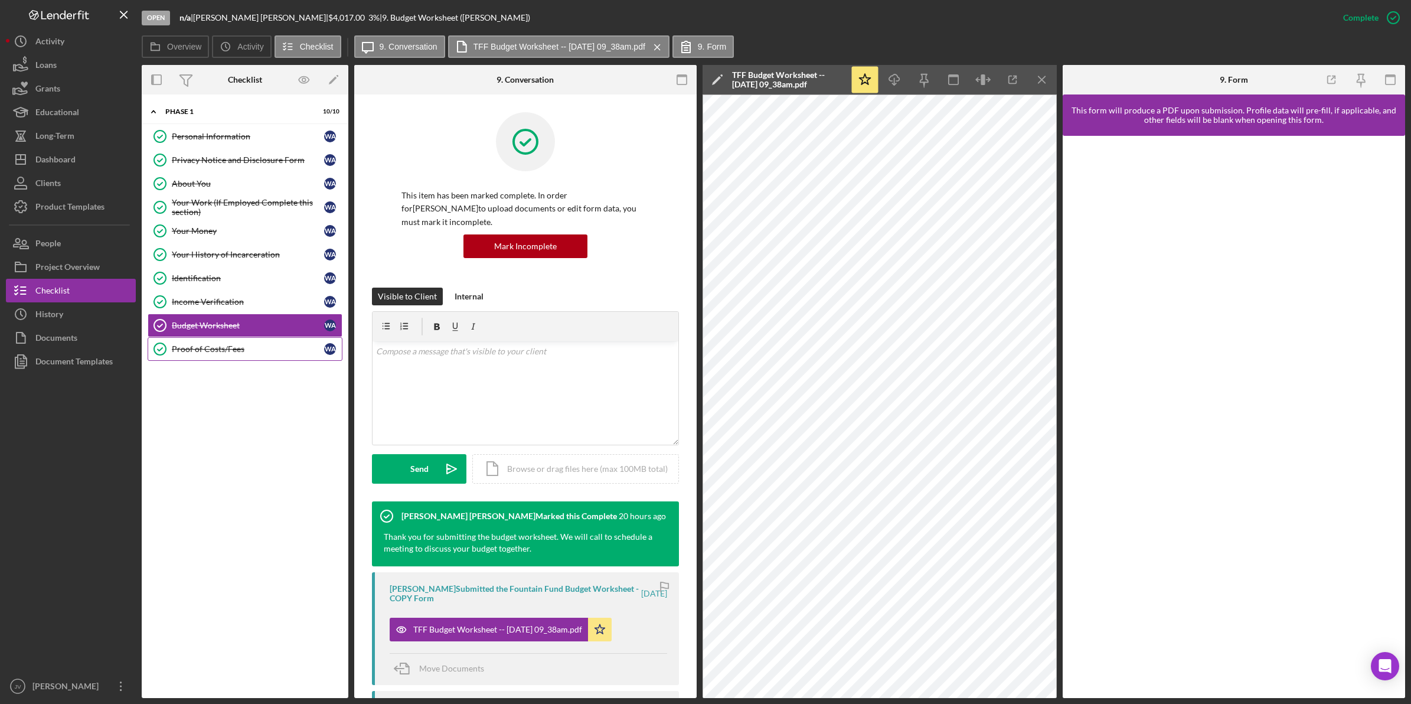
click at [224, 347] on div "Proof of Costs/Fees" at bounding box center [248, 348] width 152 height 9
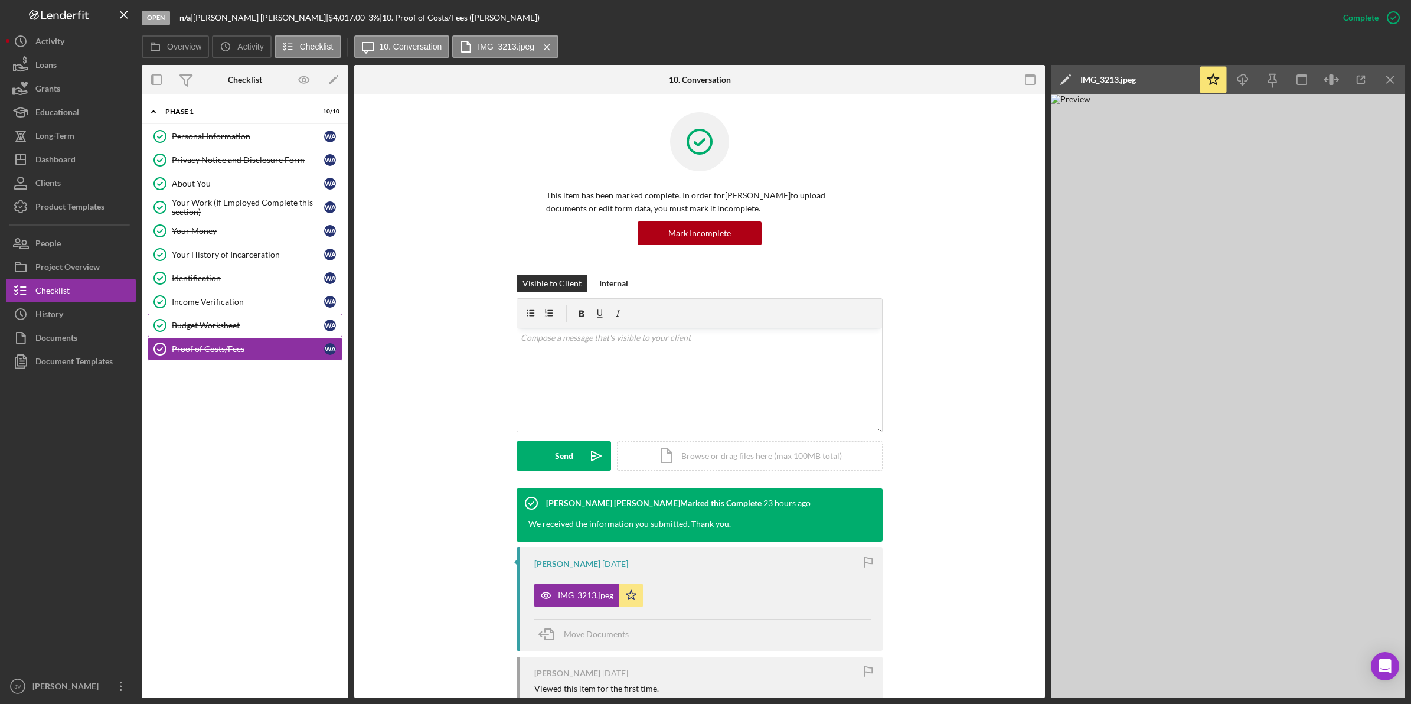
click at [194, 329] on div "Budget Worksheet" at bounding box center [248, 325] width 152 height 9
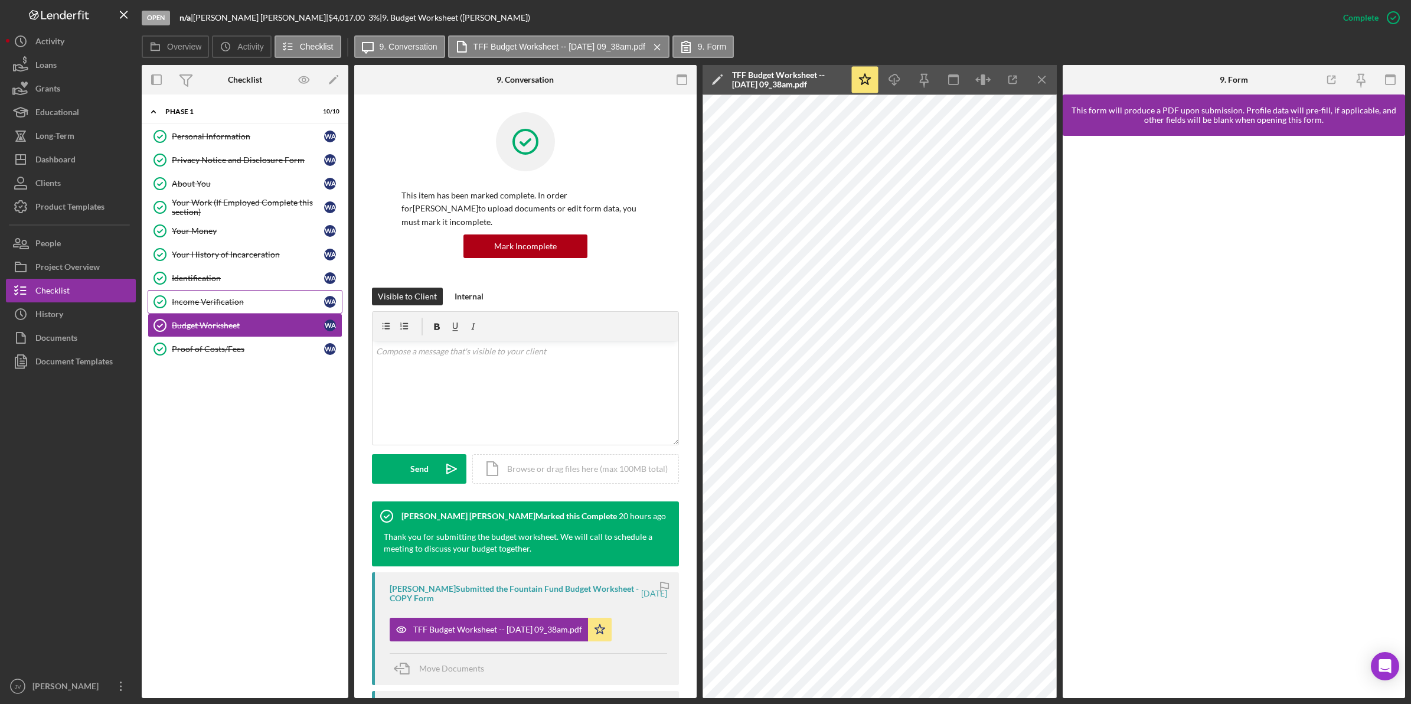
click at [208, 306] on div "Income Verification" at bounding box center [248, 301] width 152 height 9
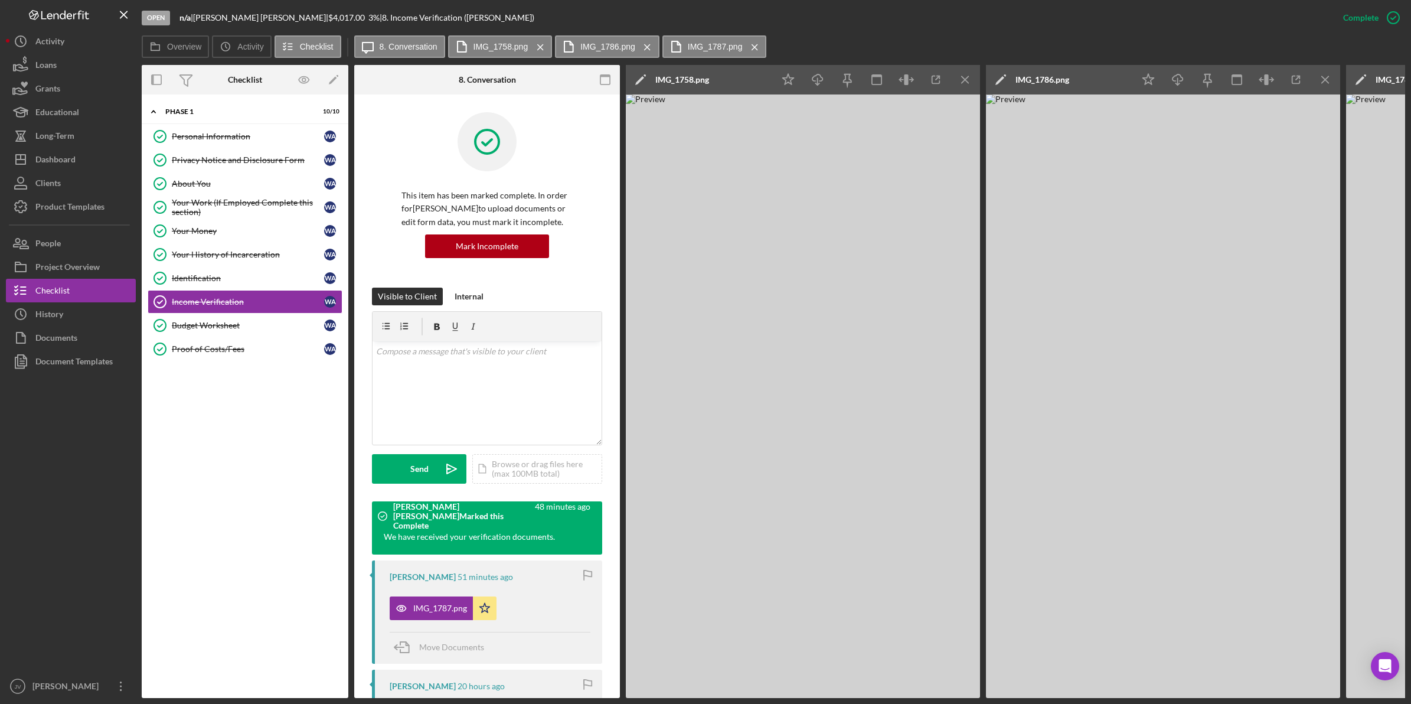
drag, startPoint x: 1099, startPoint y: 700, endPoint x: 1188, endPoint y: 703, distance: 89.2
click at [1215, 703] on html "Open n/a | Willie Alford | $4,017.00 3 % | 8. Income Verification (Willie A.) C…" at bounding box center [705, 352] width 1411 height 704
click at [961, 80] on icon "Icon/Menu Close" at bounding box center [965, 80] width 27 height 27
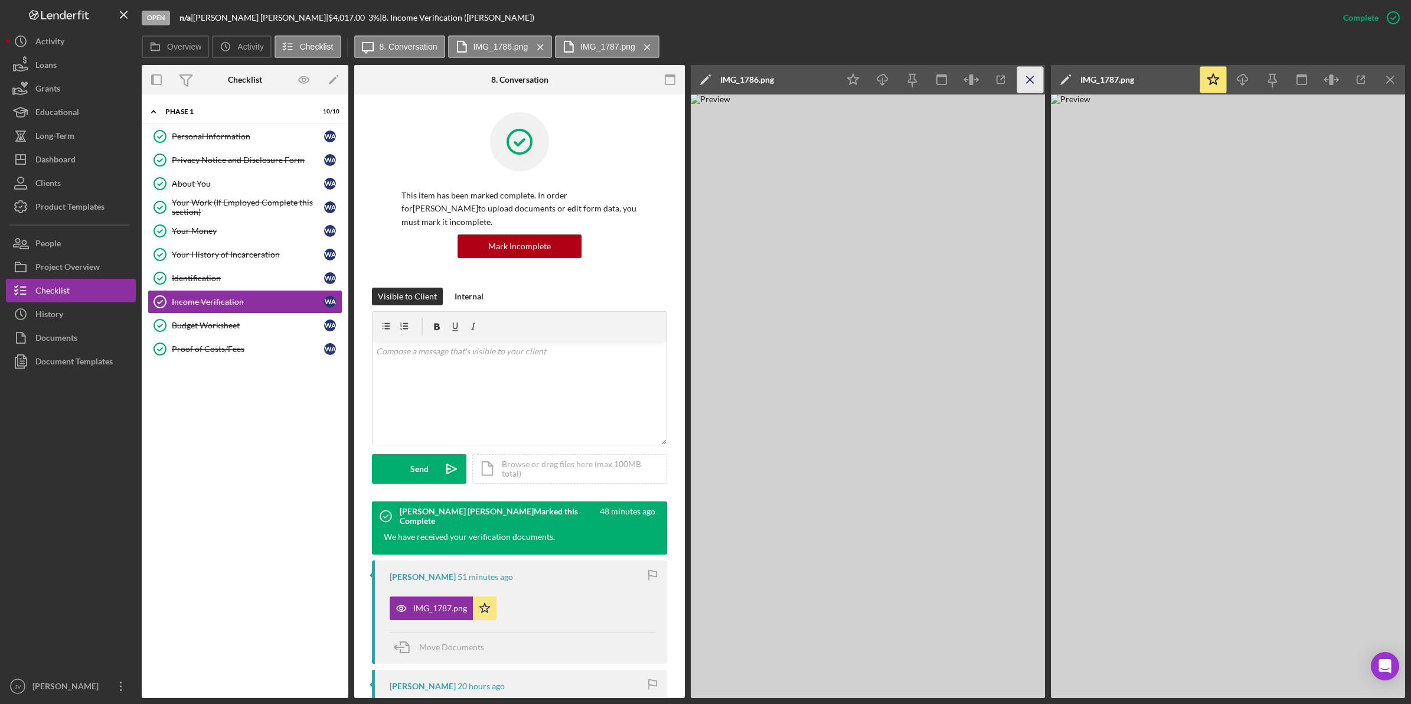
click at [1028, 78] on line "button" at bounding box center [1030, 79] width 6 height 6
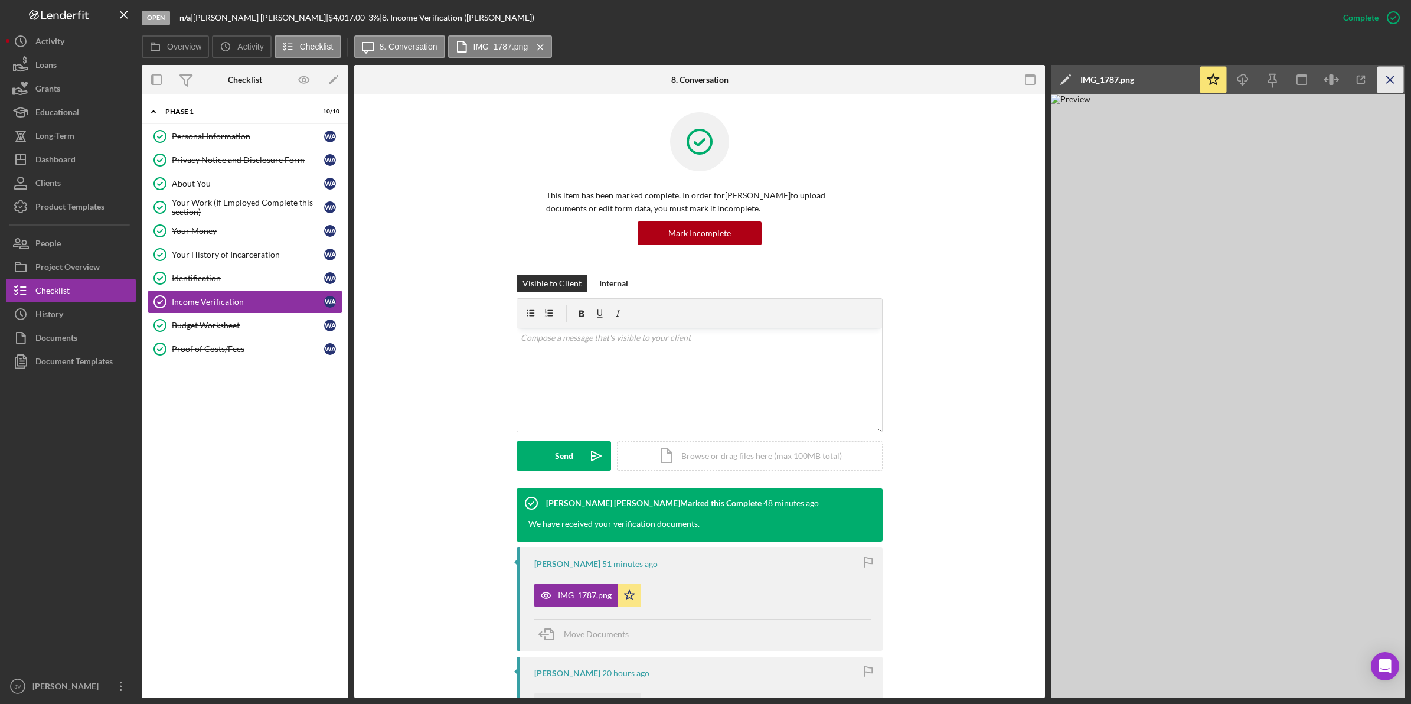
click at [1394, 77] on icon "Icon/Menu Close" at bounding box center [1390, 80] width 27 height 27
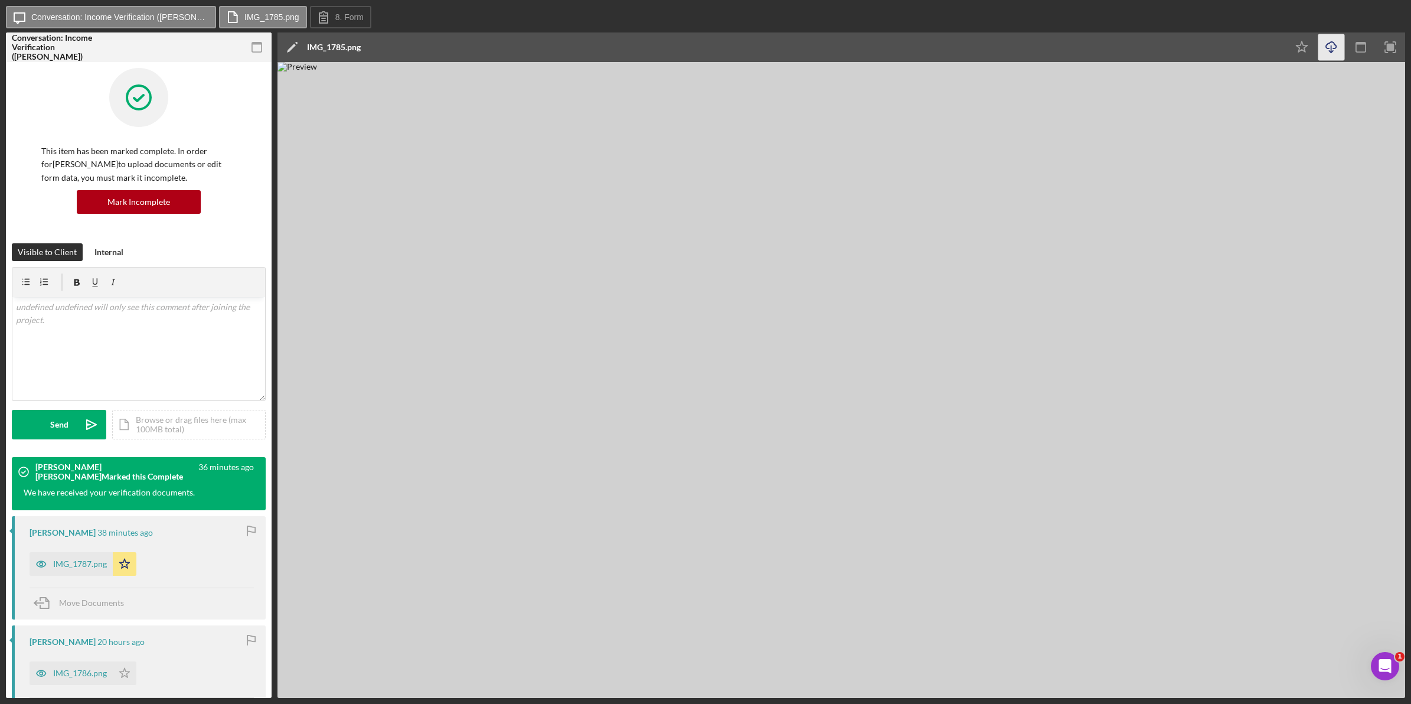
click at [1327, 52] on icon "Icon/Download" at bounding box center [1331, 47] width 27 height 27
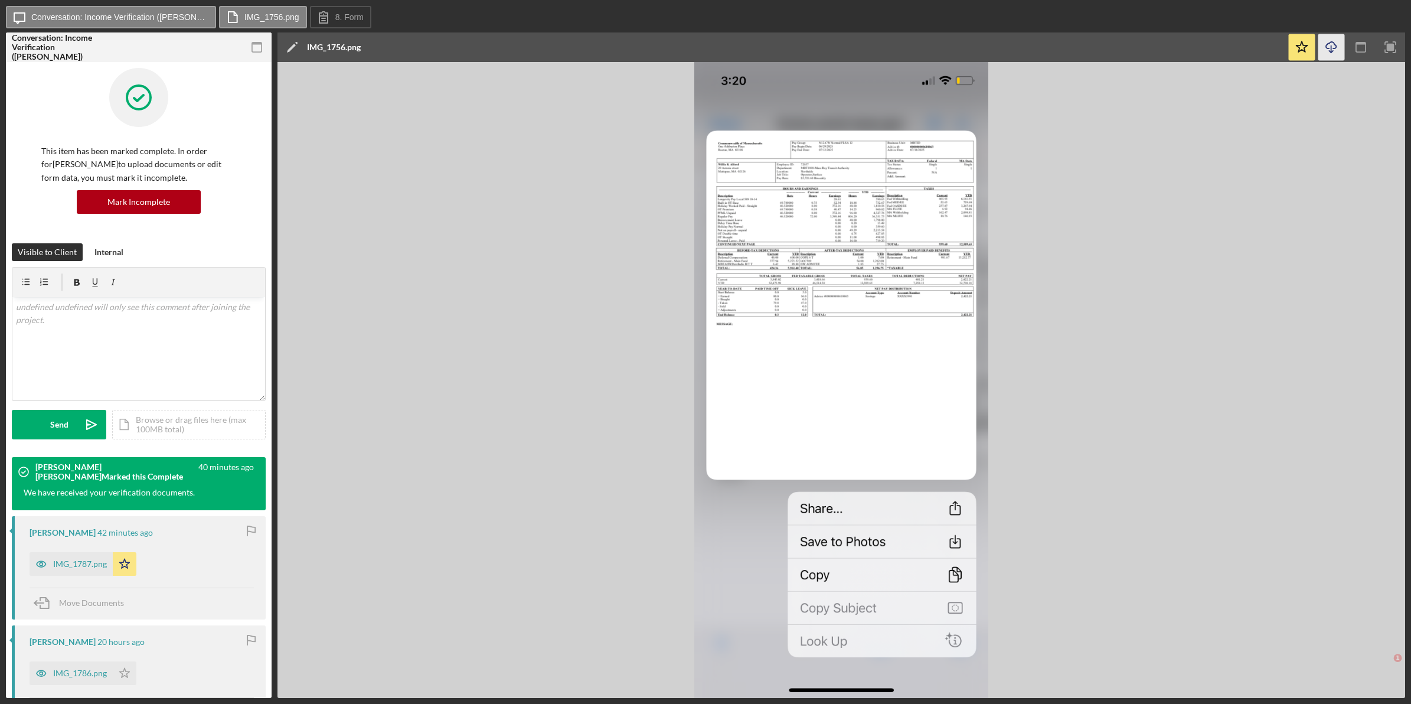
click at [1331, 41] on icon "Icon/Download" at bounding box center [1331, 47] width 27 height 27
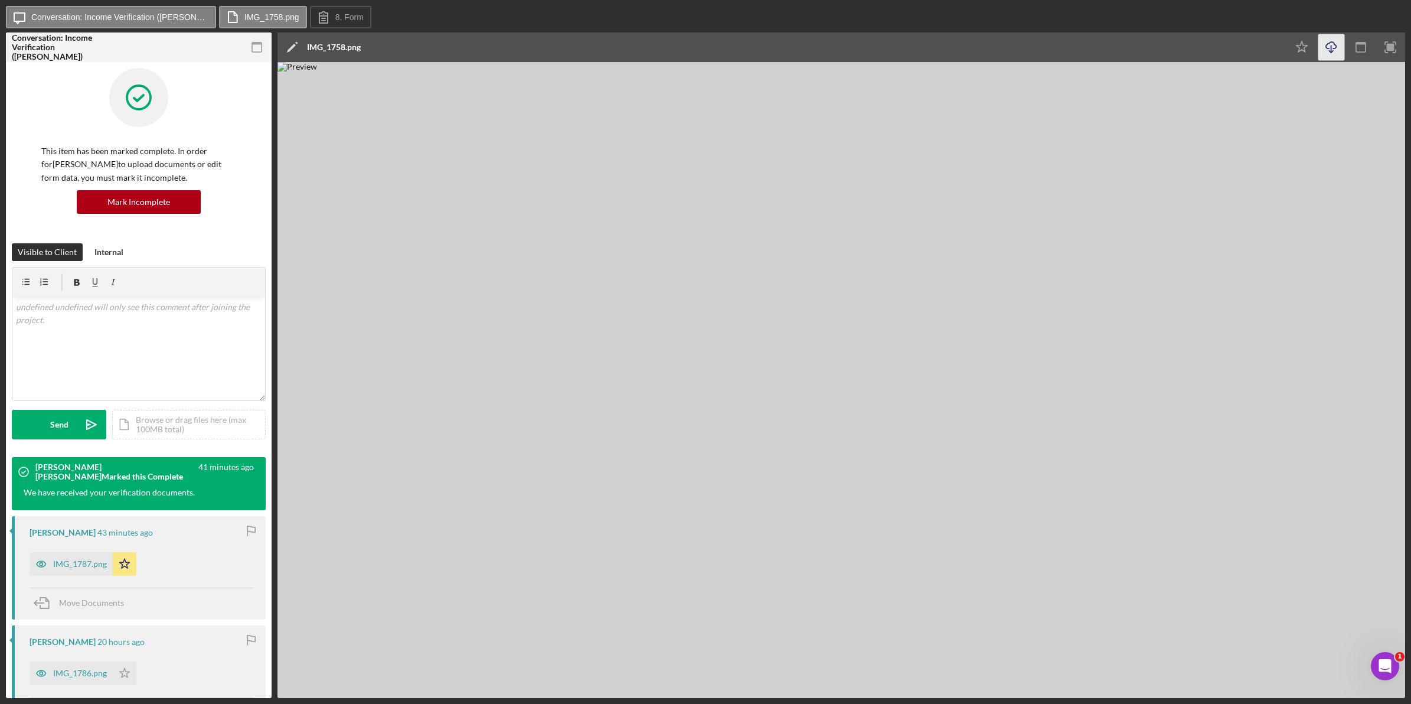
click at [1329, 46] on icon "Icon/Download" at bounding box center [1331, 47] width 27 height 27
